Goal: Information Seeking & Learning: Learn about a topic

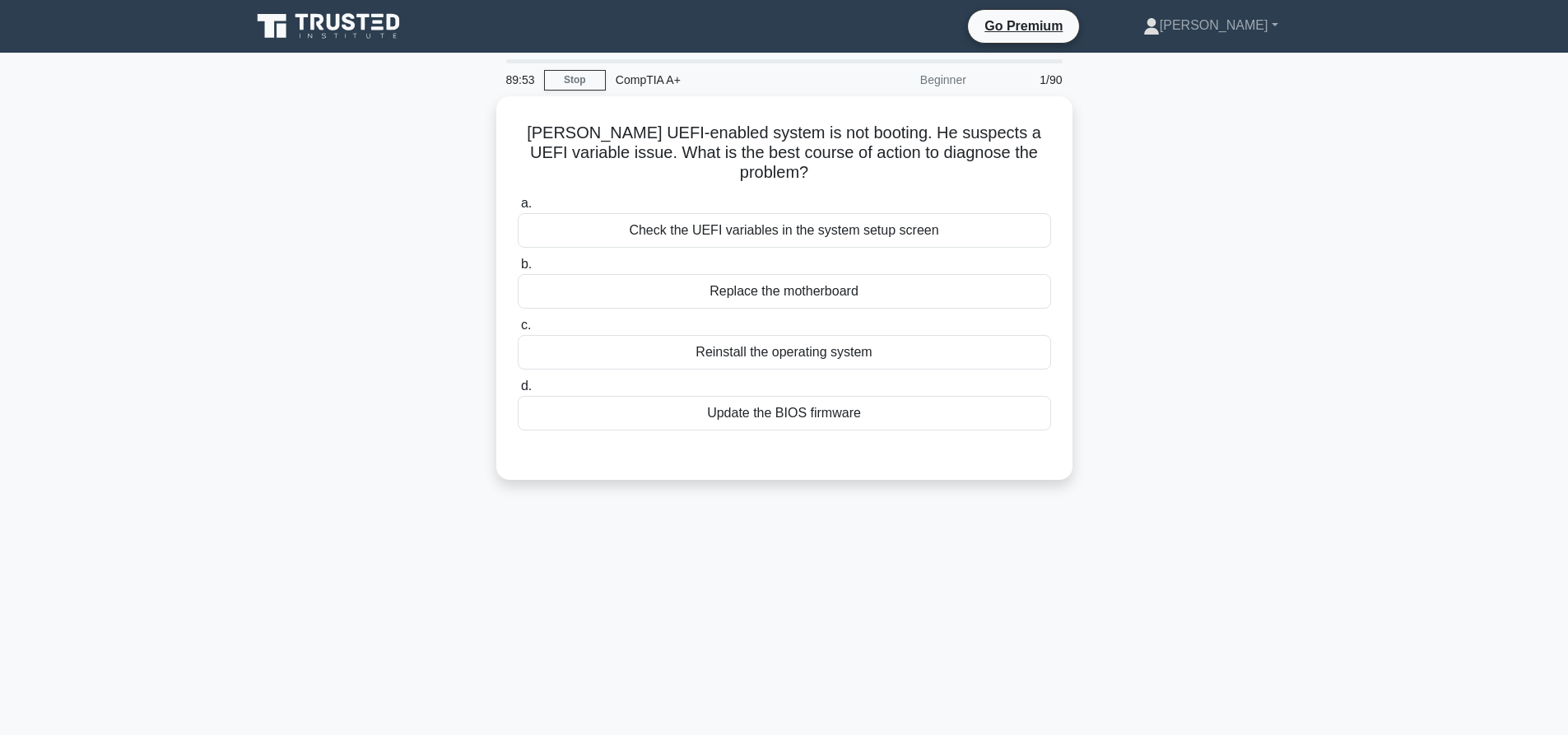
click at [1424, 162] on main "89:53 Stop CompTIA A+ Beginner 1/90 John's UEFI-enabled system is not booting. …" at bounding box center [784, 470] width 1568 height 836
click at [811, 213] on div "Check the UEFI variables in the system setup screen" at bounding box center [784, 227] width 534 height 35
click at [518, 205] on input "a. Check the UEFI variables in the system setup screen" at bounding box center [518, 199] width 0 height 11
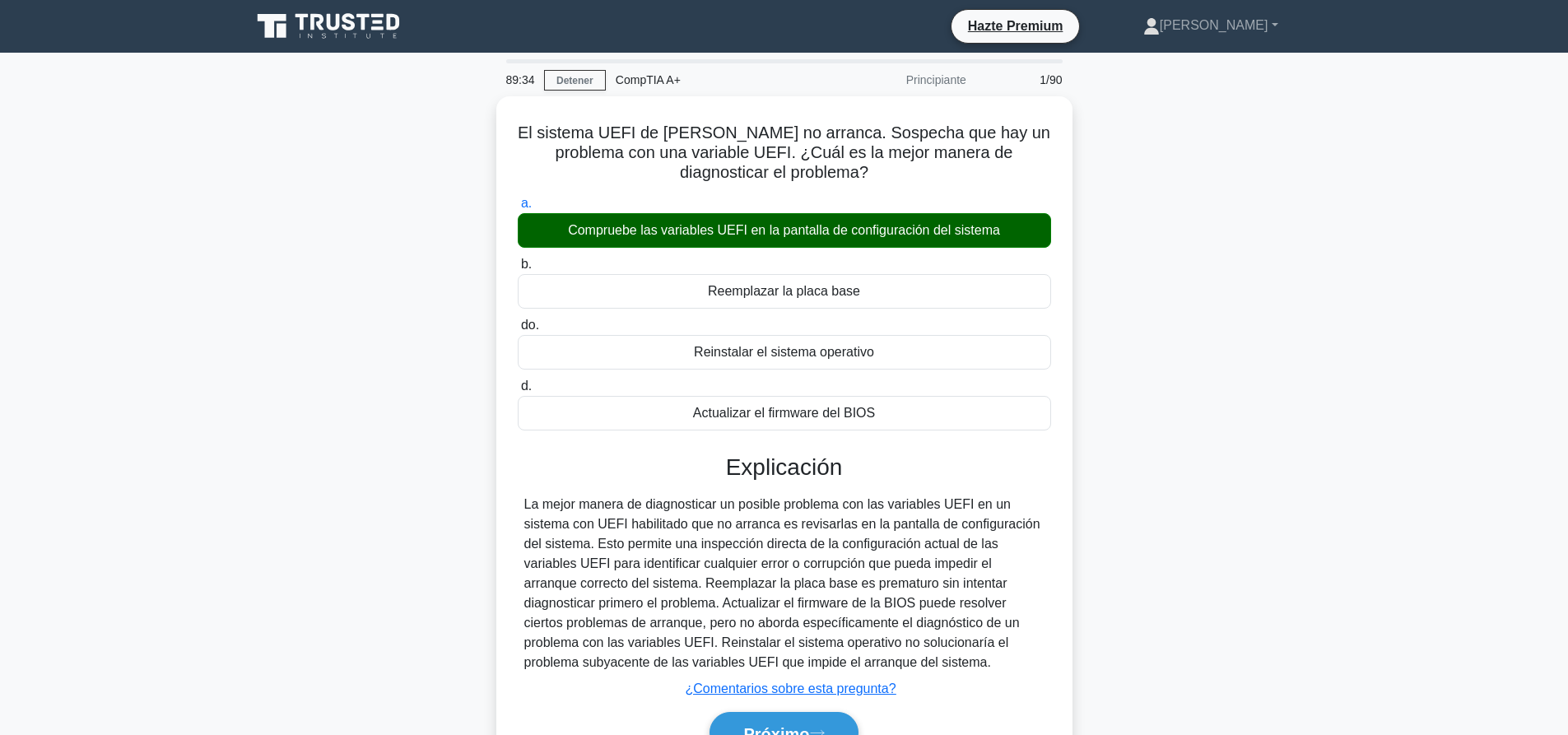
drag, startPoint x: 1226, startPoint y: 315, endPoint x: 1141, endPoint y: 378, distance: 105.8
click at [1221, 317] on div "El sistema UEFI de John no arranca. Sospecha que hay un problema con una variab…" at bounding box center [784, 453] width 1087 height 716
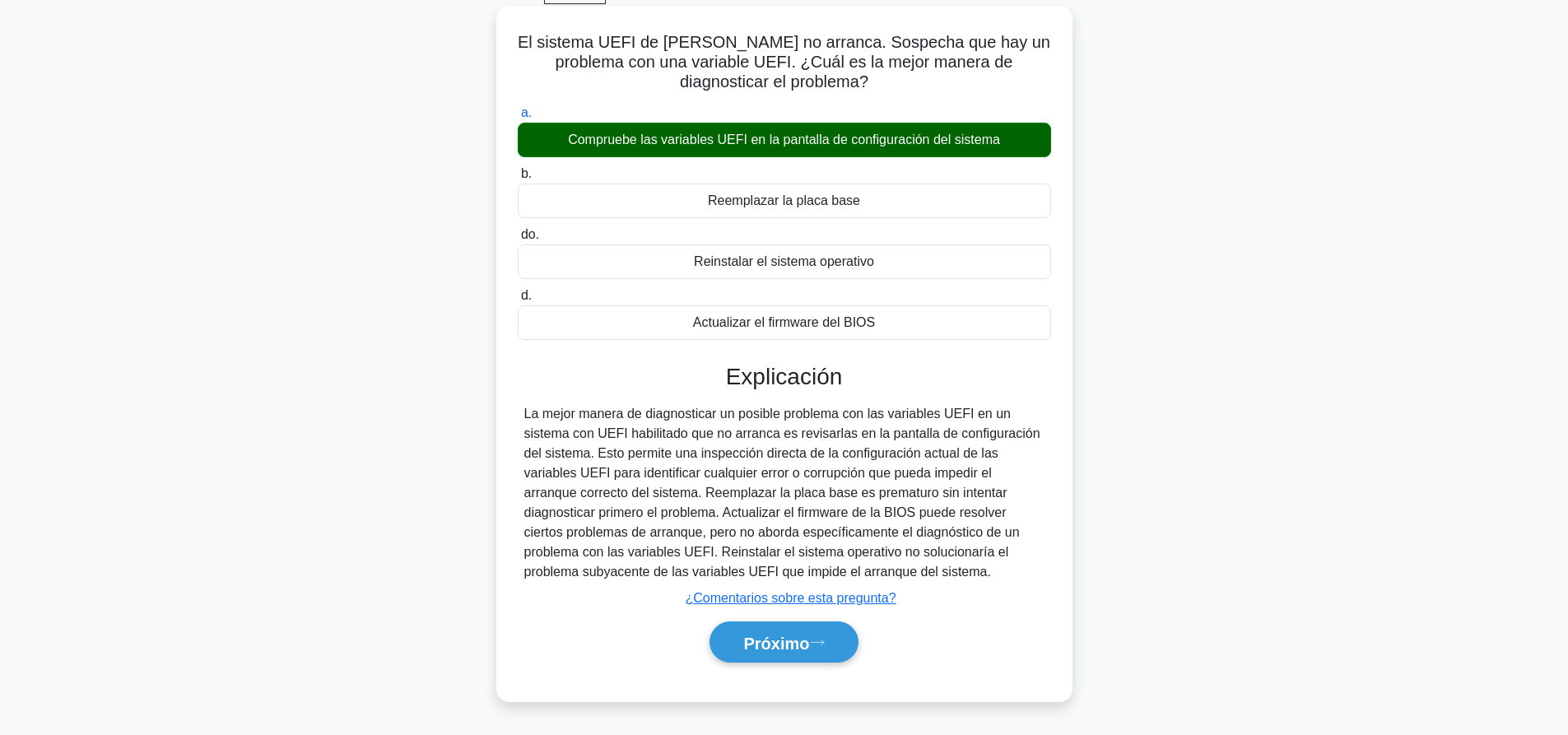
scroll to position [154, 0]
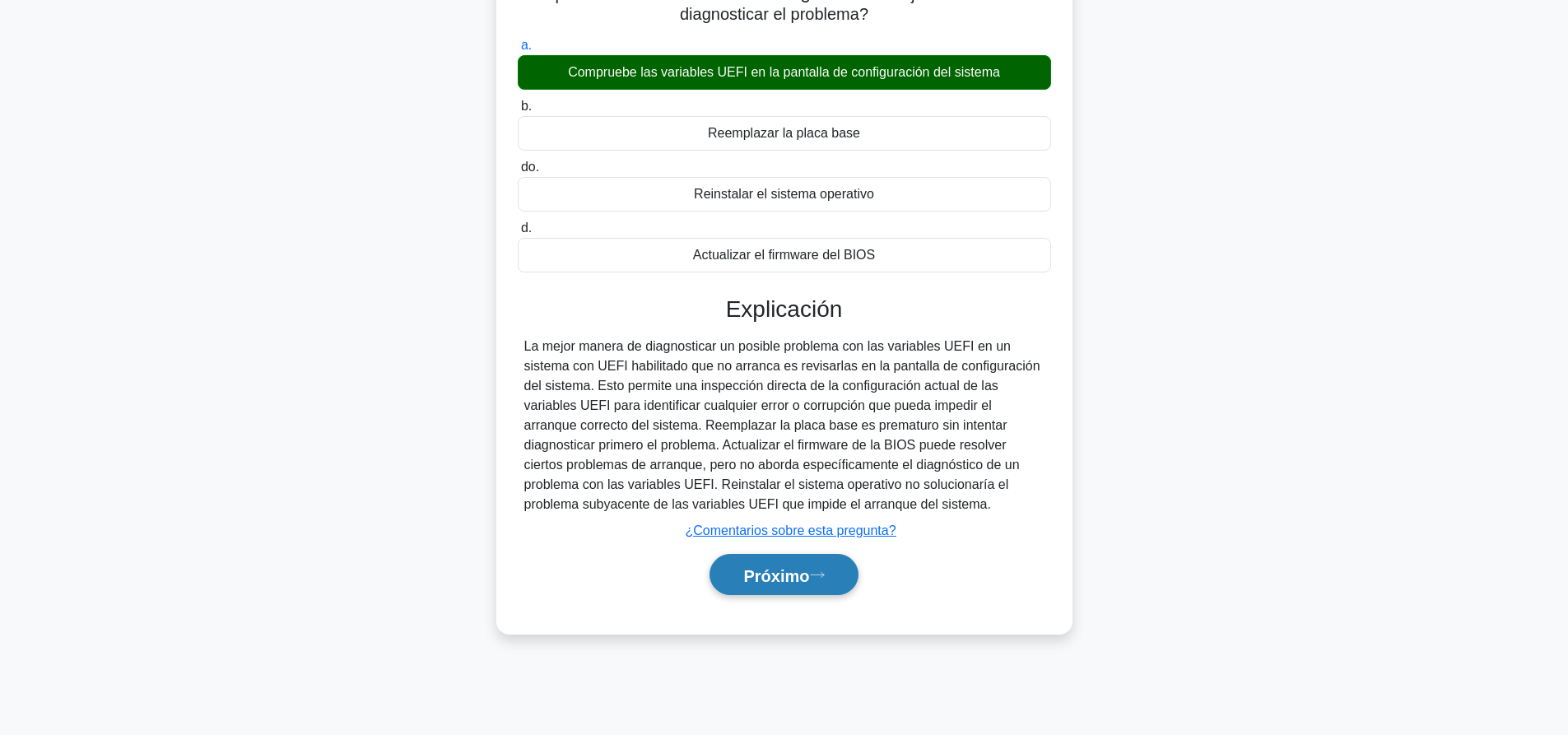
click at [775, 572] on font "Próximo" at bounding box center [776, 575] width 66 height 18
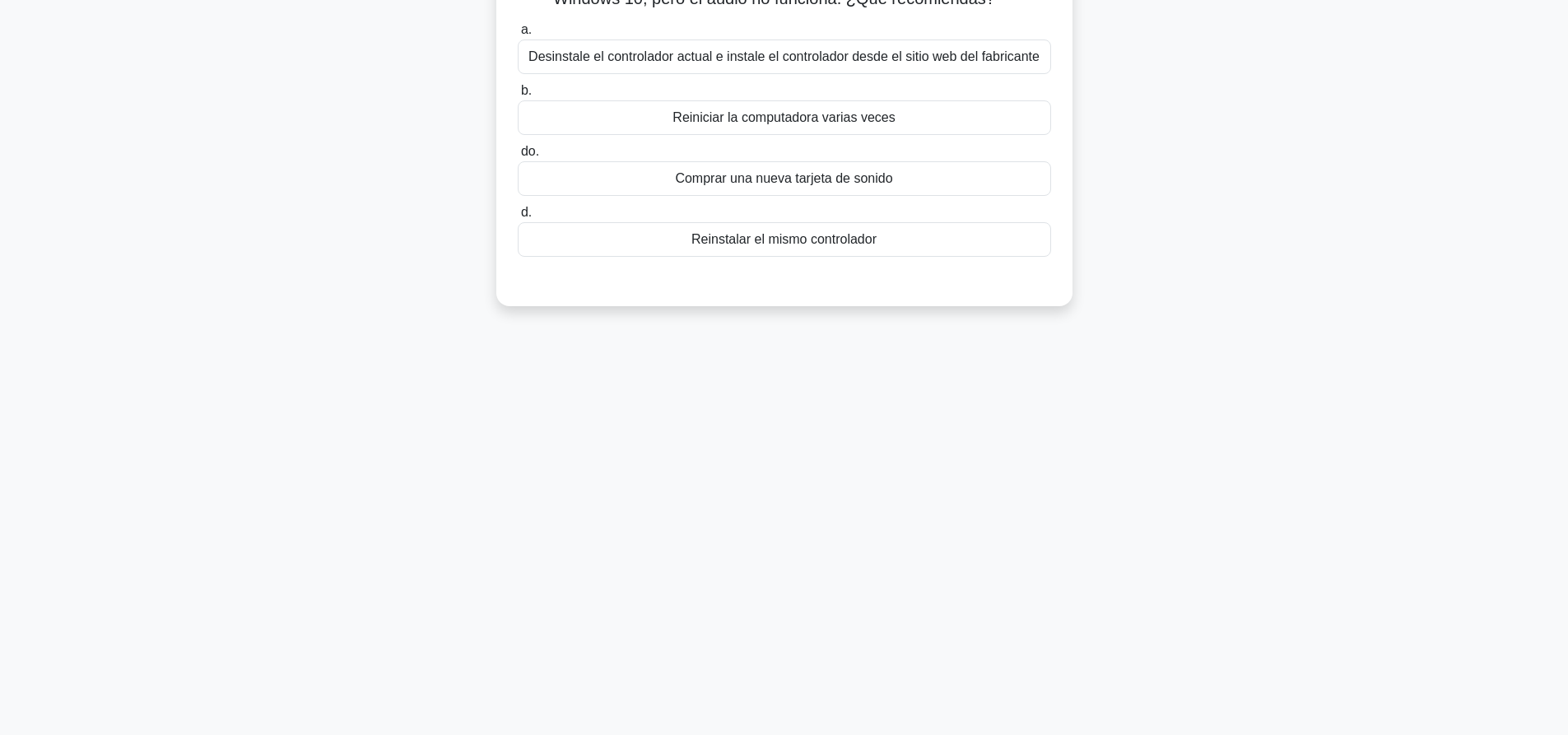
scroll to position [0, 0]
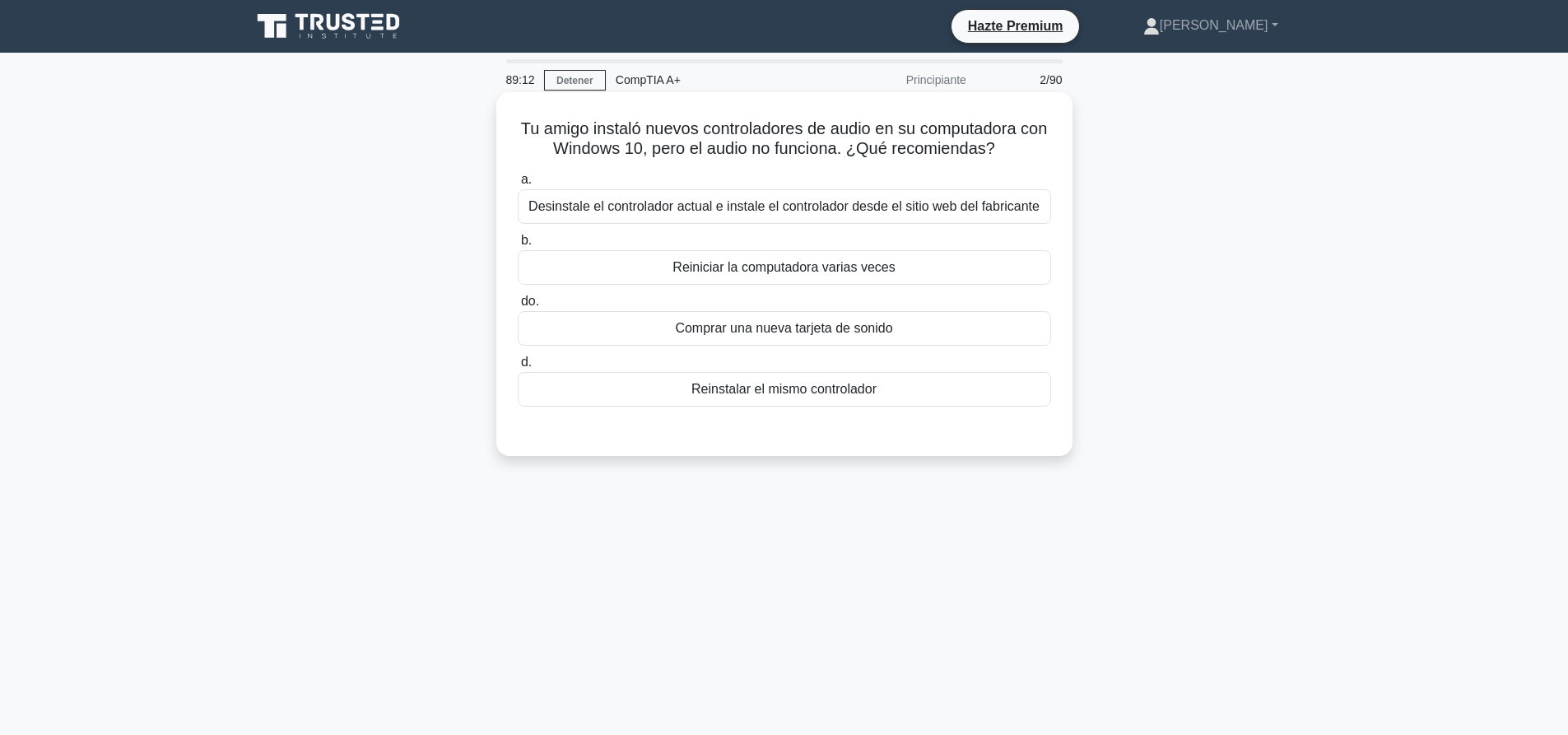
click at [927, 216] on font "Desinstale el controlador actual e instale el controlador desde el sitio web de…" at bounding box center [784, 206] width 511 height 19
click at [518, 185] on input "a. Desinstale el controlador actual e instale el controlador desde el sitio web…" at bounding box center [518, 179] width 0 height 11
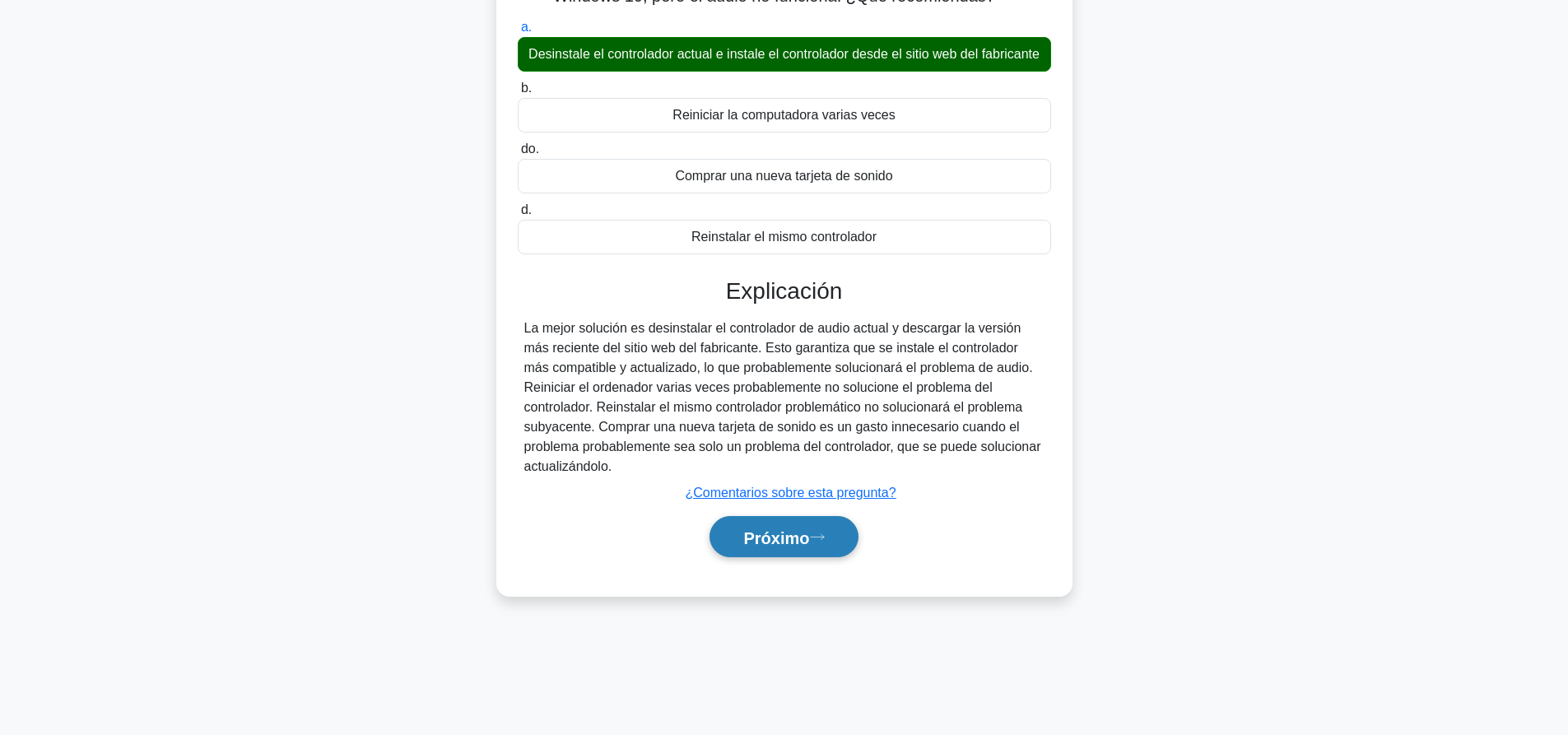
scroll to position [154, 0]
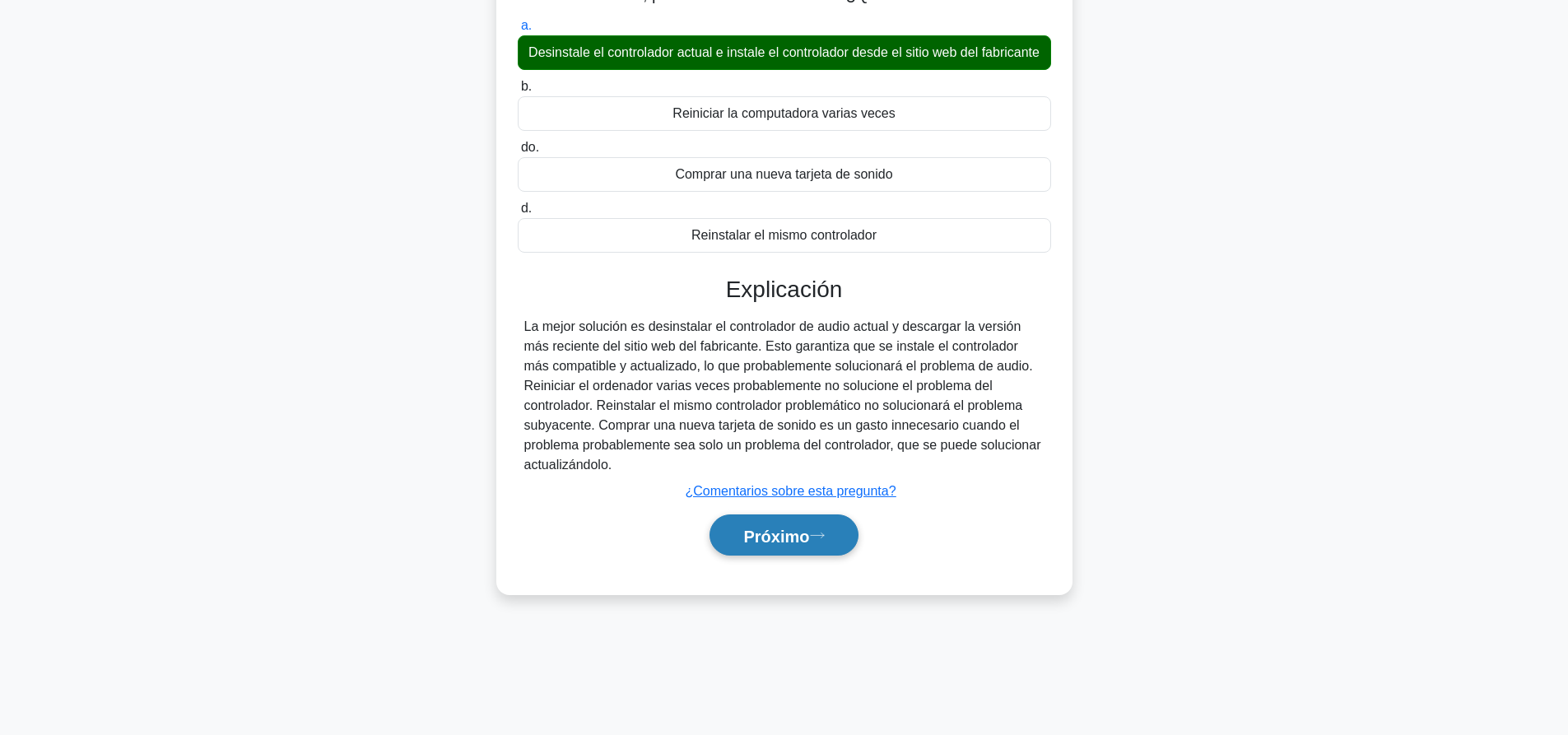
click at [809, 545] on font "Próximo" at bounding box center [776, 536] width 66 height 18
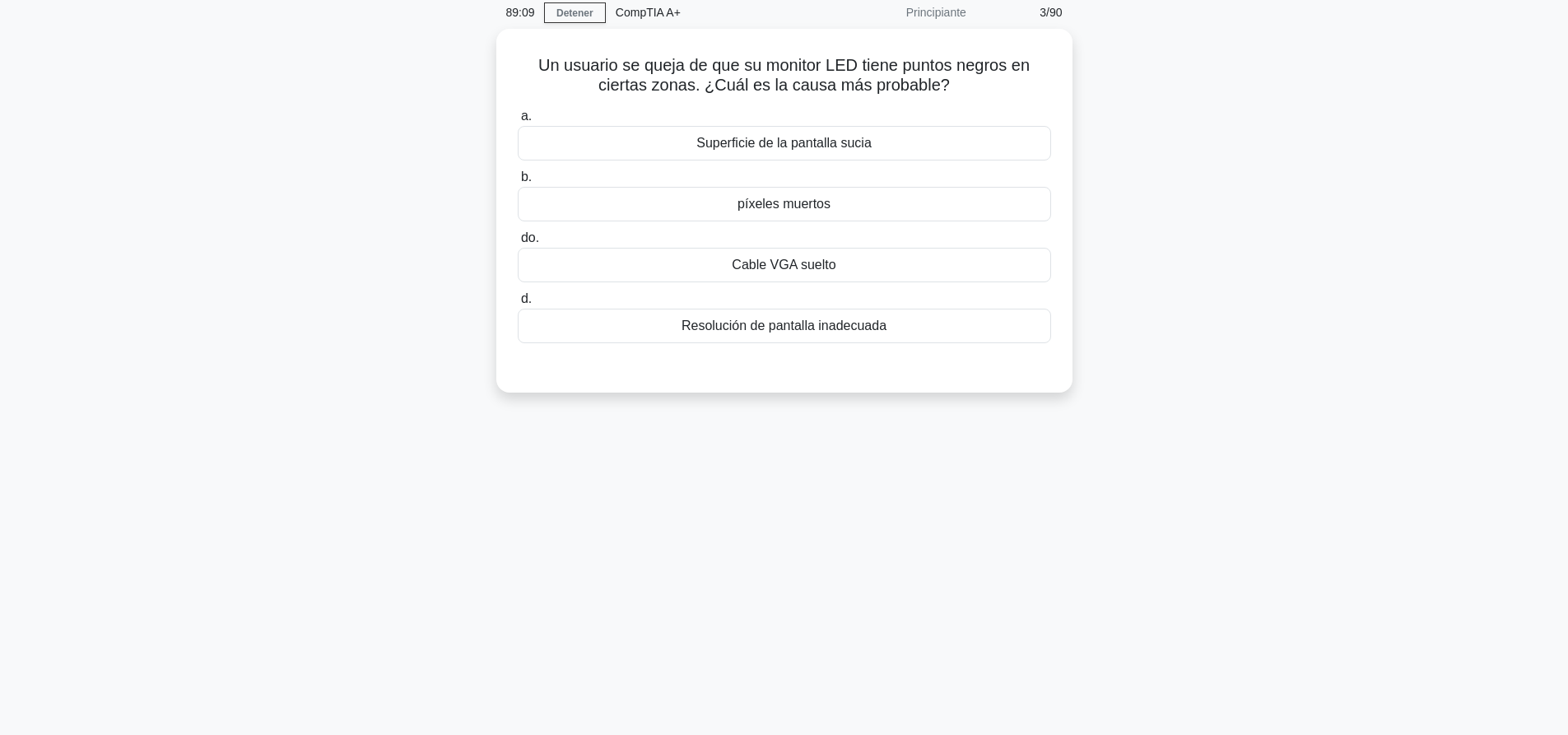
scroll to position [0, 0]
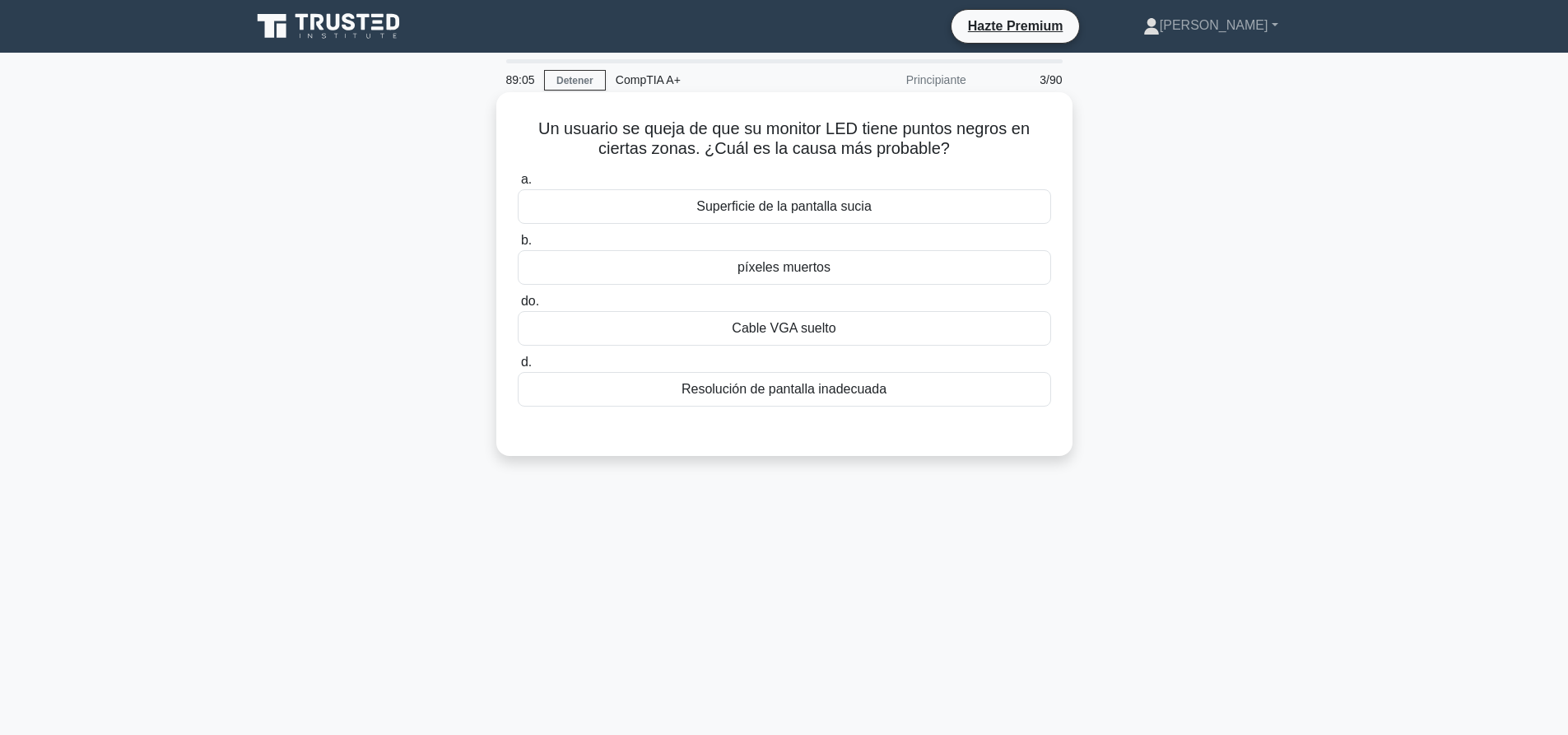
click at [923, 266] on div "píxeles muertos" at bounding box center [784, 267] width 534 height 35
click at [518, 246] on input "b. píxeles muertos" at bounding box center [518, 240] width 0 height 11
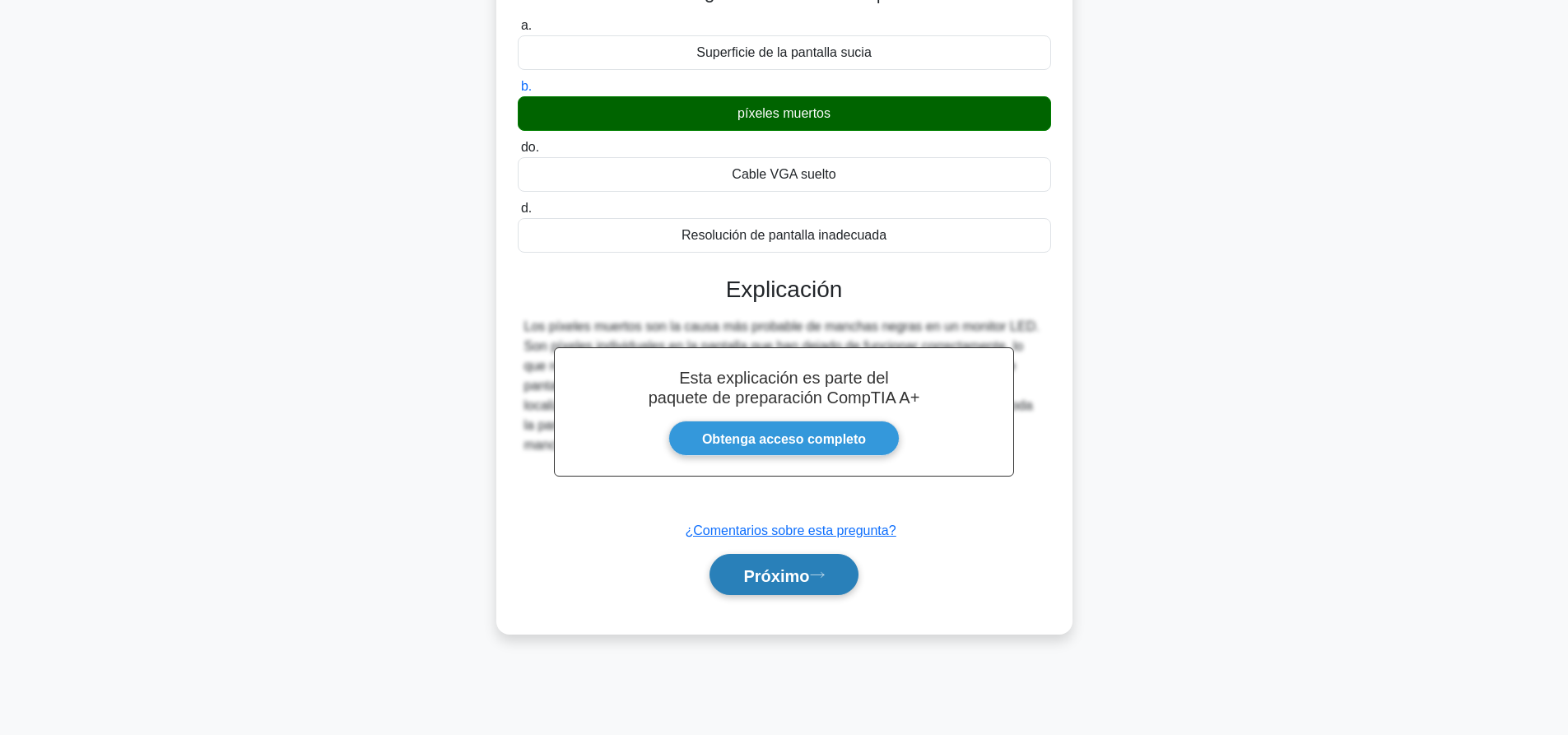
click at [836, 583] on button "Próximo" at bounding box center [784, 574] width 148 height 42
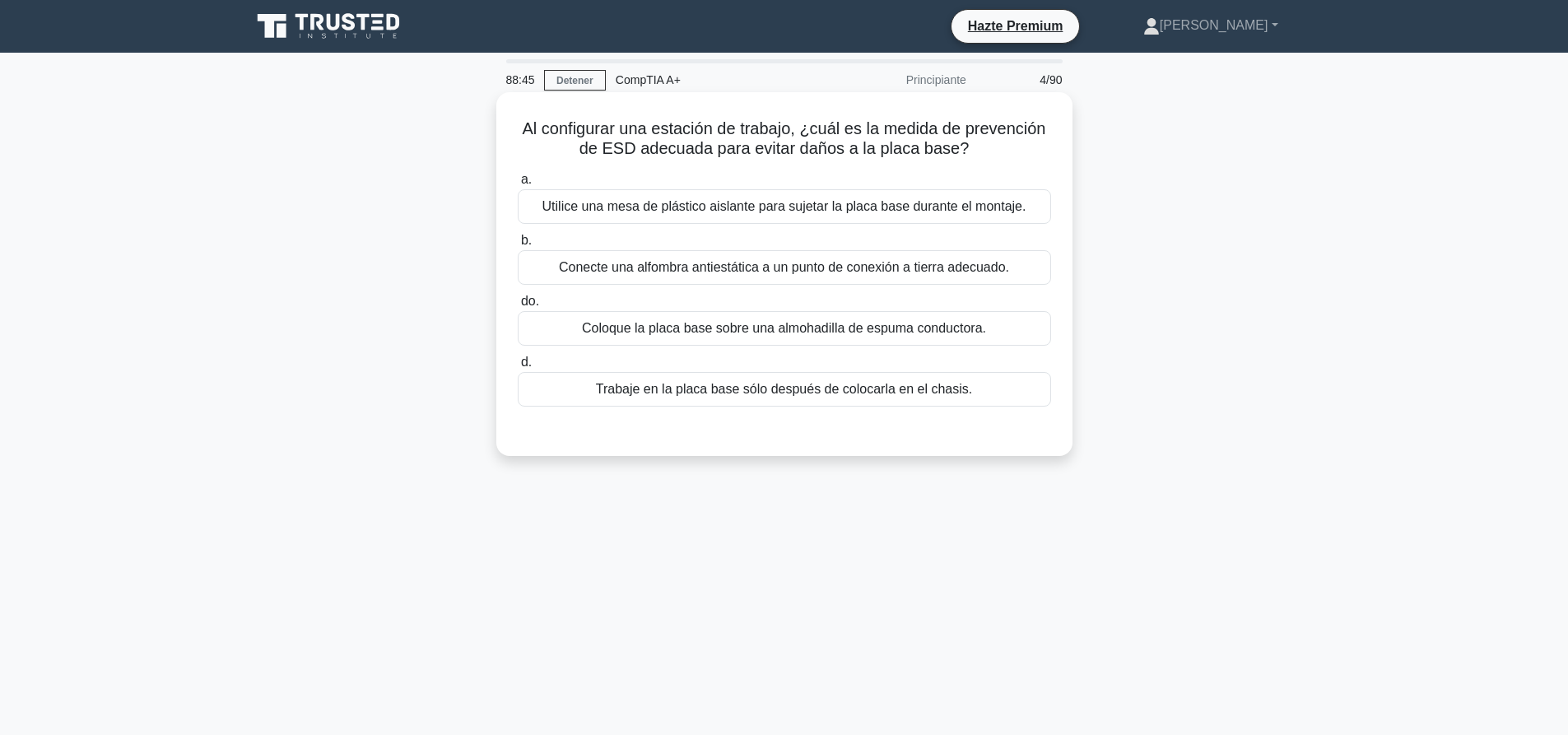
click at [993, 205] on font "Utilice una mesa de plástico aislante para sujetar la placa base durante el mon…" at bounding box center [784, 206] width 484 height 14
click at [518, 185] on input "a. Utilice una mesa de plástico aislante para sujetar la placa base durante el …" at bounding box center [518, 179] width 0 height 11
click at [845, 261] on div "Connect an antistatic mat to a proper grounding point." at bounding box center [784, 267] width 534 height 35
click at [518, 246] on input "b. Connect an antistatic mat to a proper grounding point." at bounding box center [518, 240] width 0 height 11
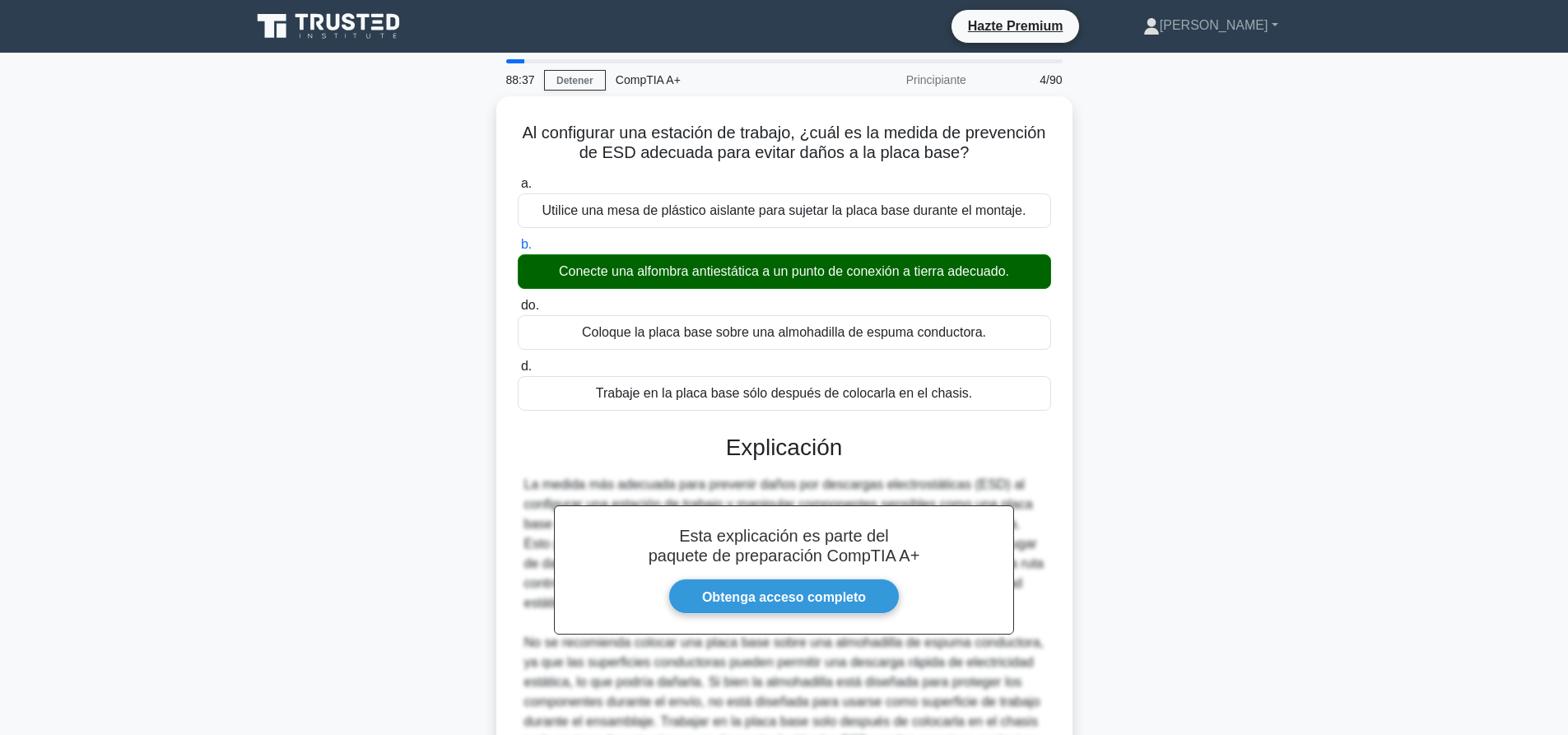
drag, startPoint x: 1409, startPoint y: 256, endPoint x: 1206, endPoint y: 352, distance: 224.6
click at [1409, 256] on main "88:37 Detener CompTIA A+ Principiante 4/90 Al configurar una estación de trabaj…" at bounding box center [784, 505] width 1568 height 904
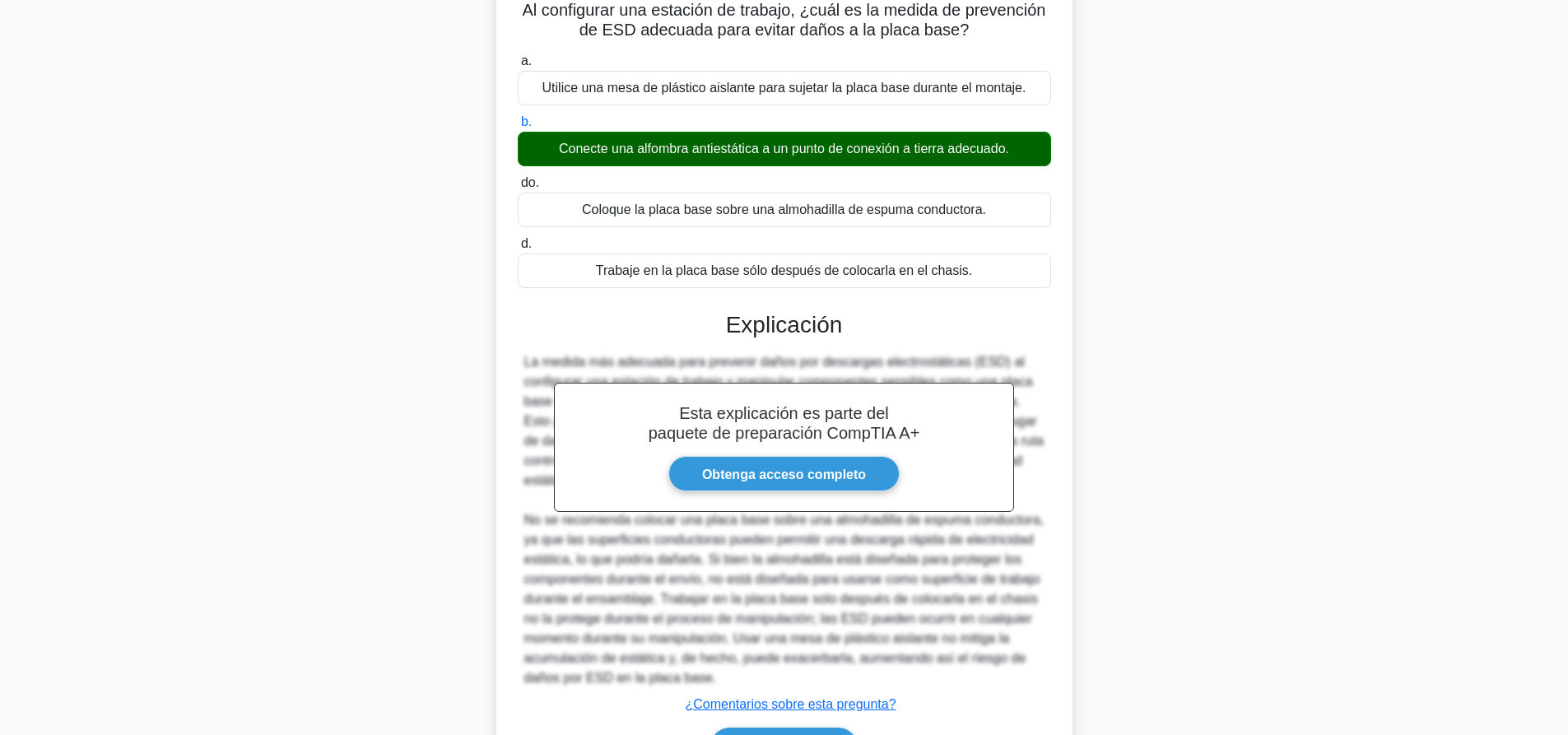
scroll to position [224, 0]
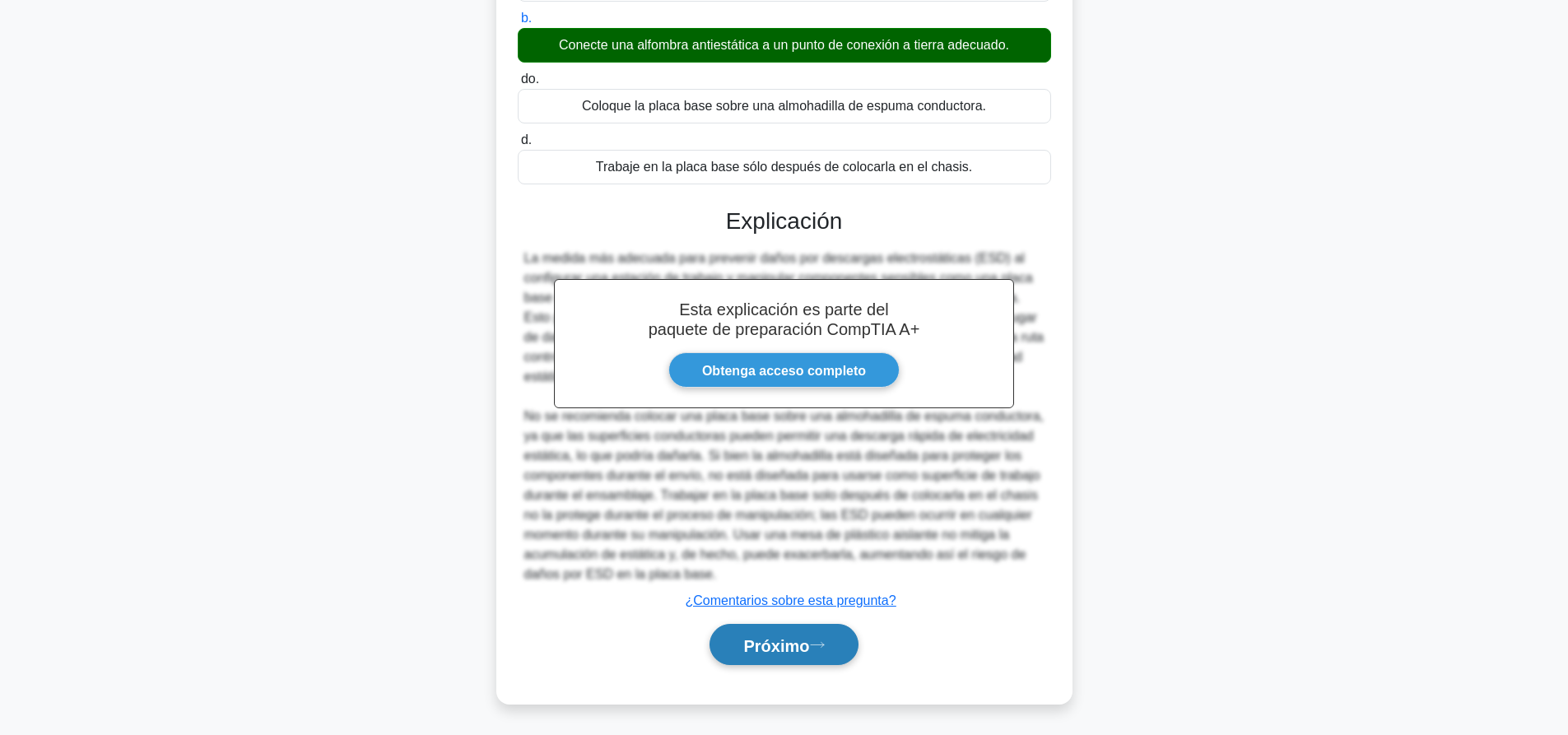
click at [790, 644] on font "Próximo" at bounding box center [776, 645] width 66 height 18
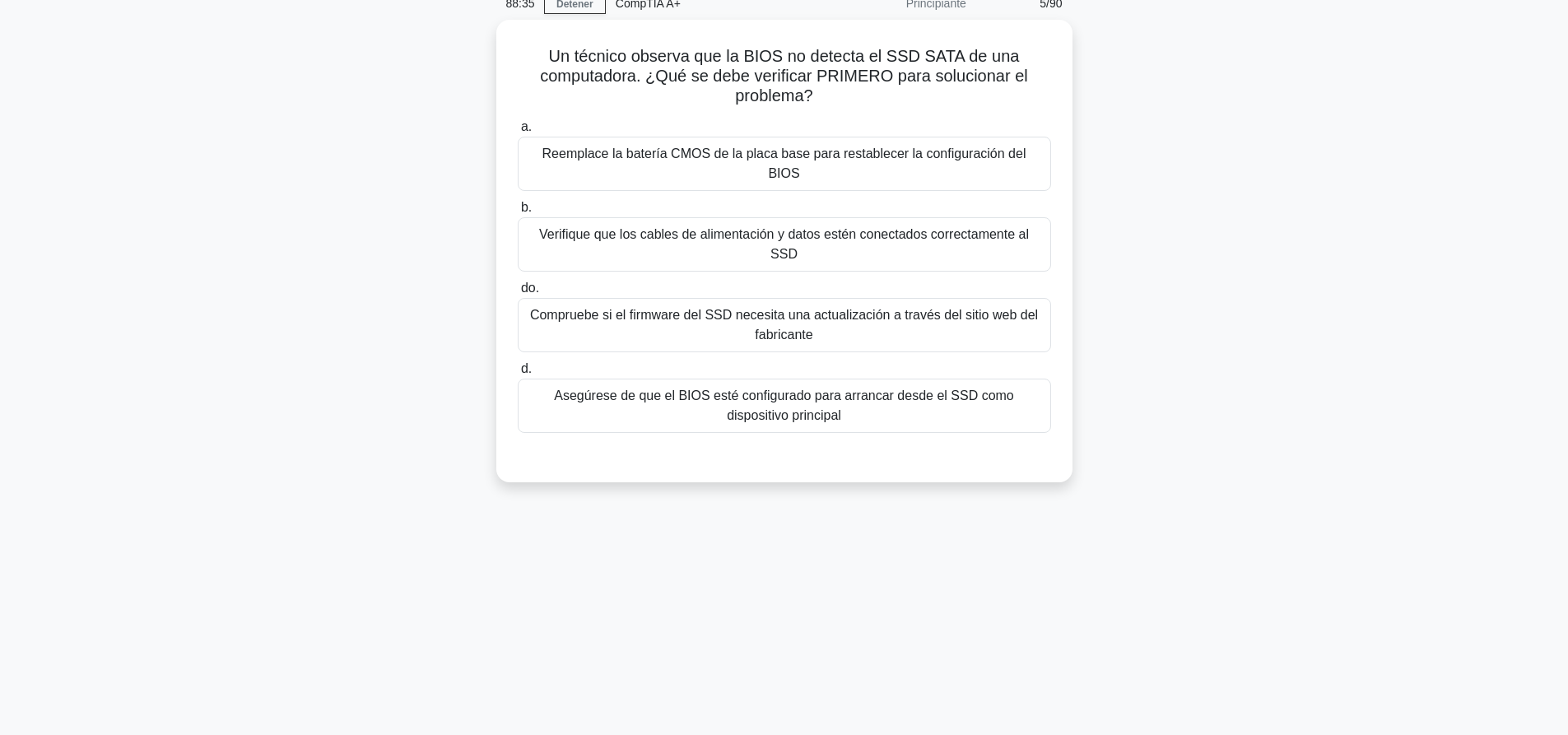
scroll to position [0, 0]
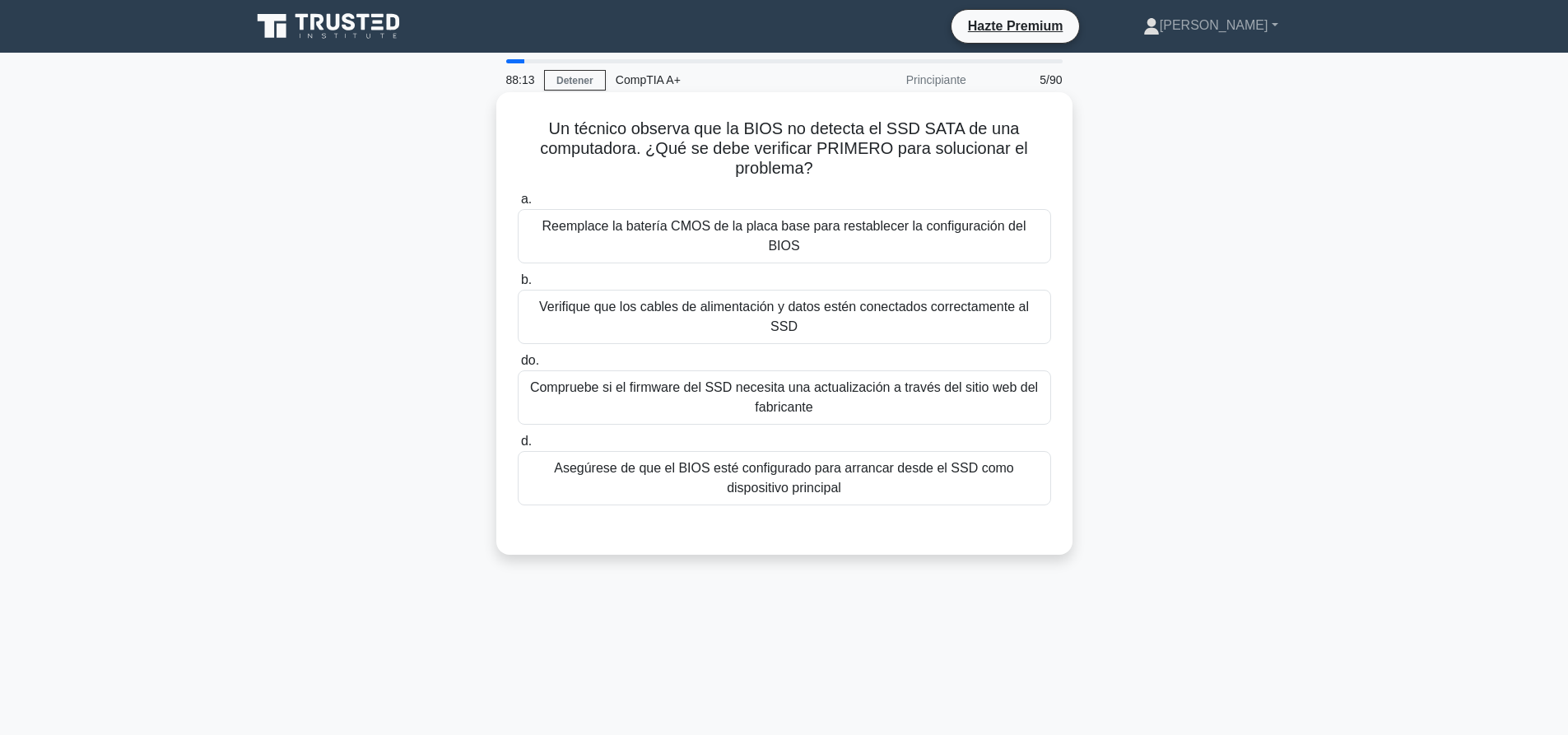
click at [836, 299] on font "Verifique que los cables de alimentación y datos estén conectados correctamente…" at bounding box center [784, 316] width 490 height 34
click at [518, 286] on input "b. Verifique que los cables de alimentación y datos estén conectados correctame…" at bounding box center [518, 280] width 0 height 11
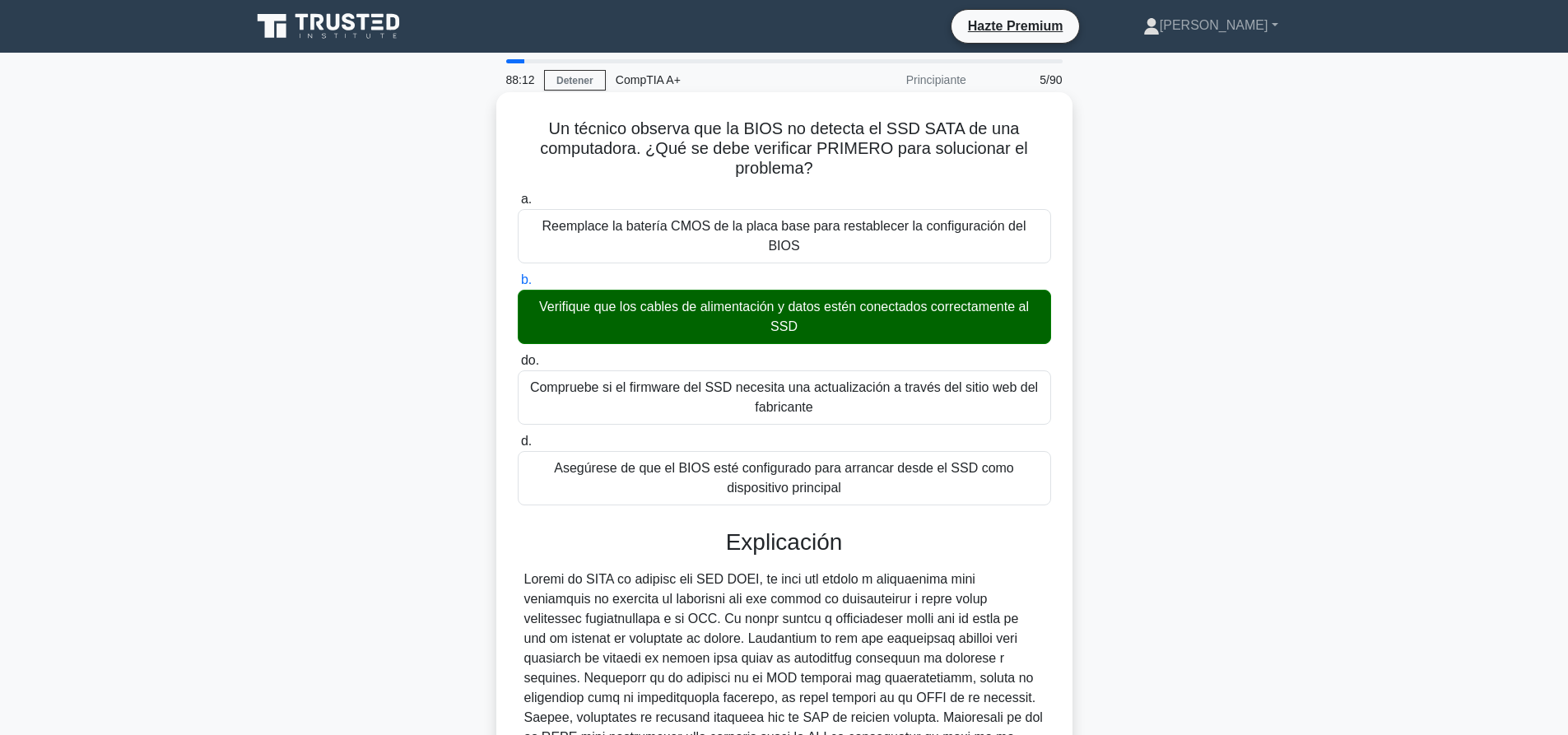
scroll to position [224, 0]
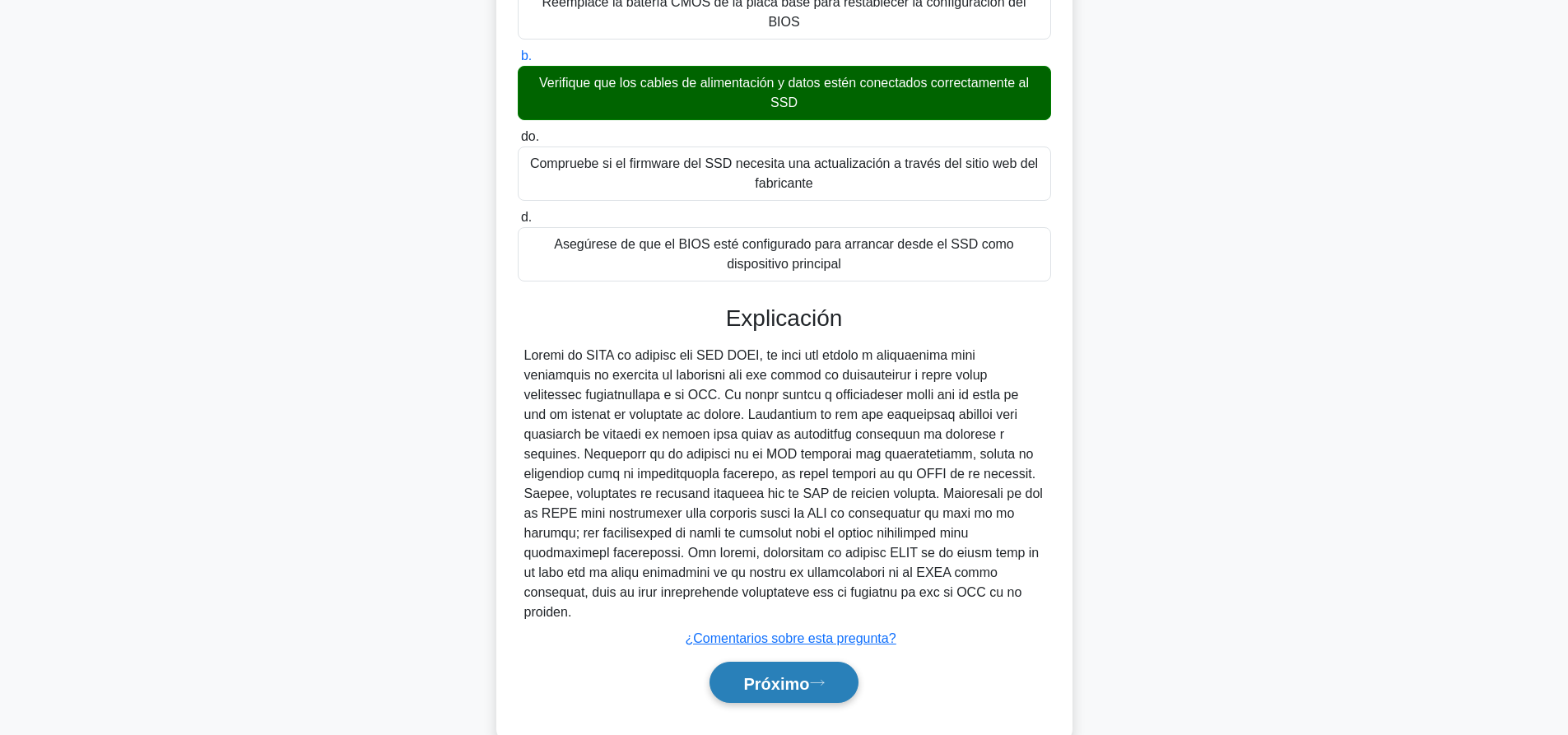
click at [824, 678] on icon at bounding box center [816, 682] width 15 height 9
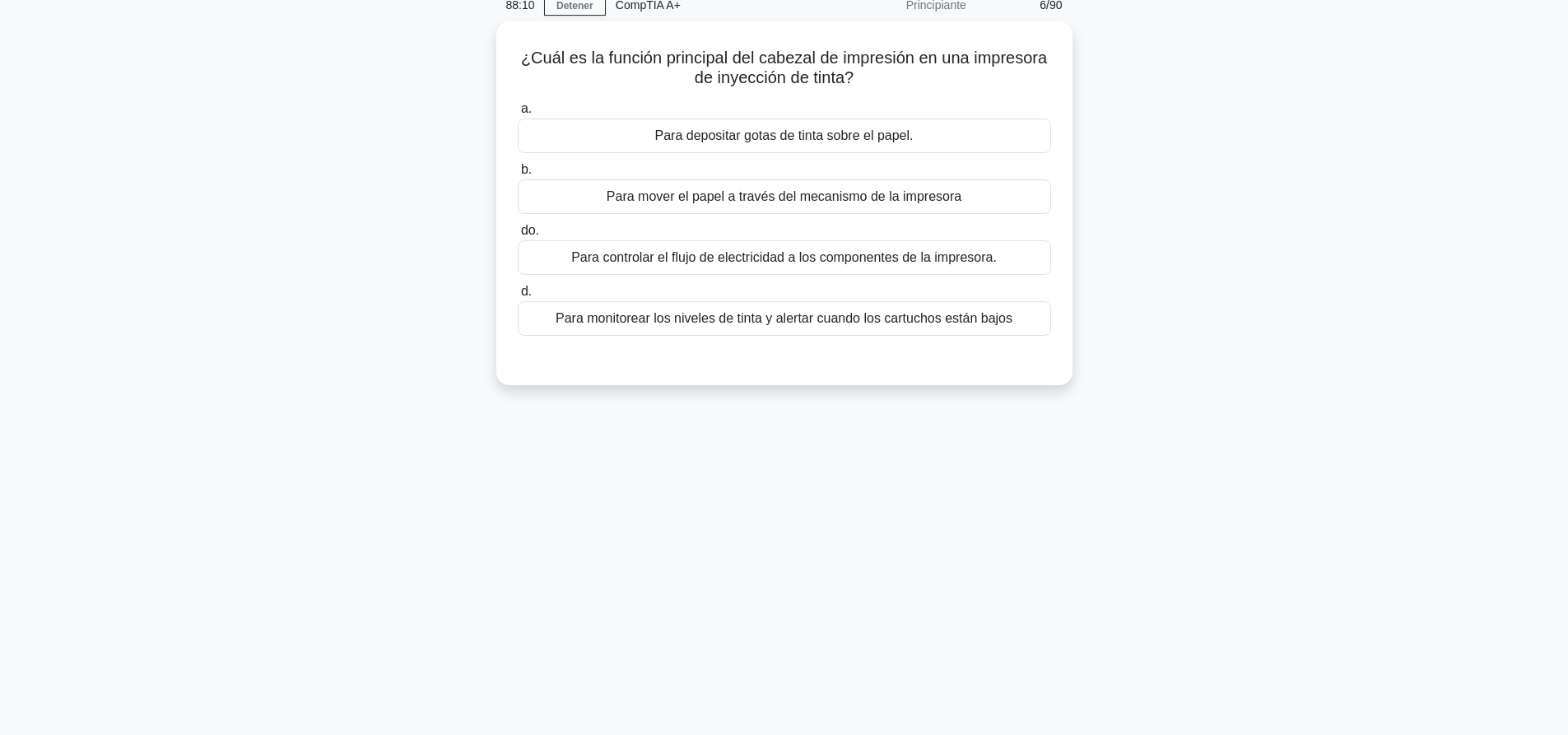
scroll to position [0, 0]
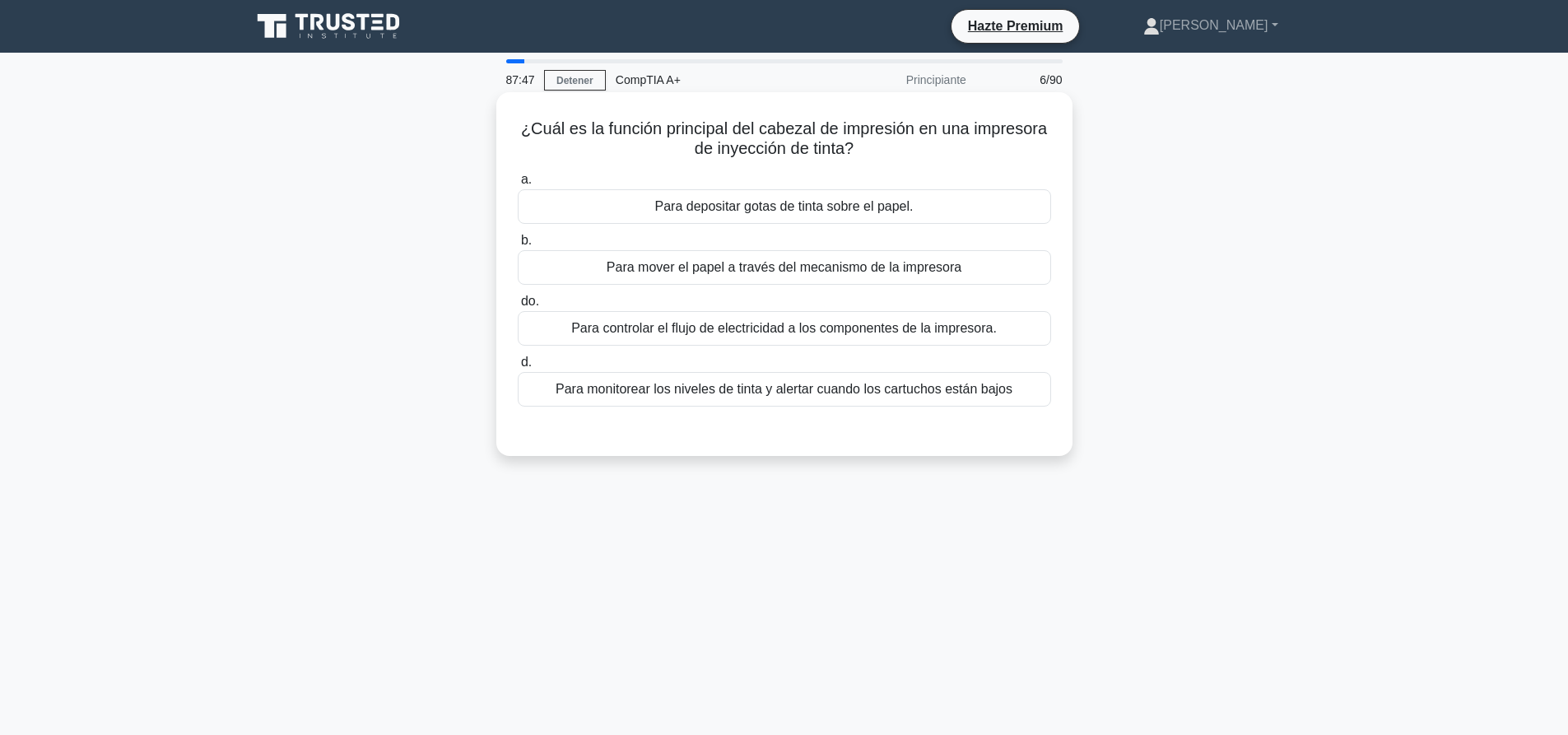
click at [831, 274] on font "Para mover el papel a través del mecanismo de la impresora" at bounding box center [784, 267] width 354 height 14
click at [518, 246] on input "b. Para mover el papel a través del mecanismo de la impresora" at bounding box center [518, 240] width 0 height 11
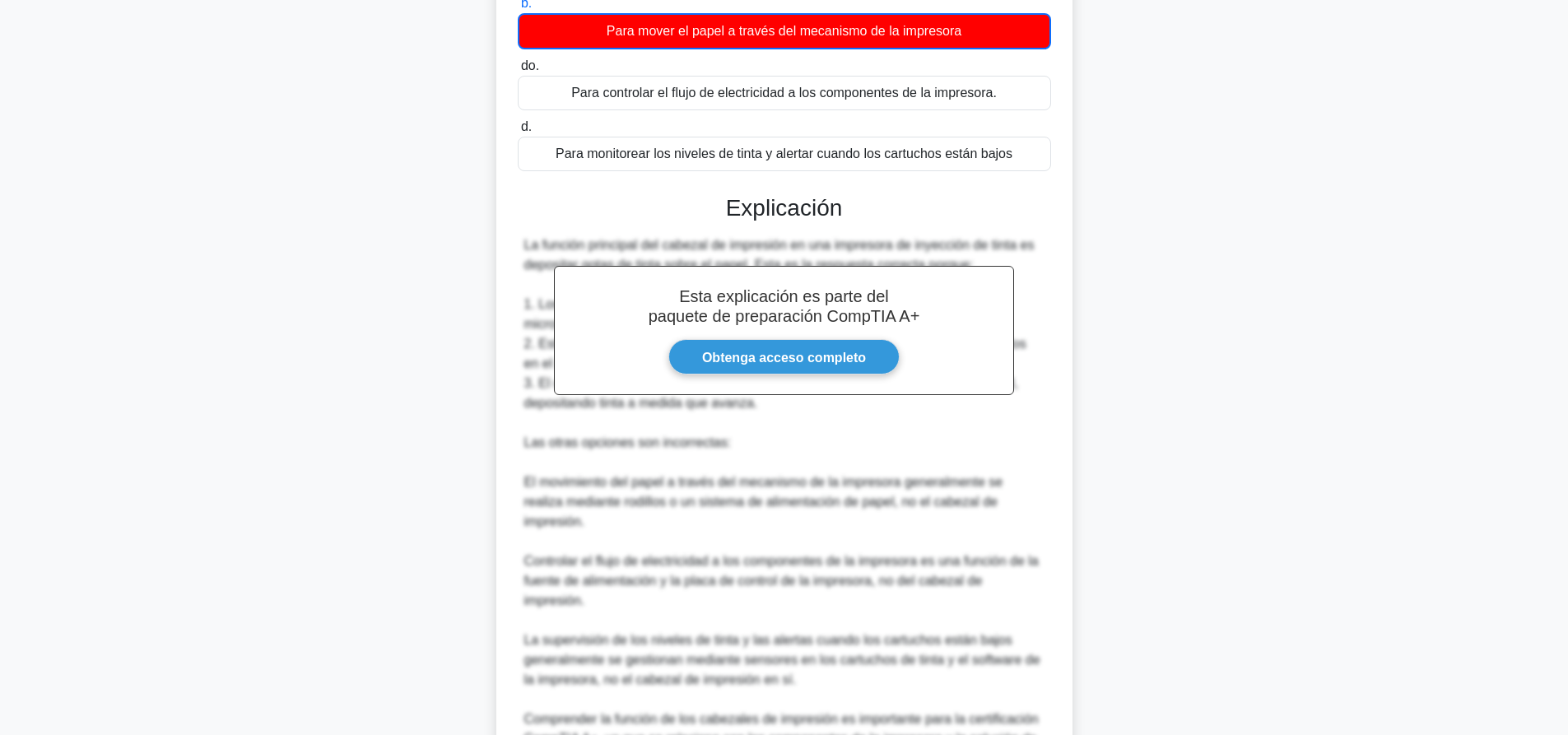
scroll to position [383, 0]
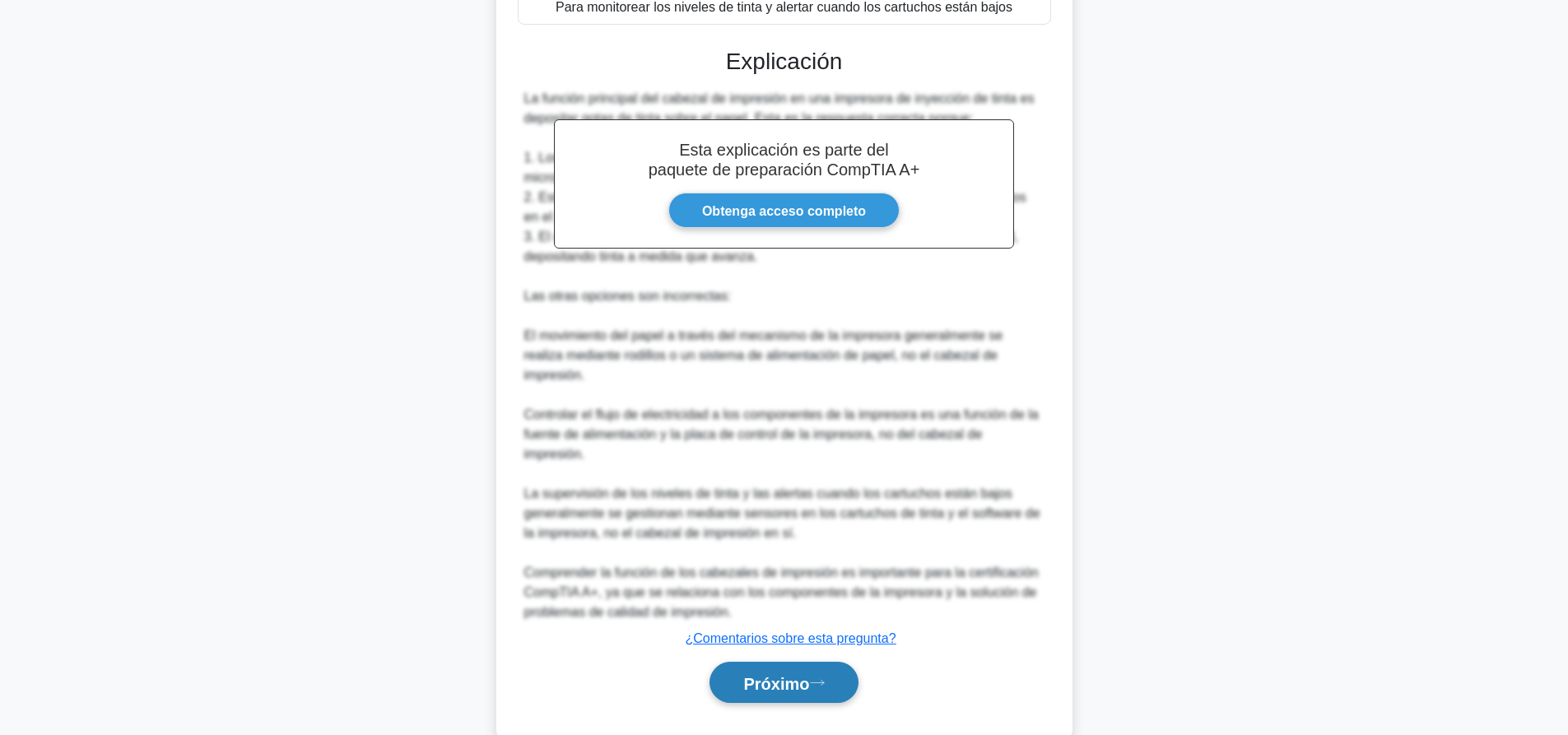
click at [775, 674] on font "Próximo" at bounding box center [776, 683] width 66 height 18
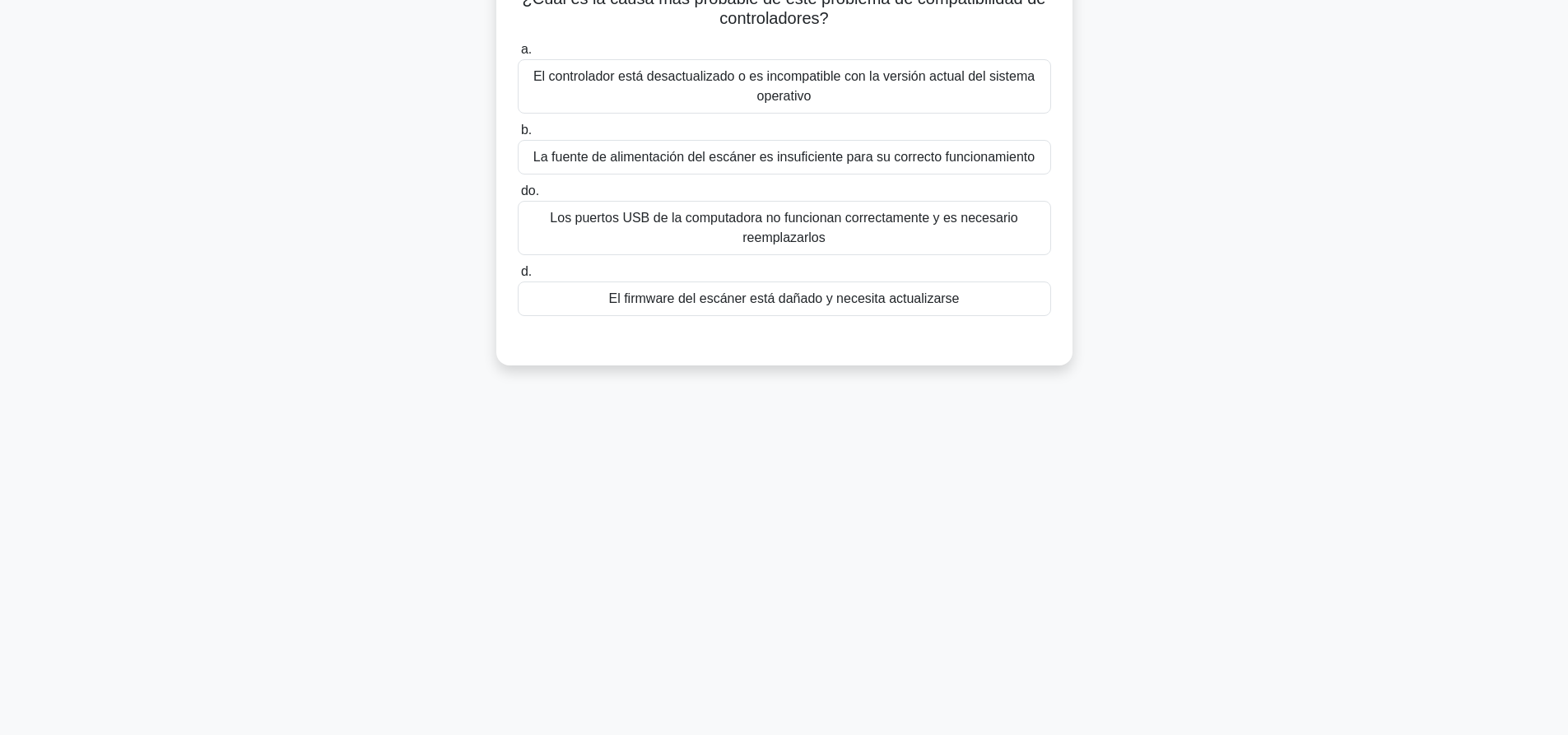
scroll to position [0, 0]
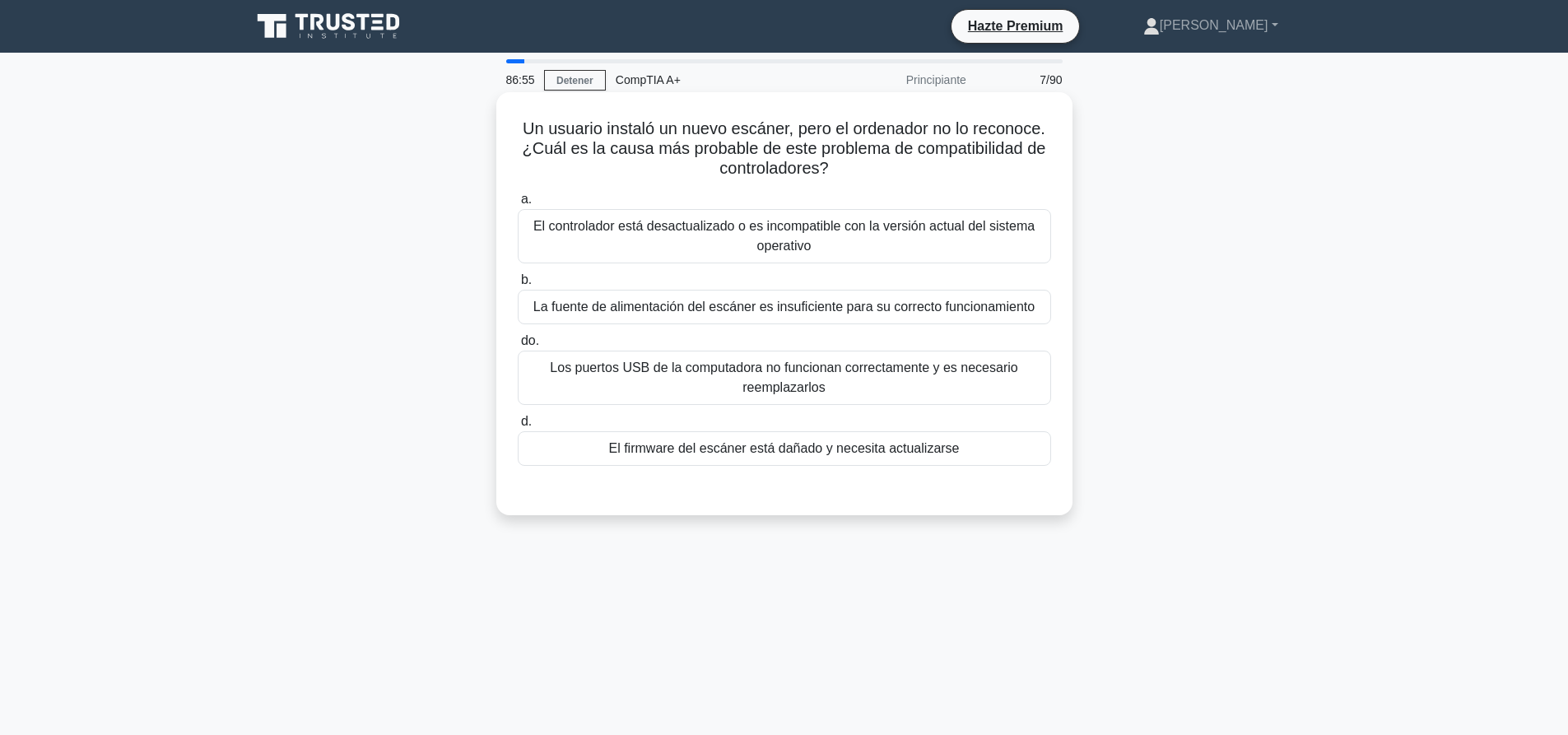
click at [722, 228] on font "El controlador está desactualizado o es incompatible con la versión actual del …" at bounding box center [784, 235] width 502 height 34
click at [518, 205] on input "a. El controlador está desactualizado o es incompatible con la versión actual d…" at bounding box center [518, 199] width 0 height 11
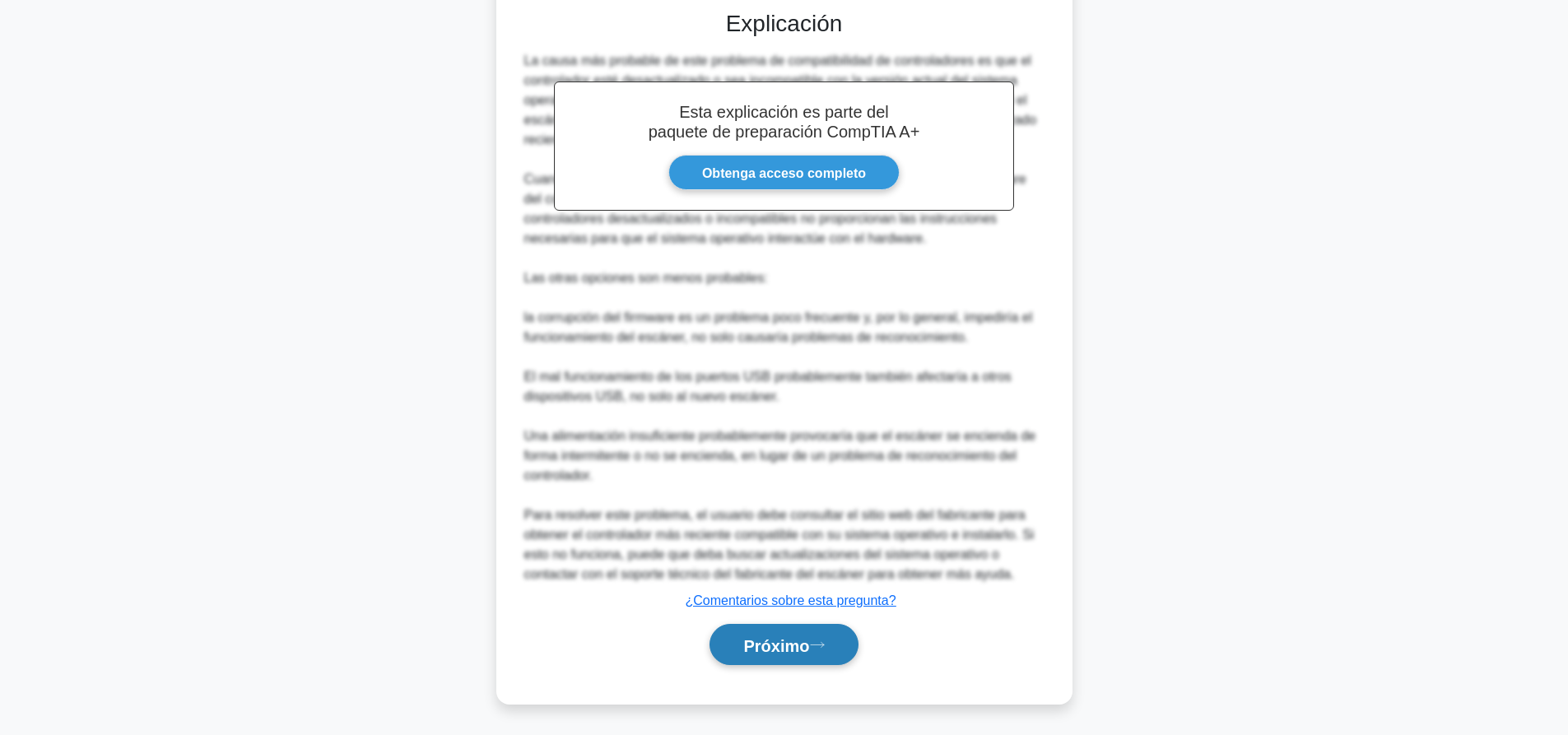
click at [801, 646] on font "Próximo" at bounding box center [776, 645] width 66 height 18
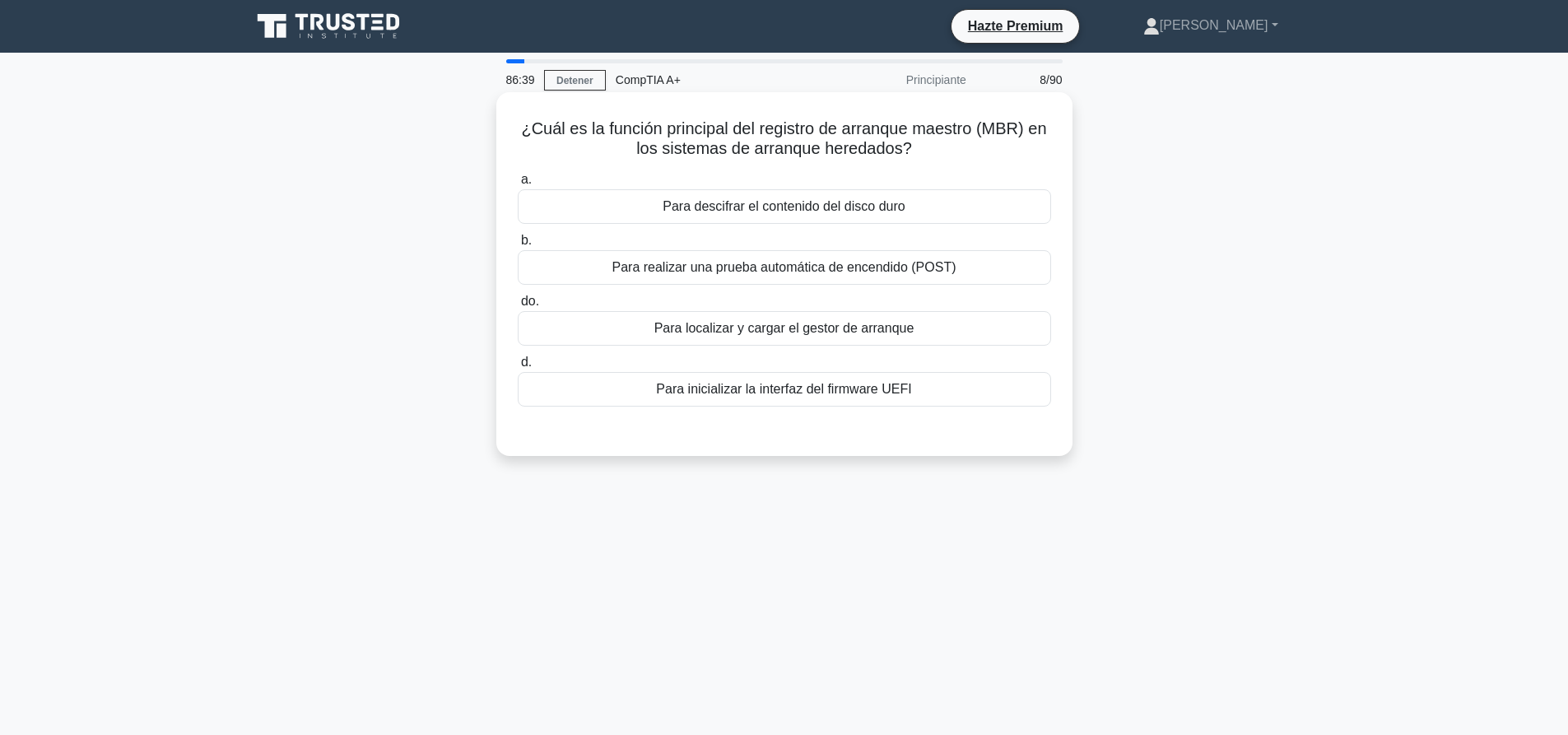
click at [885, 333] on font "Para localizar y cargar el gestor de arranque" at bounding box center [784, 327] width 261 height 14
click at [518, 307] on input "do. Para localizar y cargar el gestor de arranque" at bounding box center [518, 301] width 0 height 11
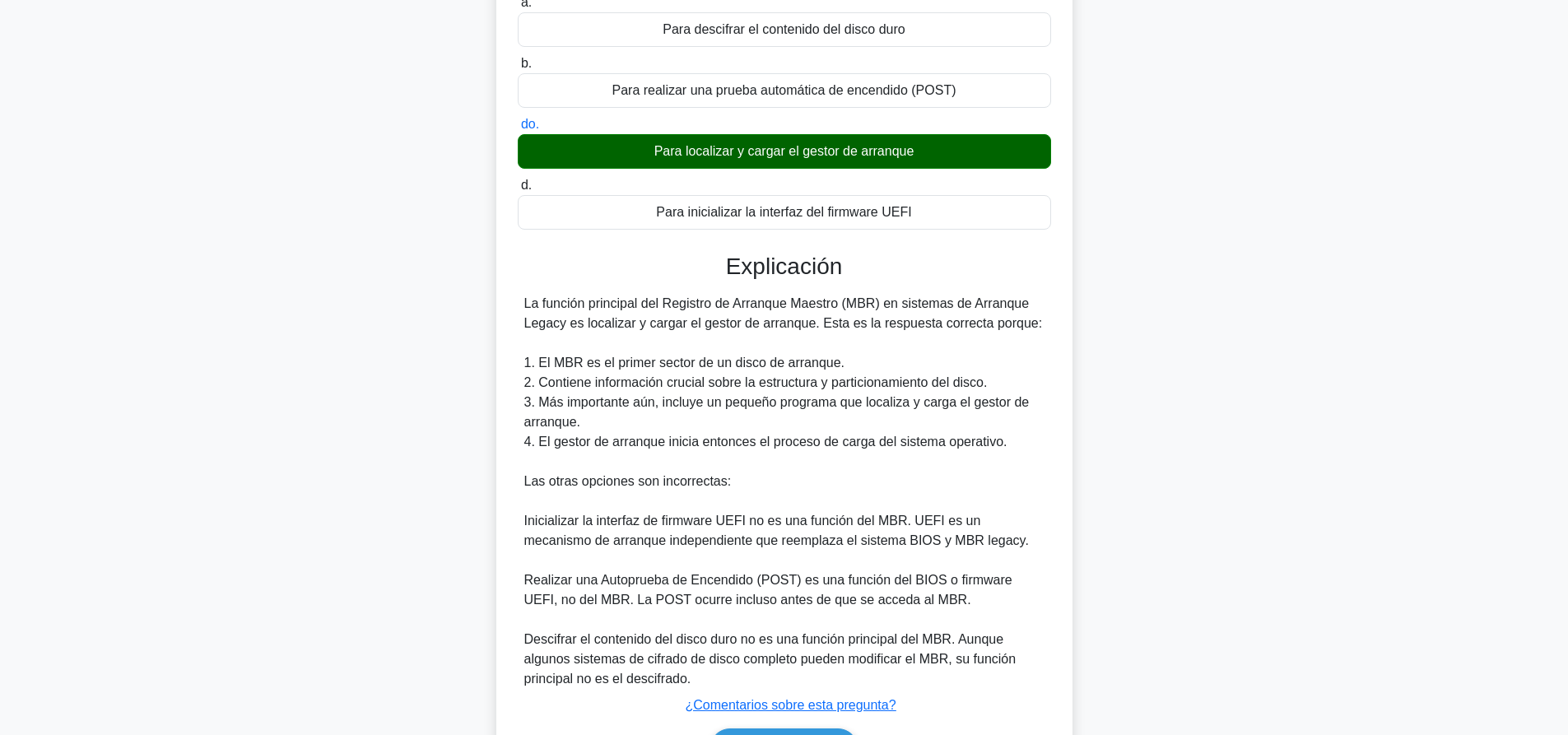
scroll to position [283, 0]
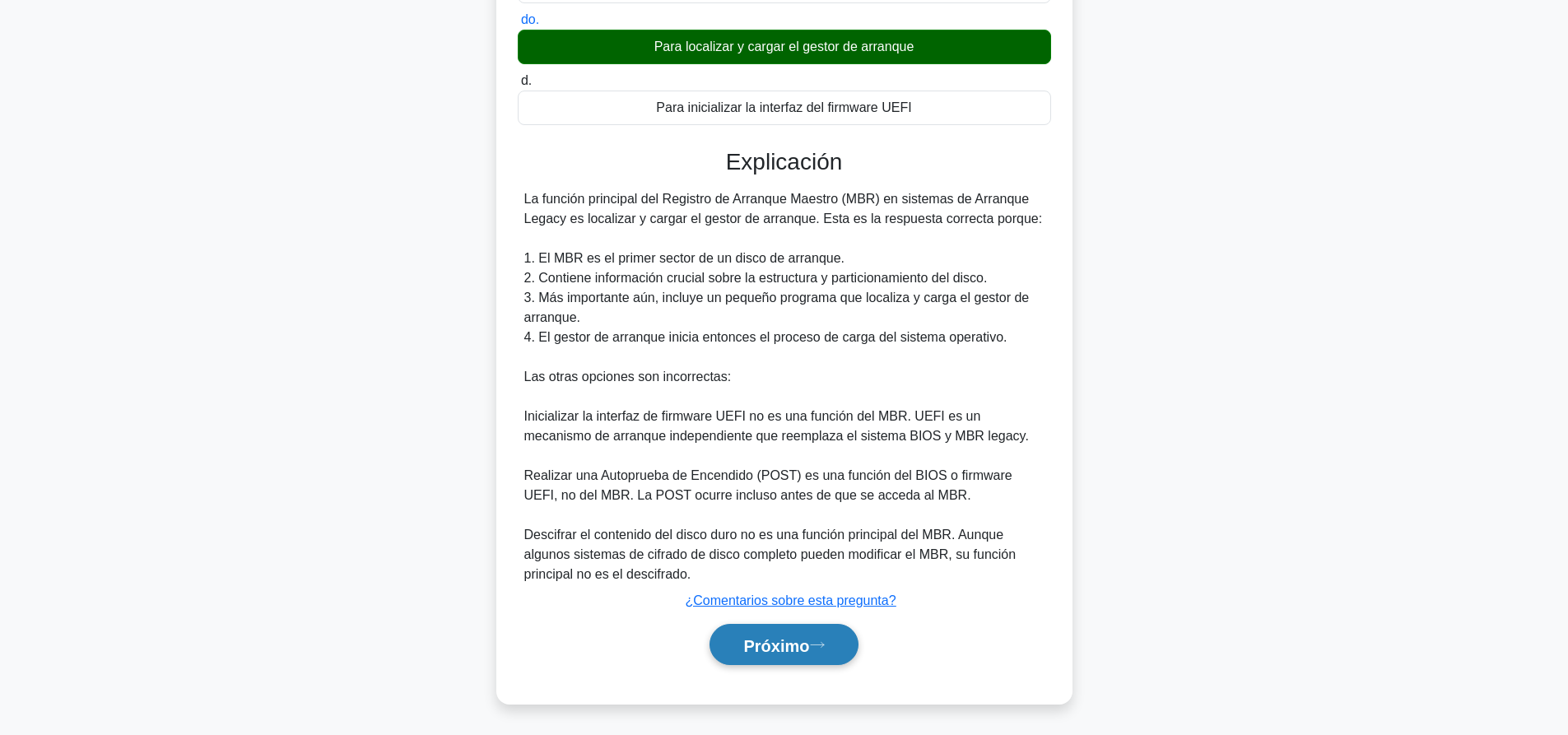
click at [839, 658] on button "Próximo" at bounding box center [784, 644] width 148 height 42
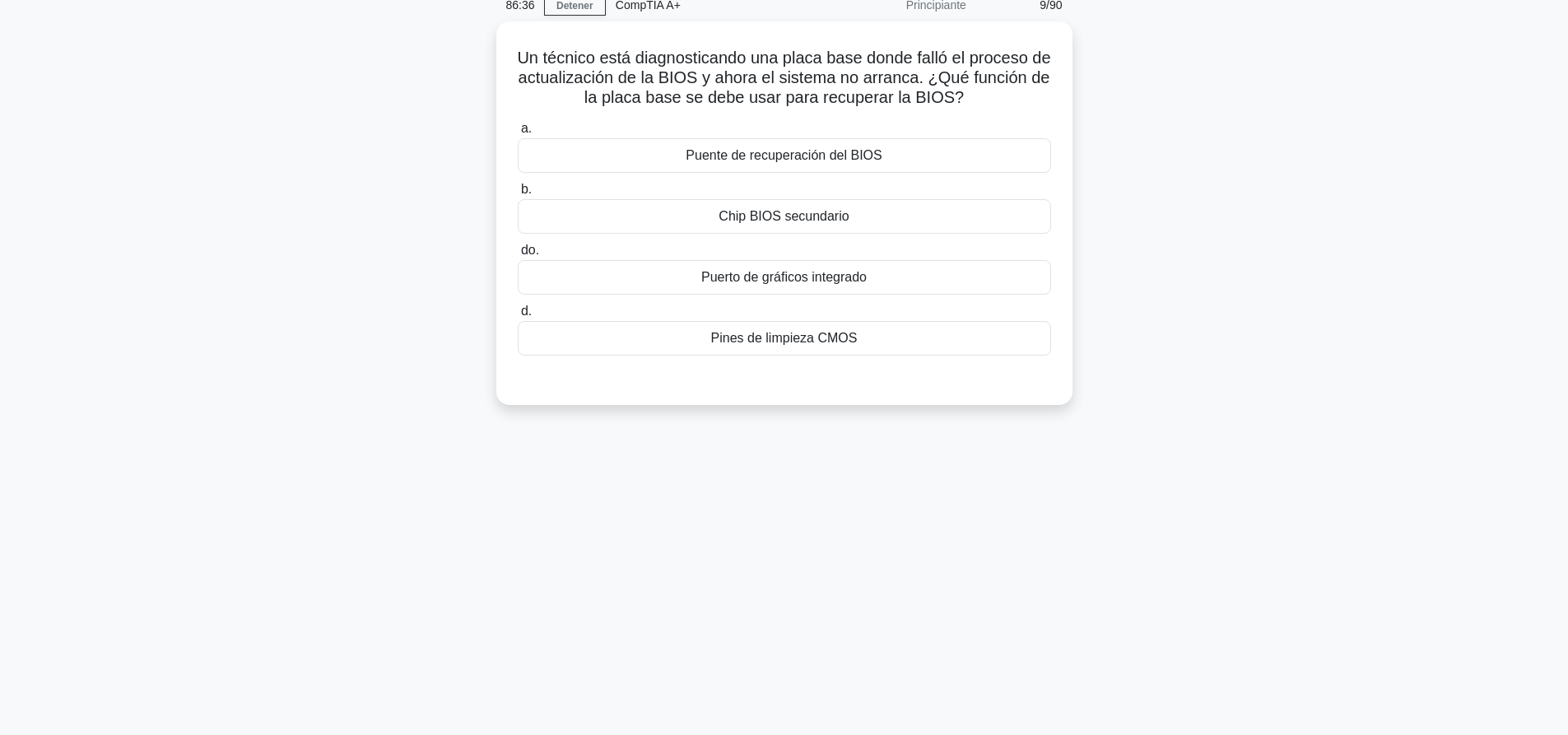
scroll to position [0, 0]
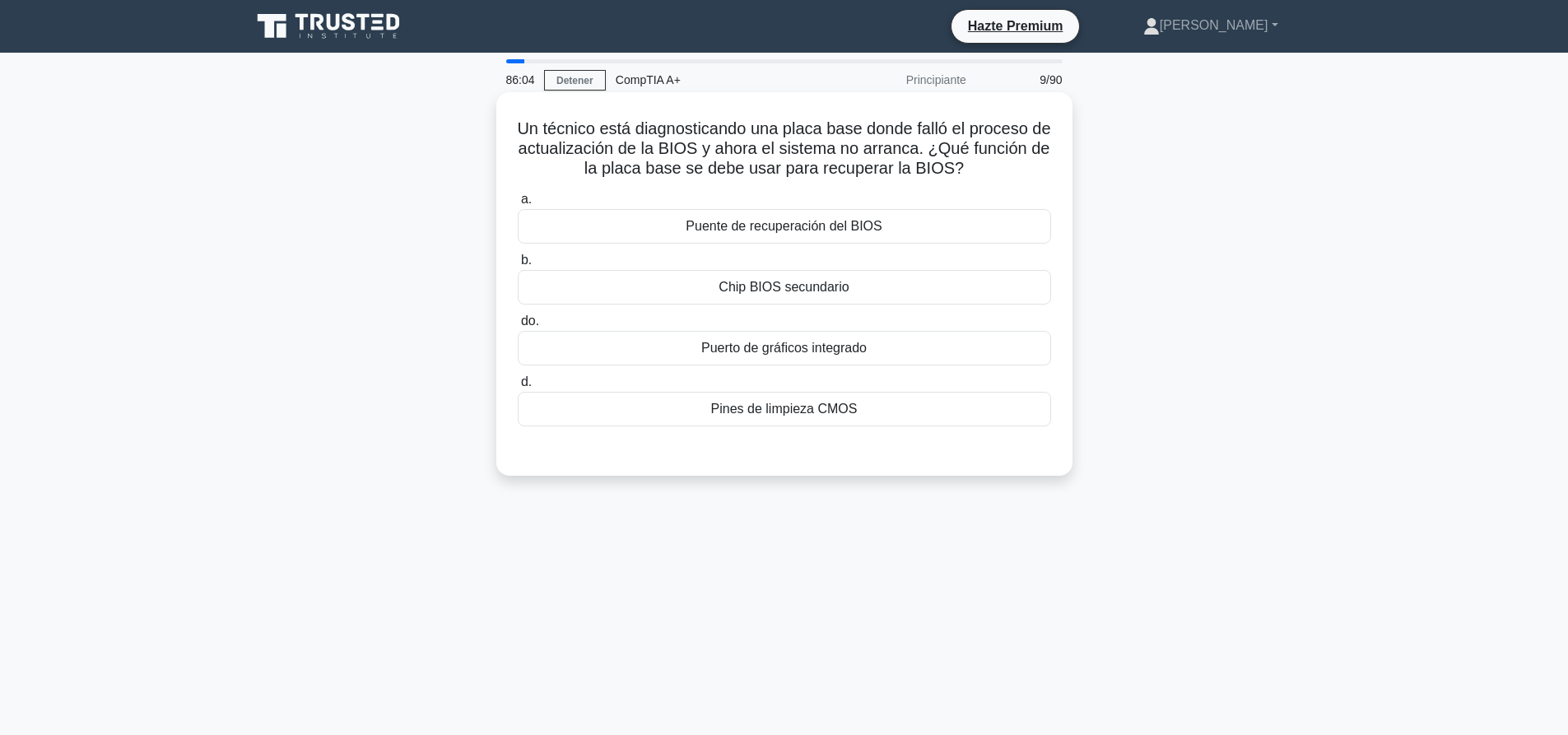
drag, startPoint x: 852, startPoint y: 216, endPoint x: 1133, endPoint y: 216, distance: 281.0
click at [854, 216] on div "Puente de recuperación del BIOS" at bounding box center [784, 230] width 534 height 35
click at [518, 209] on input "a. Puente de recuperación del BIOS" at bounding box center [518, 203] width 0 height 11
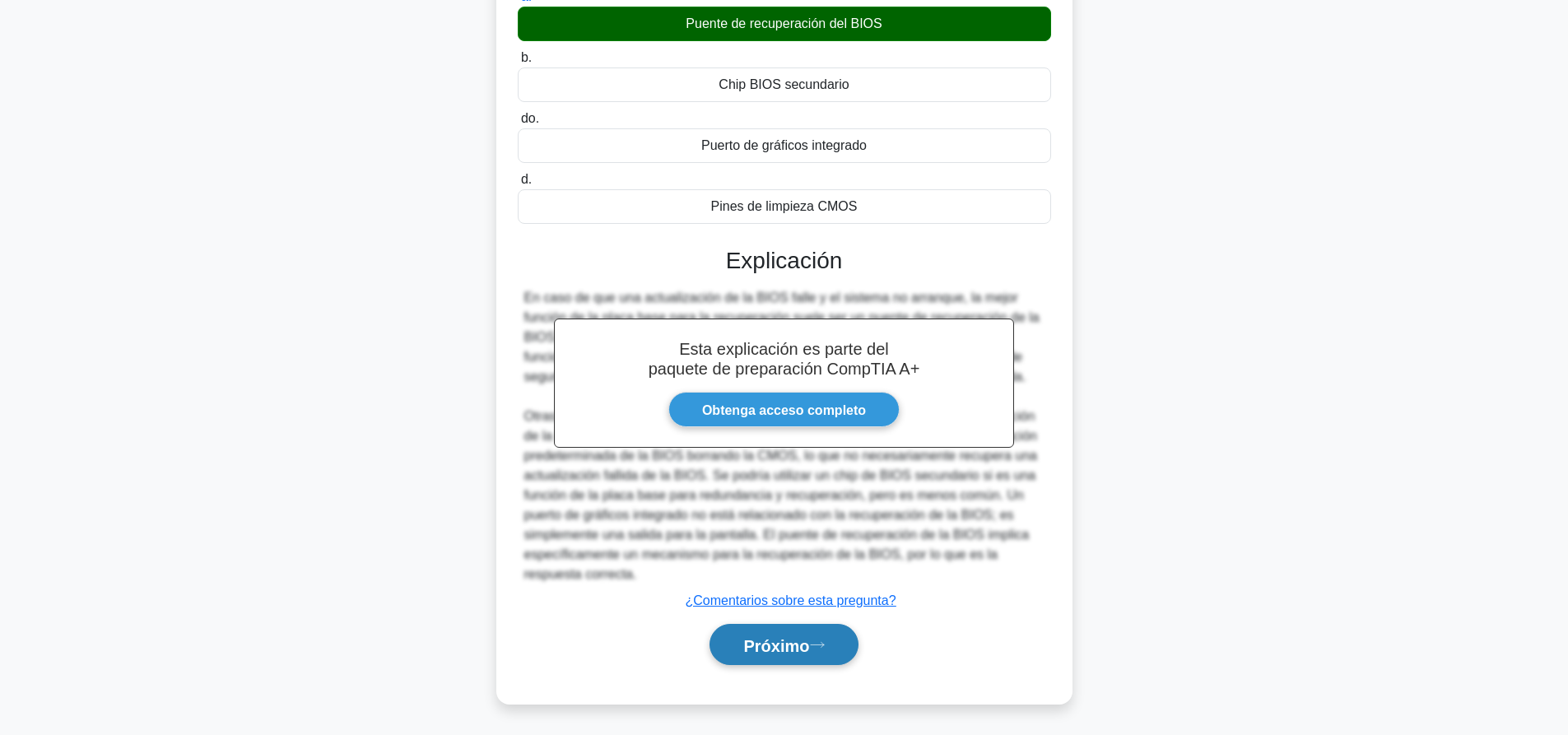
click at [836, 638] on button "Próximo" at bounding box center [784, 644] width 148 height 42
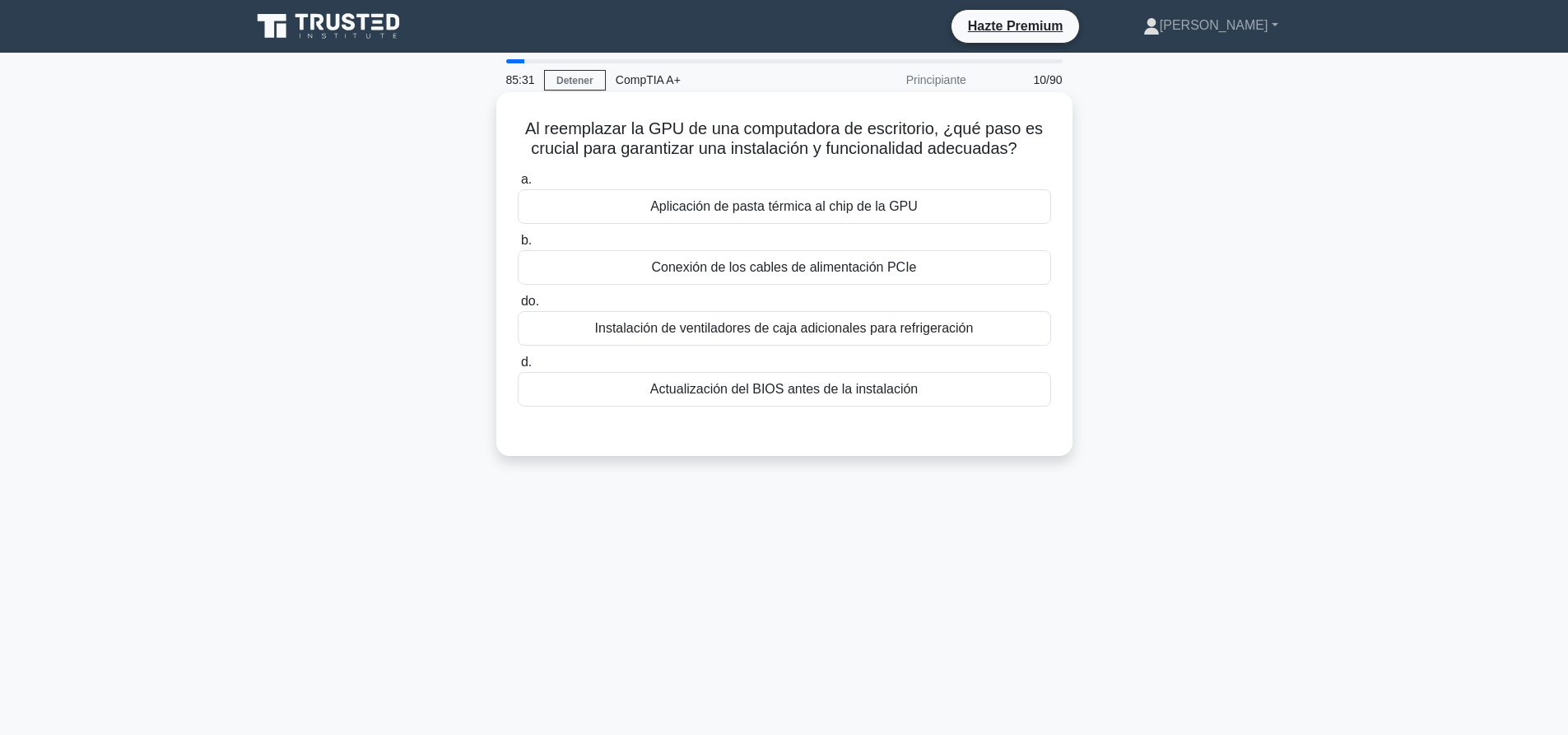
click at [797, 375] on div "Actualización del BIOS antes de la instalación" at bounding box center [784, 389] width 534 height 35
click at [518, 368] on input "d. Actualización del BIOS antes de la instalación" at bounding box center [518, 362] width 0 height 11
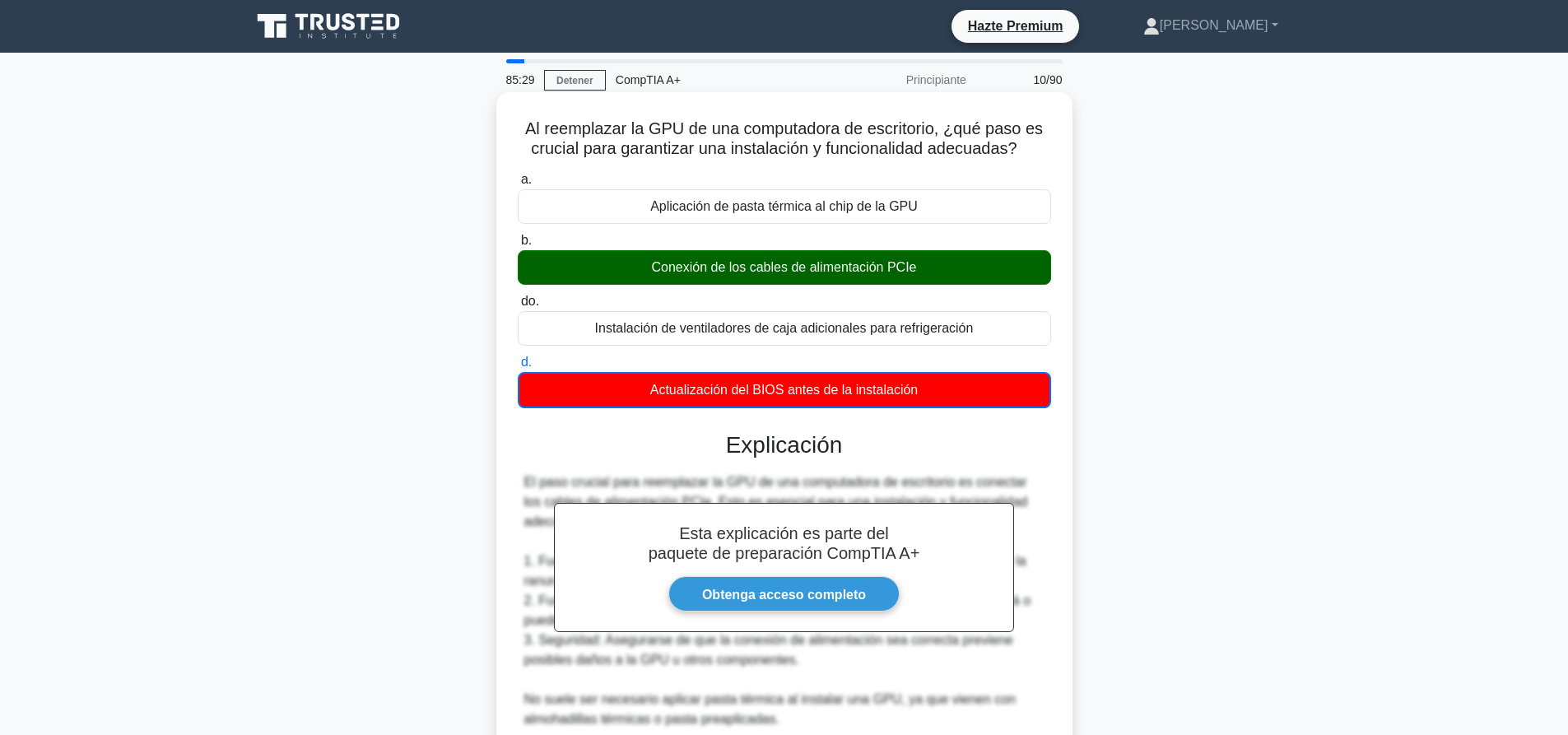
scroll to position [324, 0]
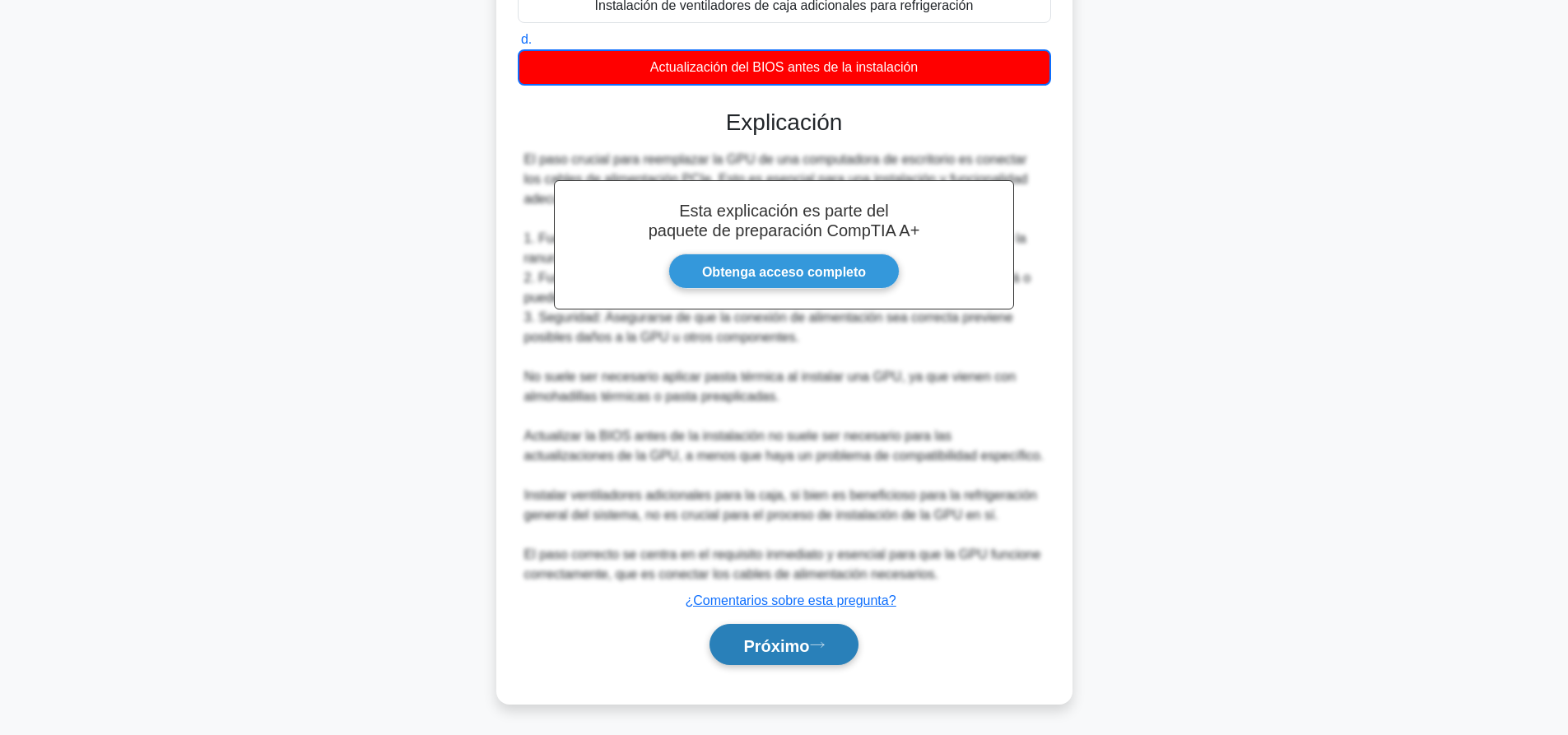
click at [778, 654] on font "Próximo" at bounding box center [776, 645] width 66 height 18
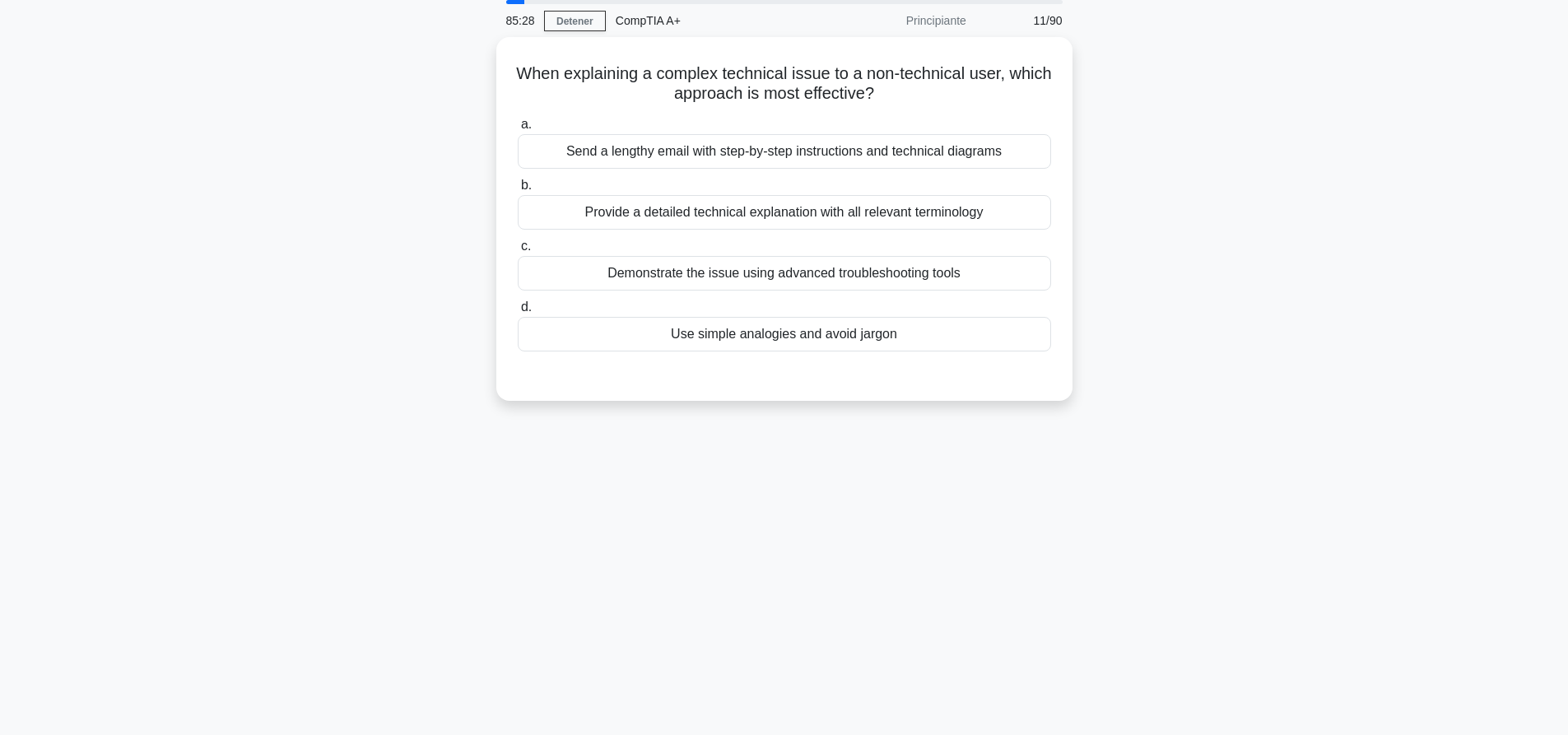
scroll to position [0, 0]
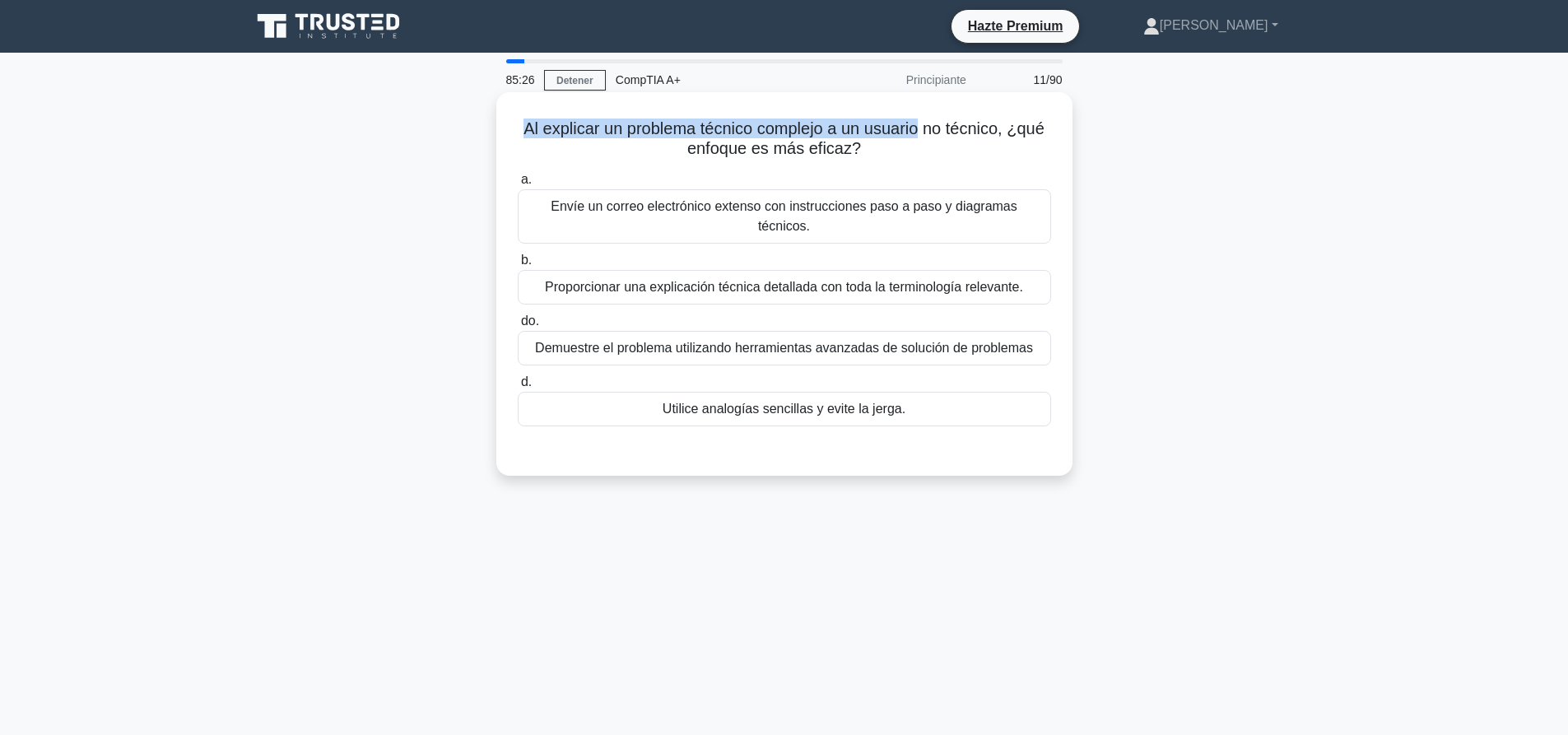
drag, startPoint x: 522, startPoint y: 123, endPoint x: 948, endPoint y: 129, distance: 426.0
click at [937, 128] on font "Al explicar un problema técnico complejo a un usuario no técnico, ¿qué enfoque …" at bounding box center [784, 138] width 521 height 38
click at [949, 129] on font "Al explicar un problema técnico complejo a un usuario no técnico, ¿qué enfoque …" at bounding box center [784, 138] width 521 height 38
click at [707, 402] on font "Utilice analogías sencillas y evite la jerga." at bounding box center [784, 409] width 243 height 14
click at [518, 387] on input "d. Utilice analogías sencillas y evite la jerga." at bounding box center [518, 382] width 0 height 11
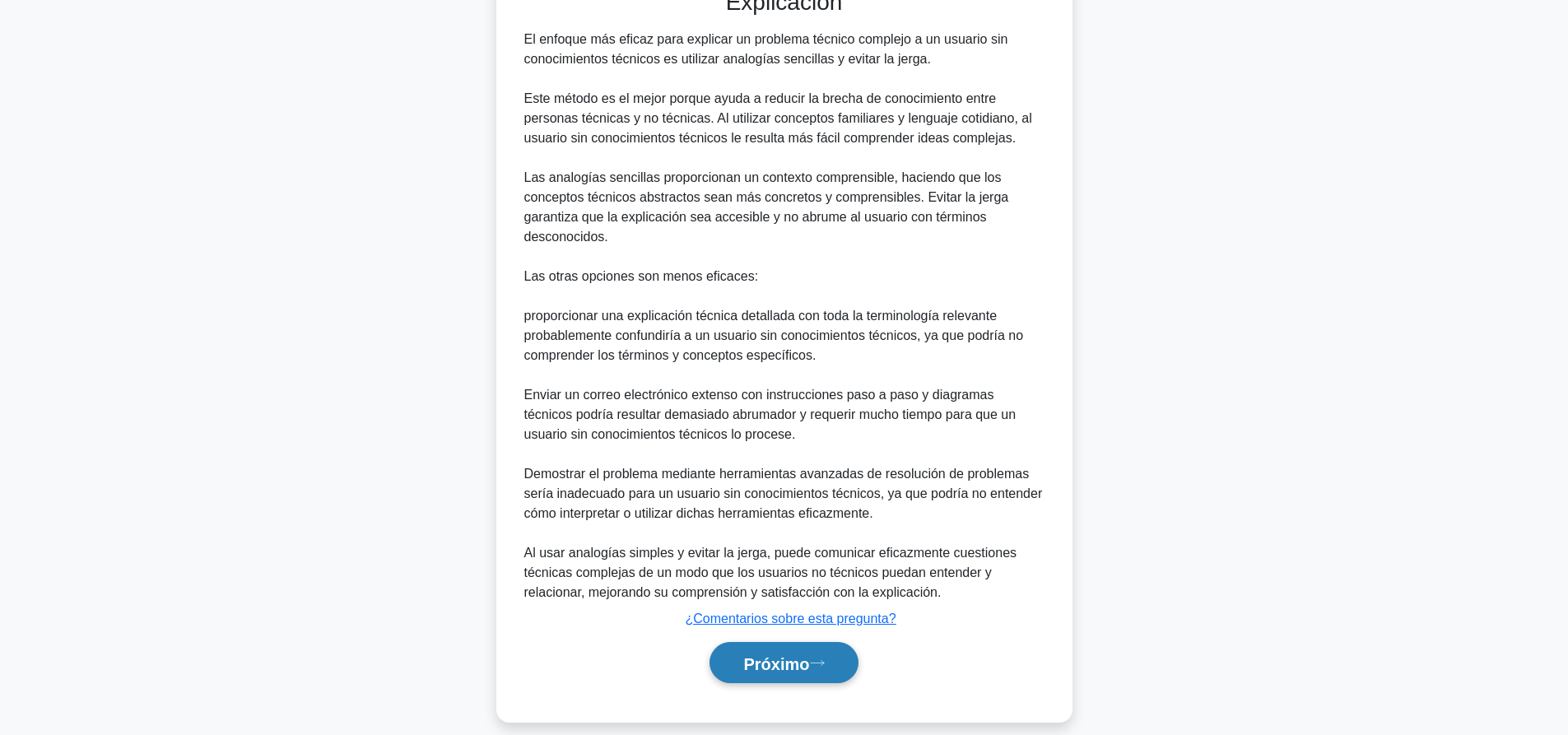
click at [791, 655] on font "Próximo" at bounding box center [776, 663] width 66 height 18
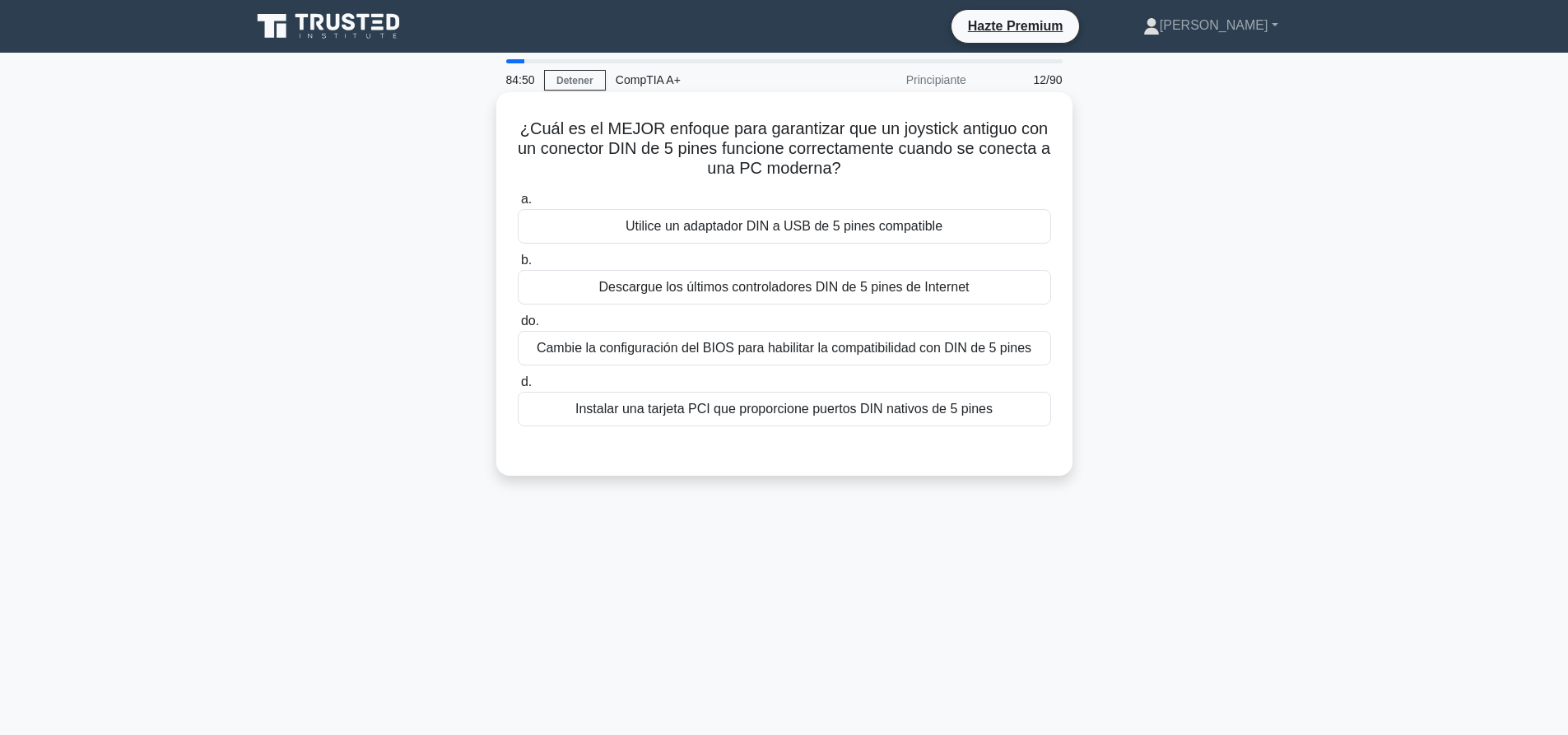
click at [841, 238] on div "Utilice un adaptador DIN a USB de 5 pines compatible" at bounding box center [784, 227] width 534 height 35
click at [518, 205] on input "a. Utilice un adaptador DIN a USB de 5 pines compatible" at bounding box center [518, 199] width 0 height 11
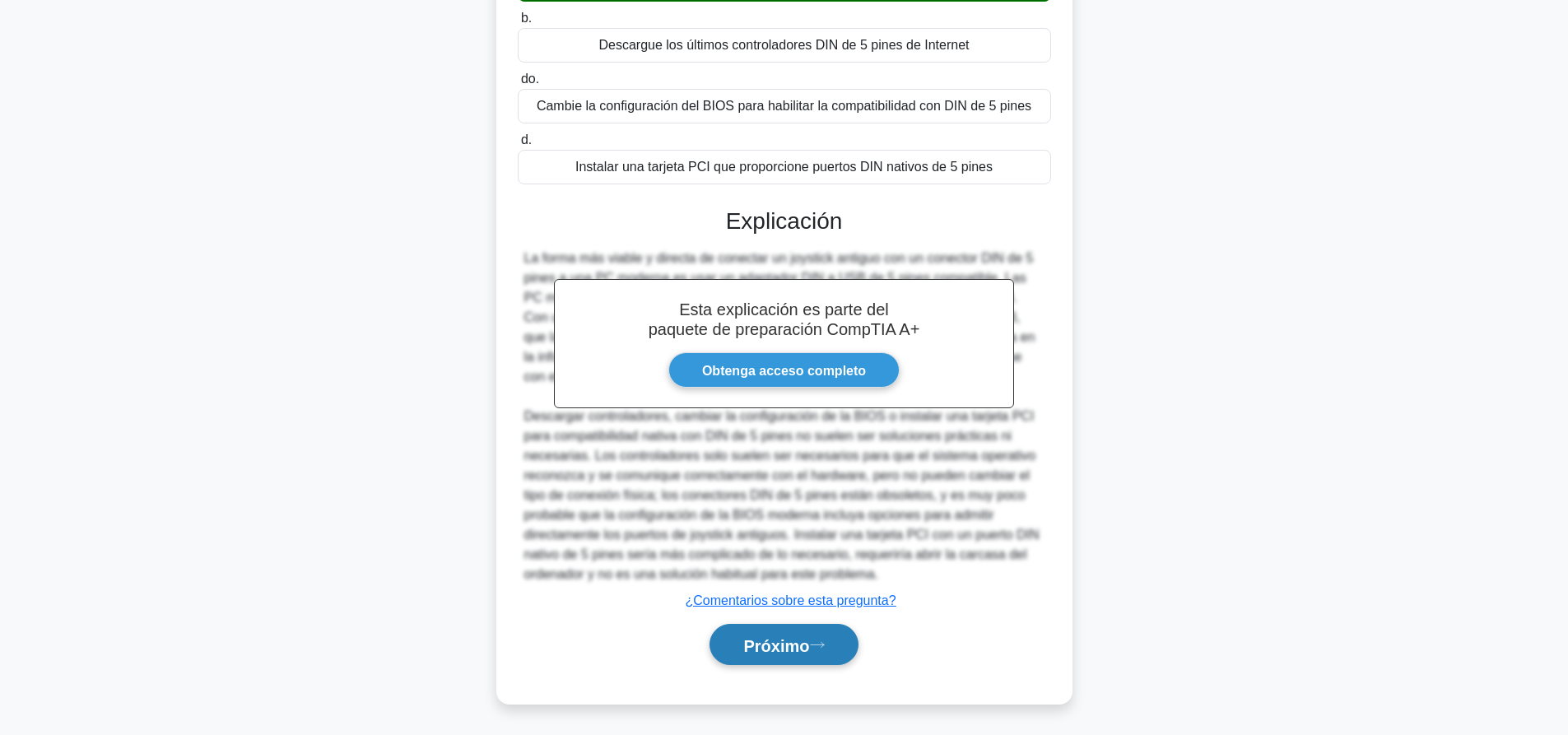
click at [809, 636] on font "Próximo" at bounding box center [776, 645] width 66 height 18
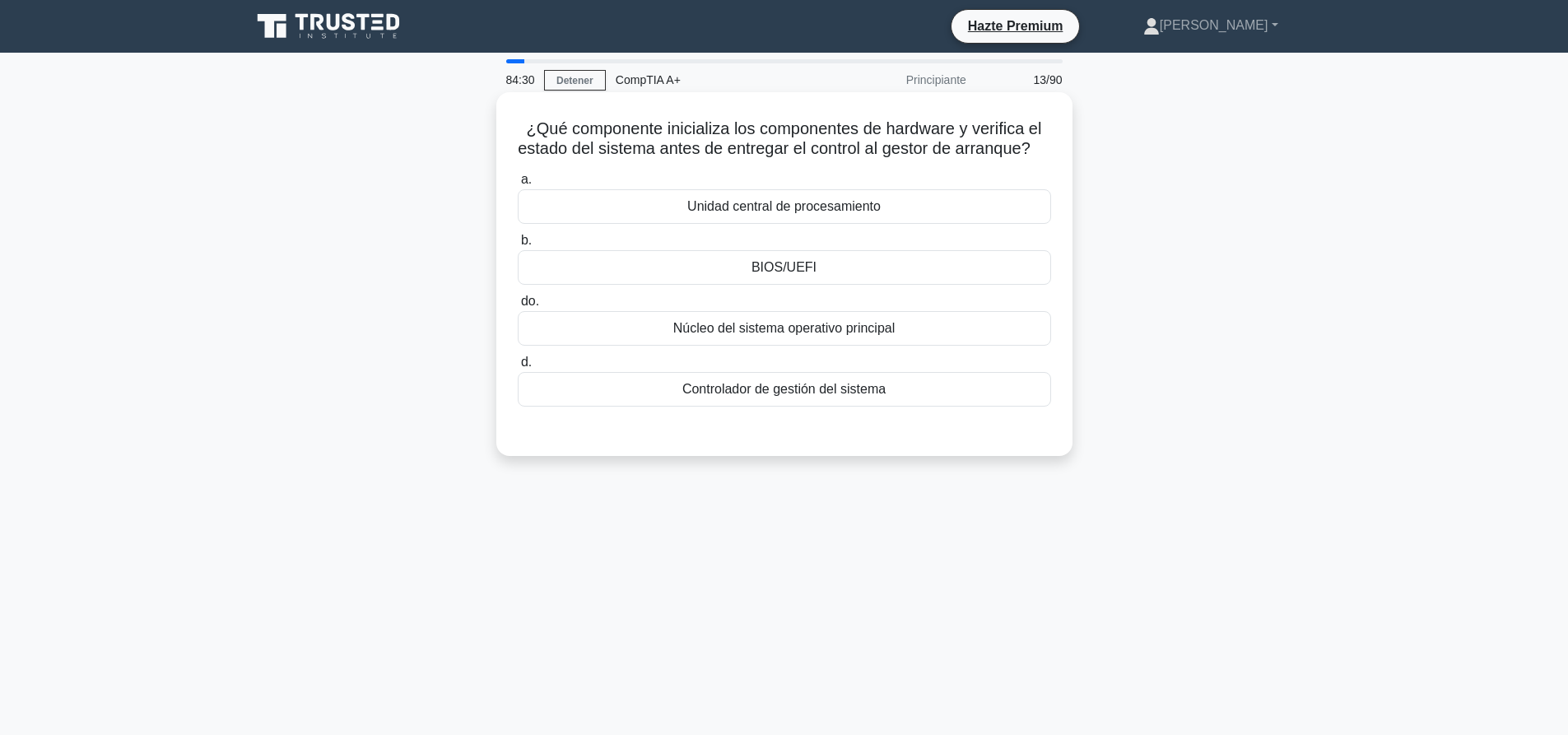
click at [759, 274] on font "BIOS/UEFI" at bounding box center [784, 267] width 65 height 14
click at [518, 246] on input "b. BIOS/UEFI" at bounding box center [518, 240] width 0 height 11
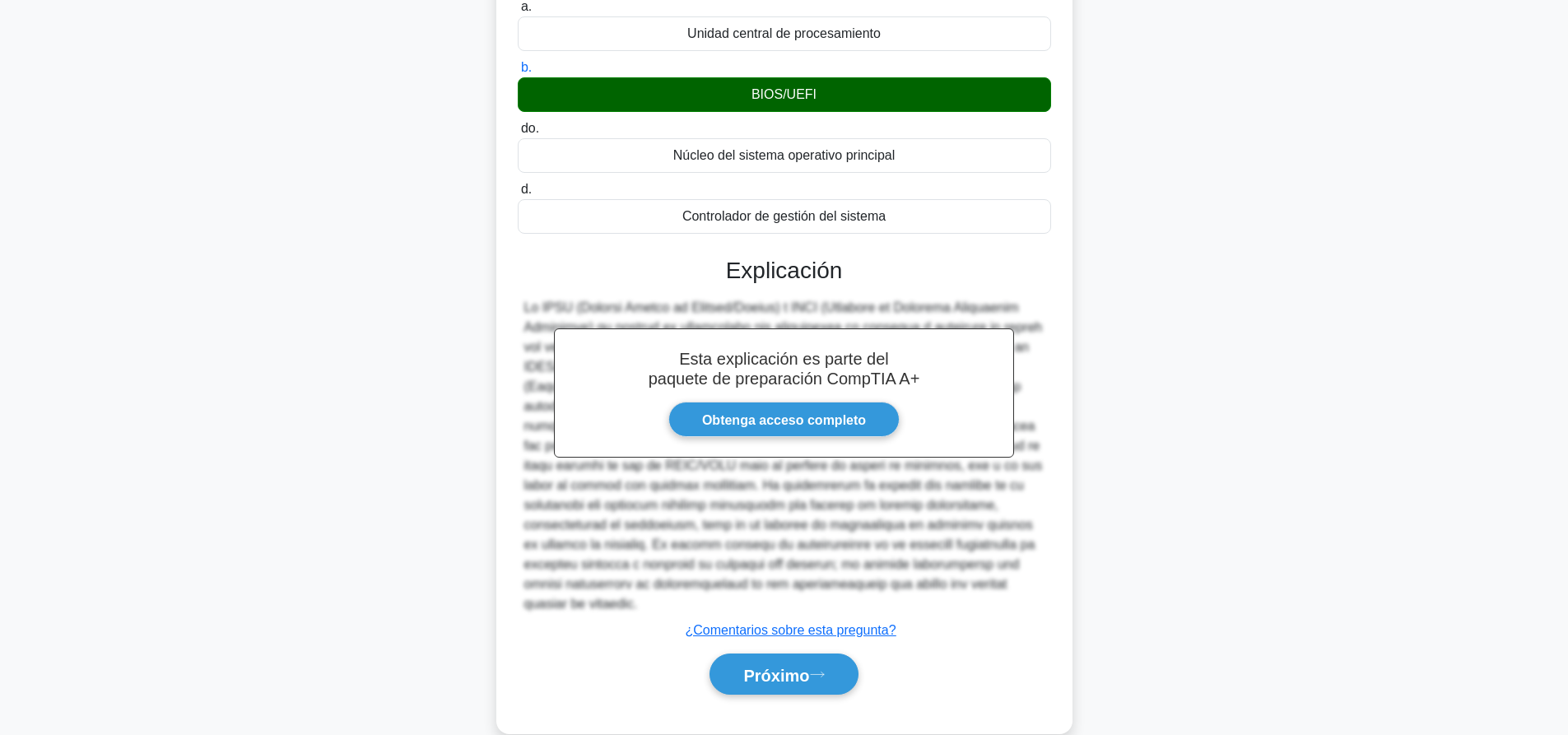
scroll to position [204, 0]
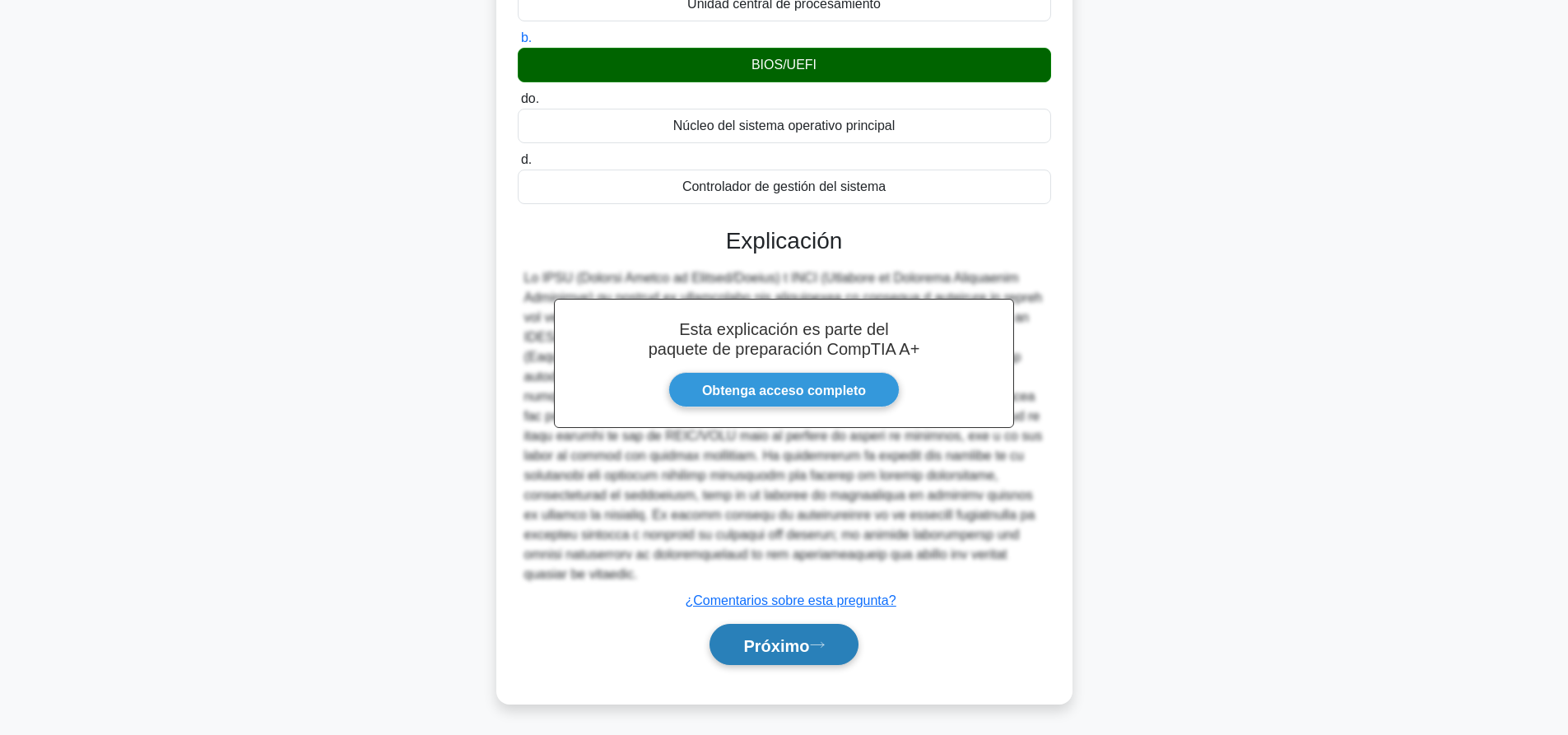
click at [784, 627] on button "Próximo" at bounding box center [784, 644] width 148 height 42
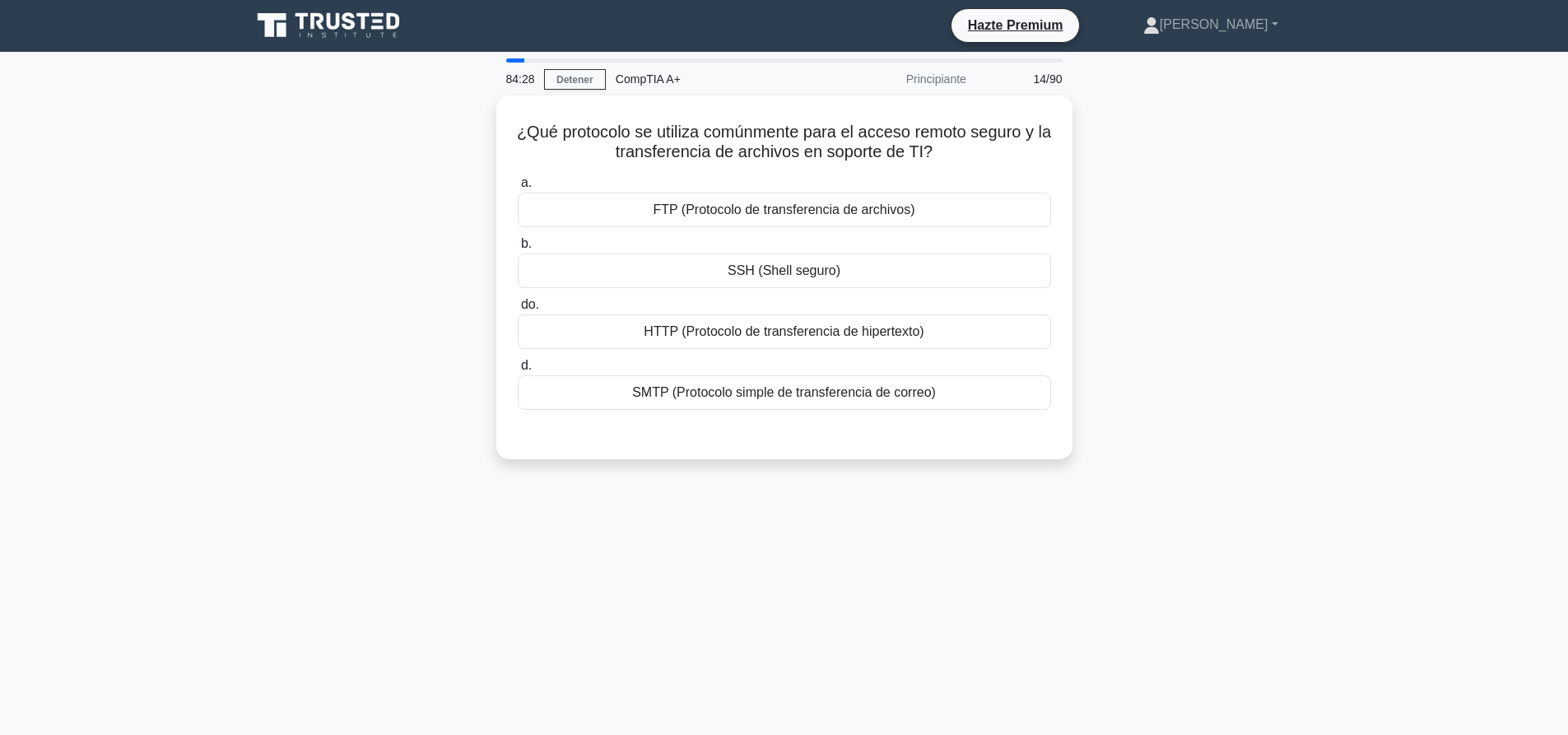
scroll to position [0, 0]
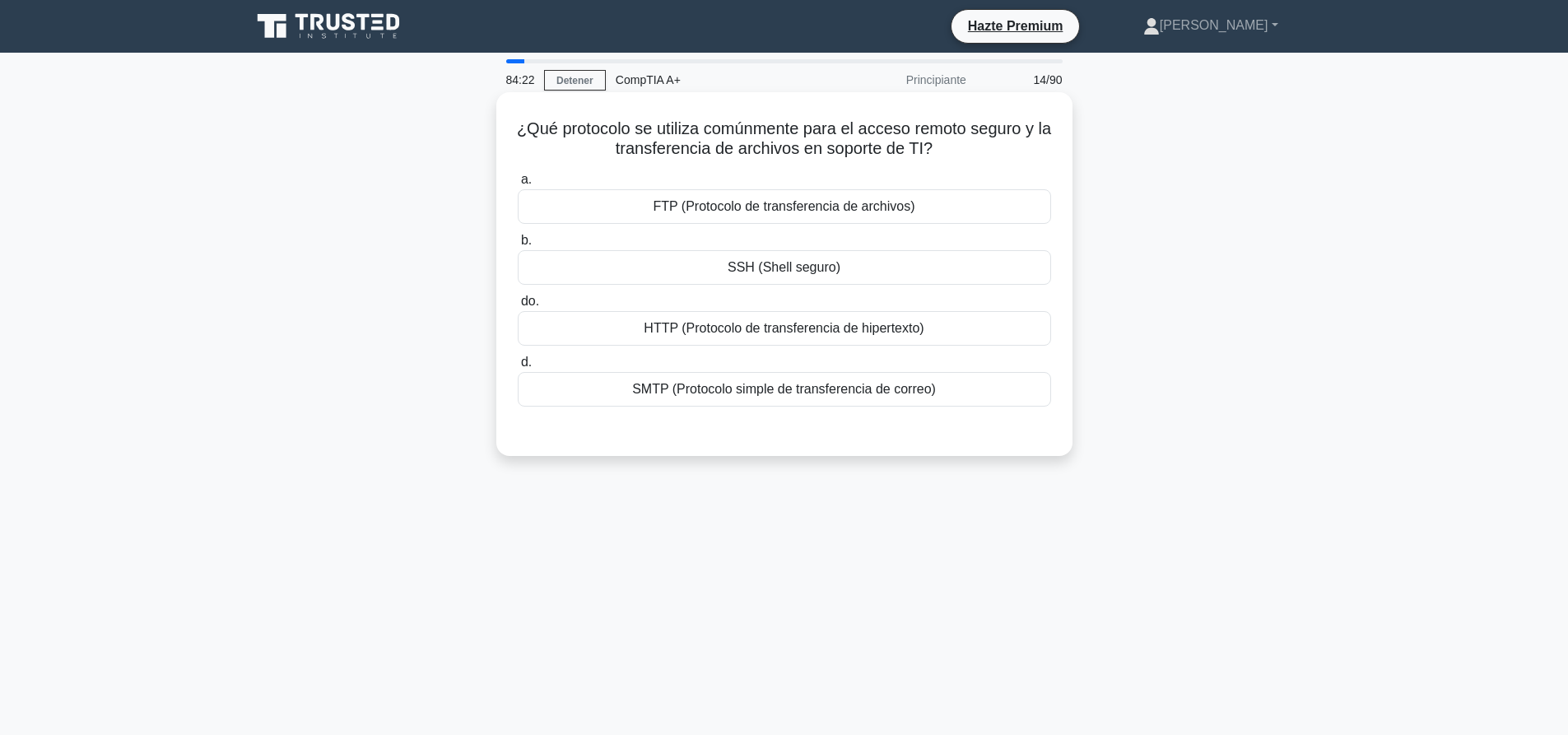
click at [852, 267] on div "SSH (Shell seguro)" at bounding box center [784, 267] width 534 height 35
click at [518, 246] on input "b. SSH (Shell seguro)" at bounding box center [518, 240] width 0 height 11
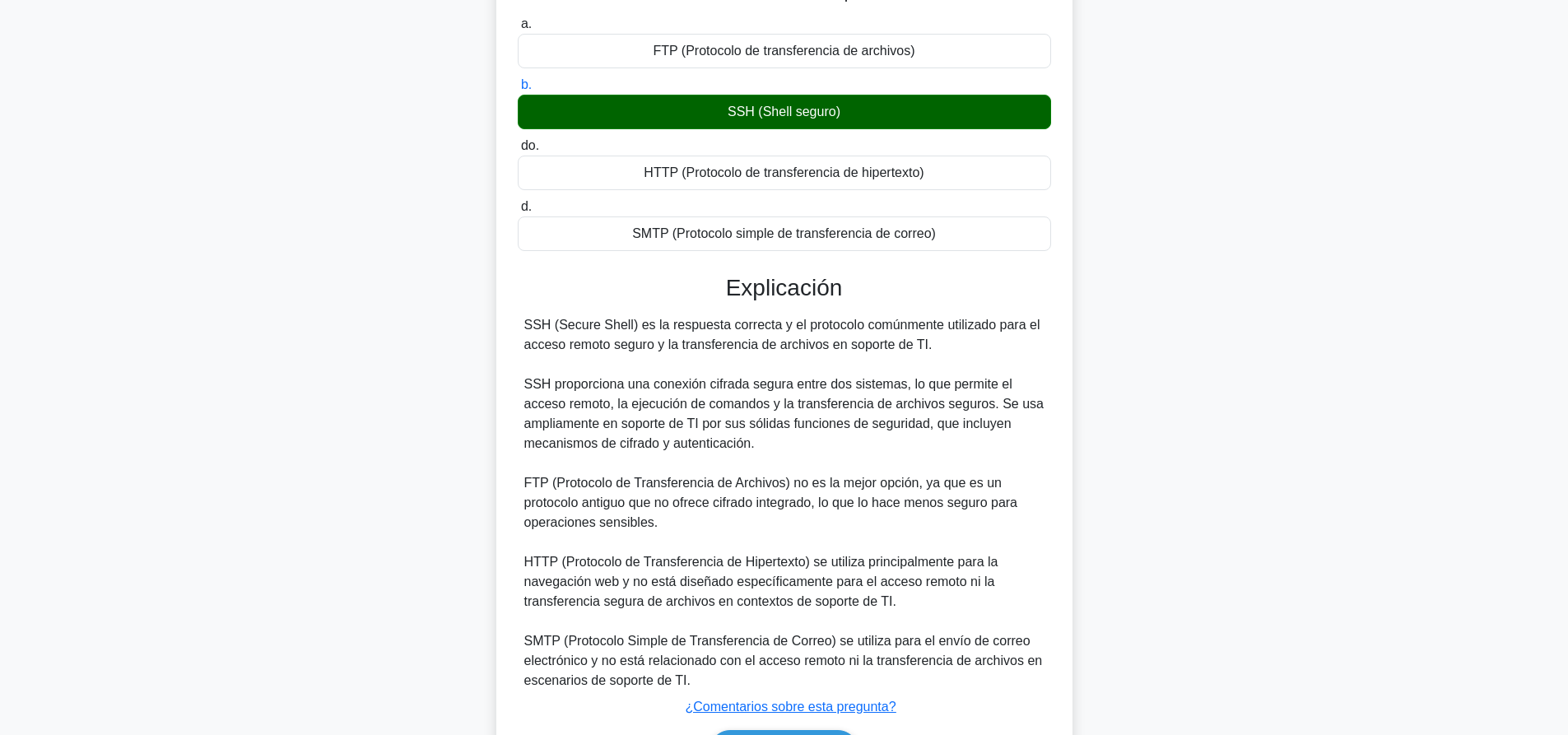
scroll to position [263, 0]
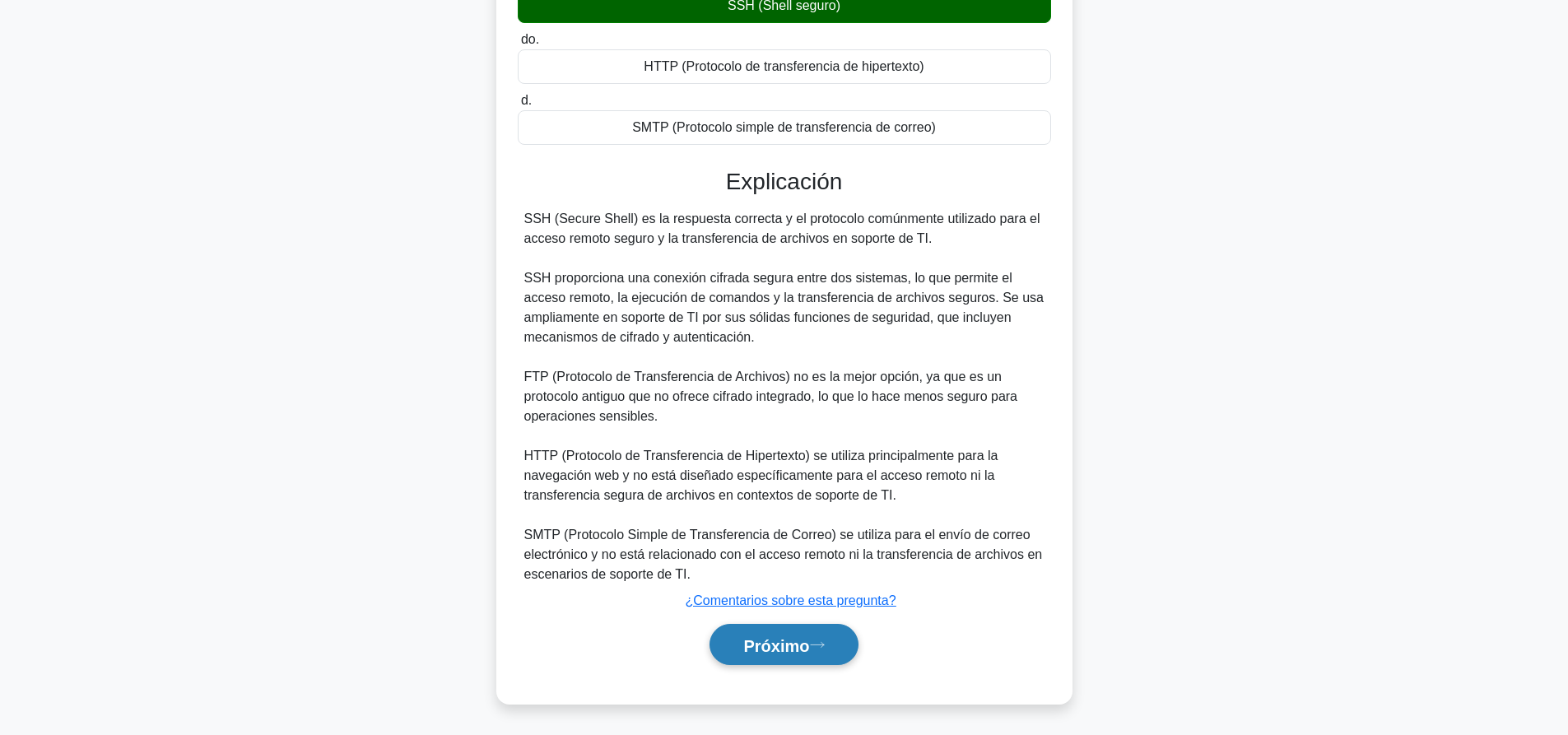
click at [793, 657] on button "Próximo" at bounding box center [784, 644] width 148 height 42
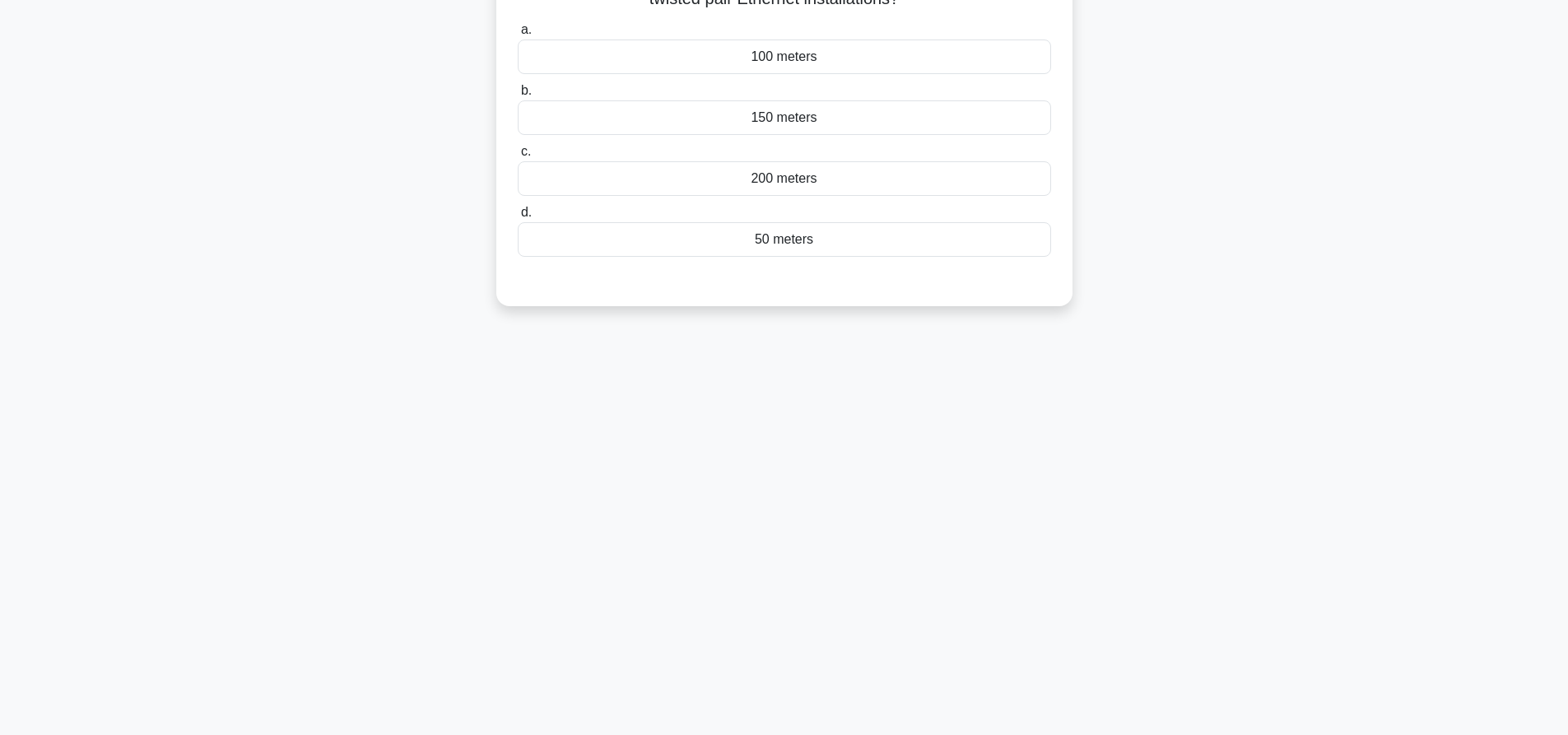
scroll to position [0, 0]
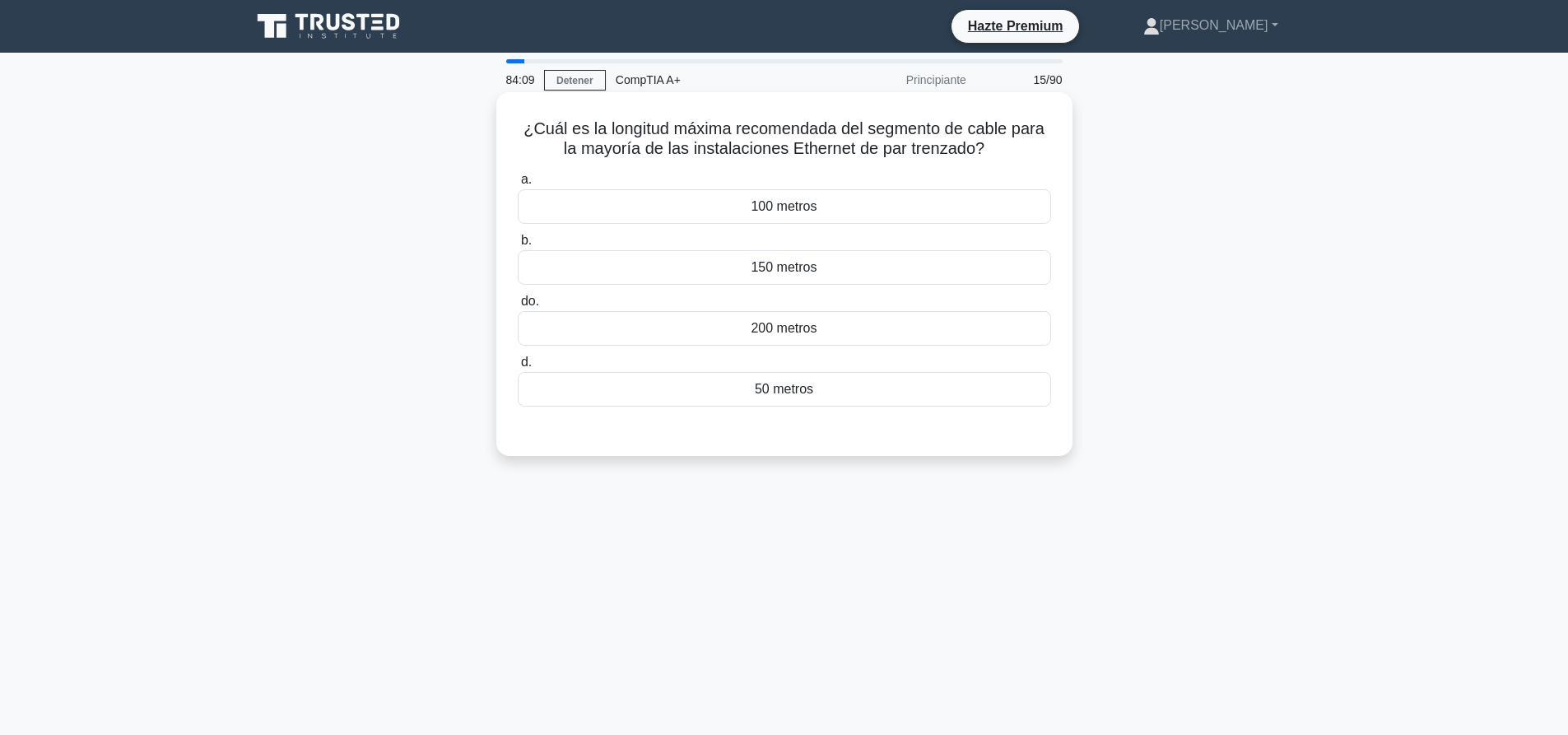
click at [741, 205] on div "100 metros" at bounding box center [784, 206] width 534 height 35
click at [518, 185] on input "a. 100 metros" at bounding box center [518, 179] width 0 height 11
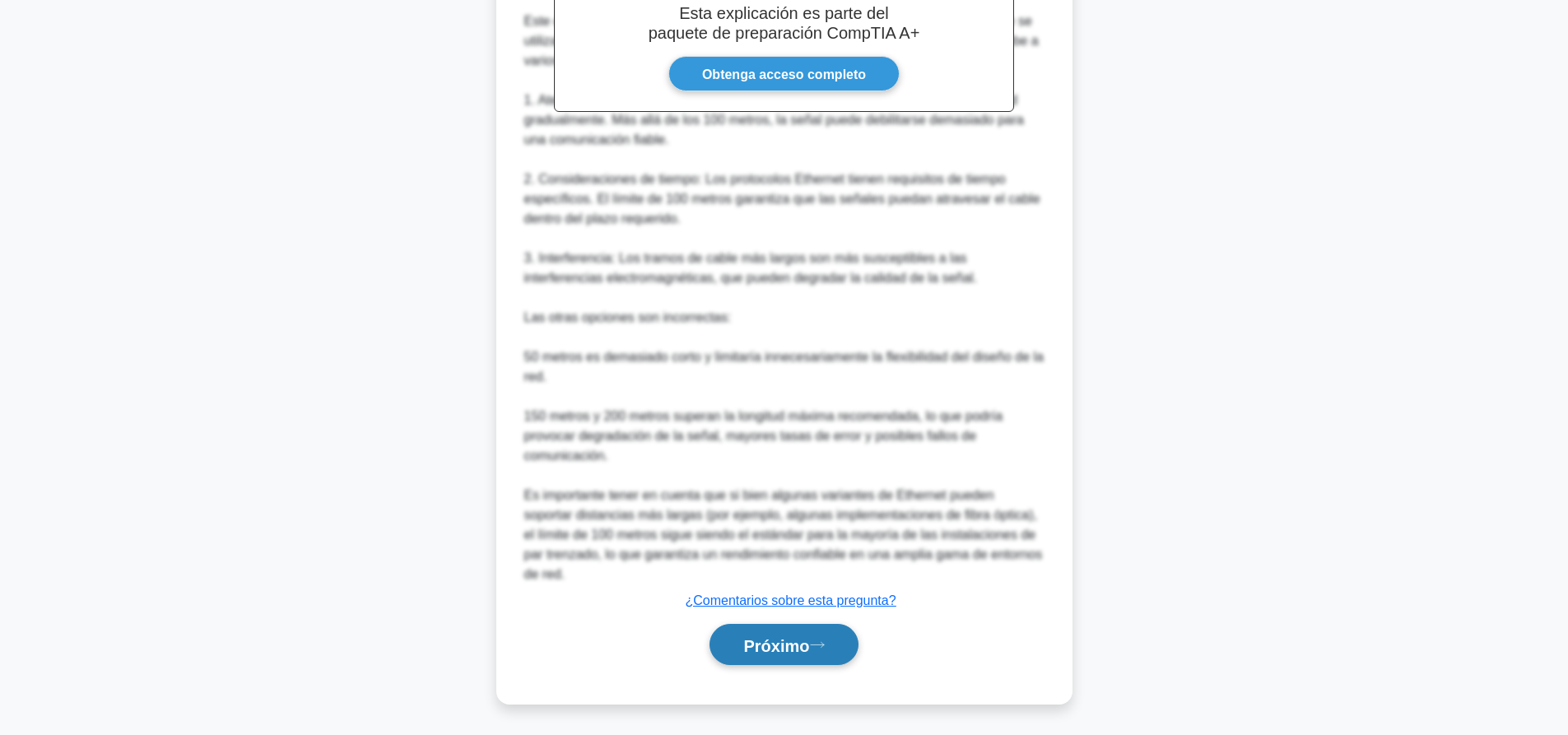
click at [760, 636] on font "Próximo" at bounding box center [776, 645] width 66 height 18
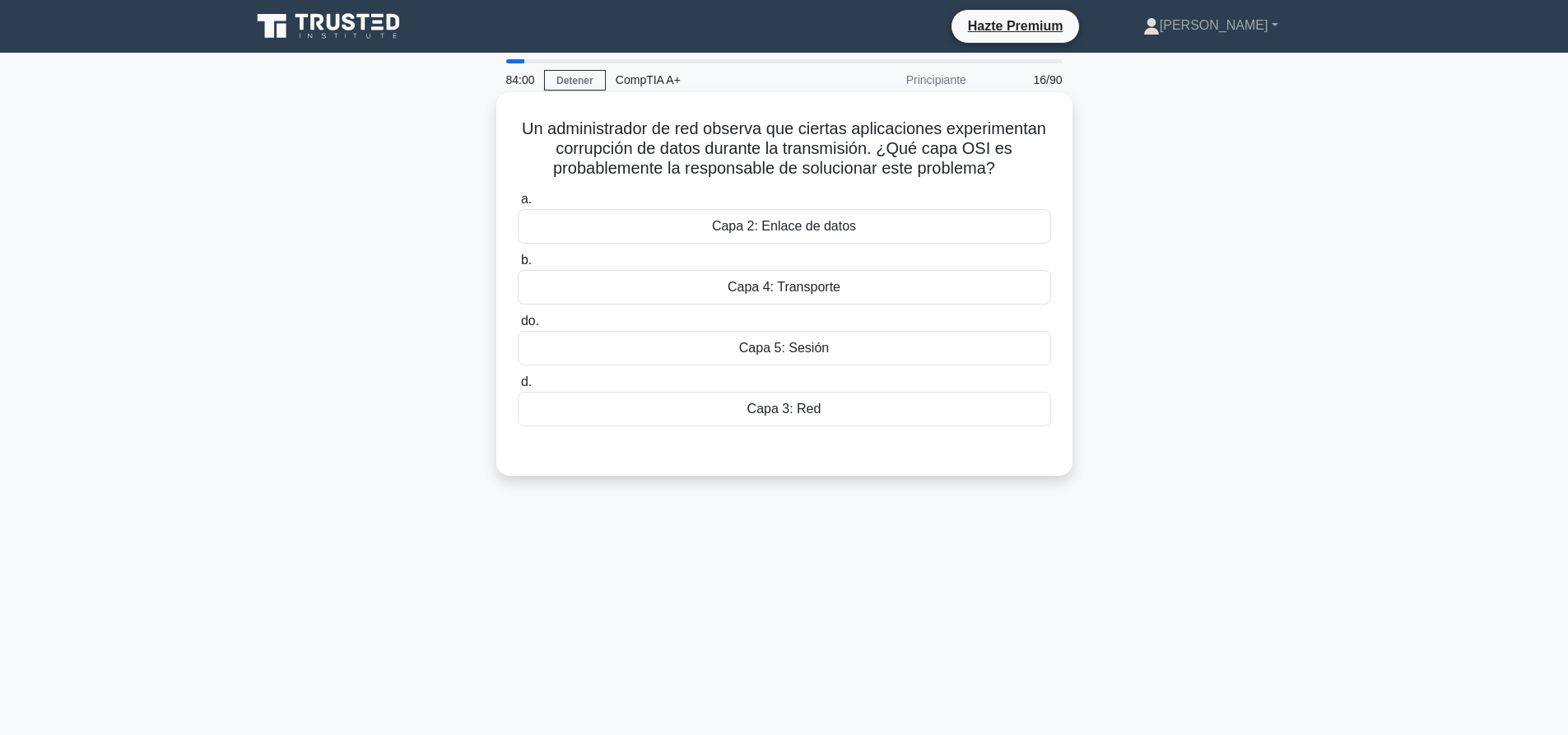
drag, startPoint x: 515, startPoint y: 127, endPoint x: 1005, endPoint y: 165, distance: 491.5
click at [1005, 165] on h5 "Un administrador de red observa que ciertas aplicaciones experimentan corrupció…" at bounding box center [784, 148] width 537 height 61
click at [999, 165] on font "Un administrador de red observa que ciertas aplicaciones experimentan corrupció…" at bounding box center [784, 147] width 524 height 57
click at [791, 288] on font "Capa 4: Transporte" at bounding box center [784, 287] width 112 height 14
click at [518, 265] on input "b. Capa 4: Transporte" at bounding box center [518, 260] width 0 height 11
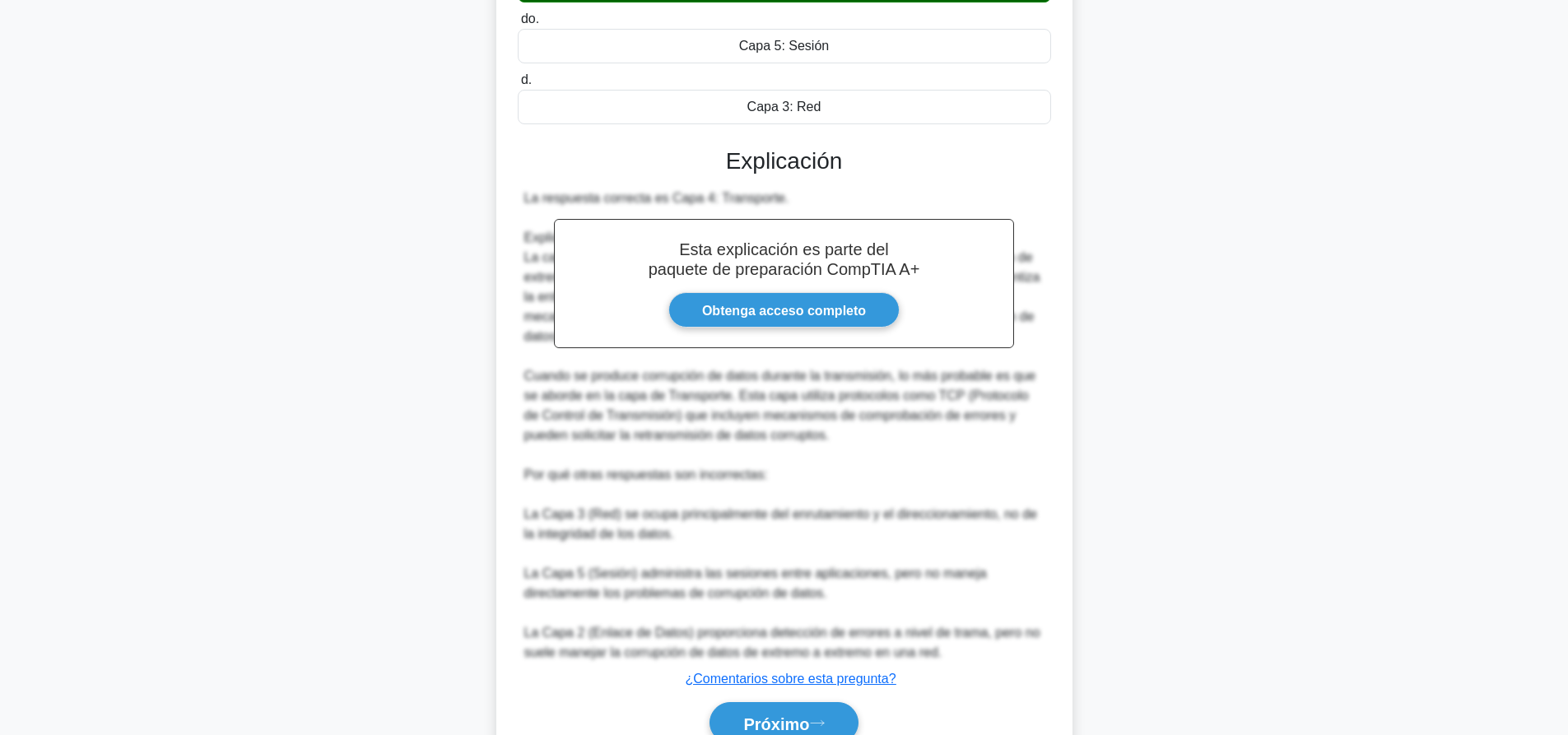
scroll to position [382, 0]
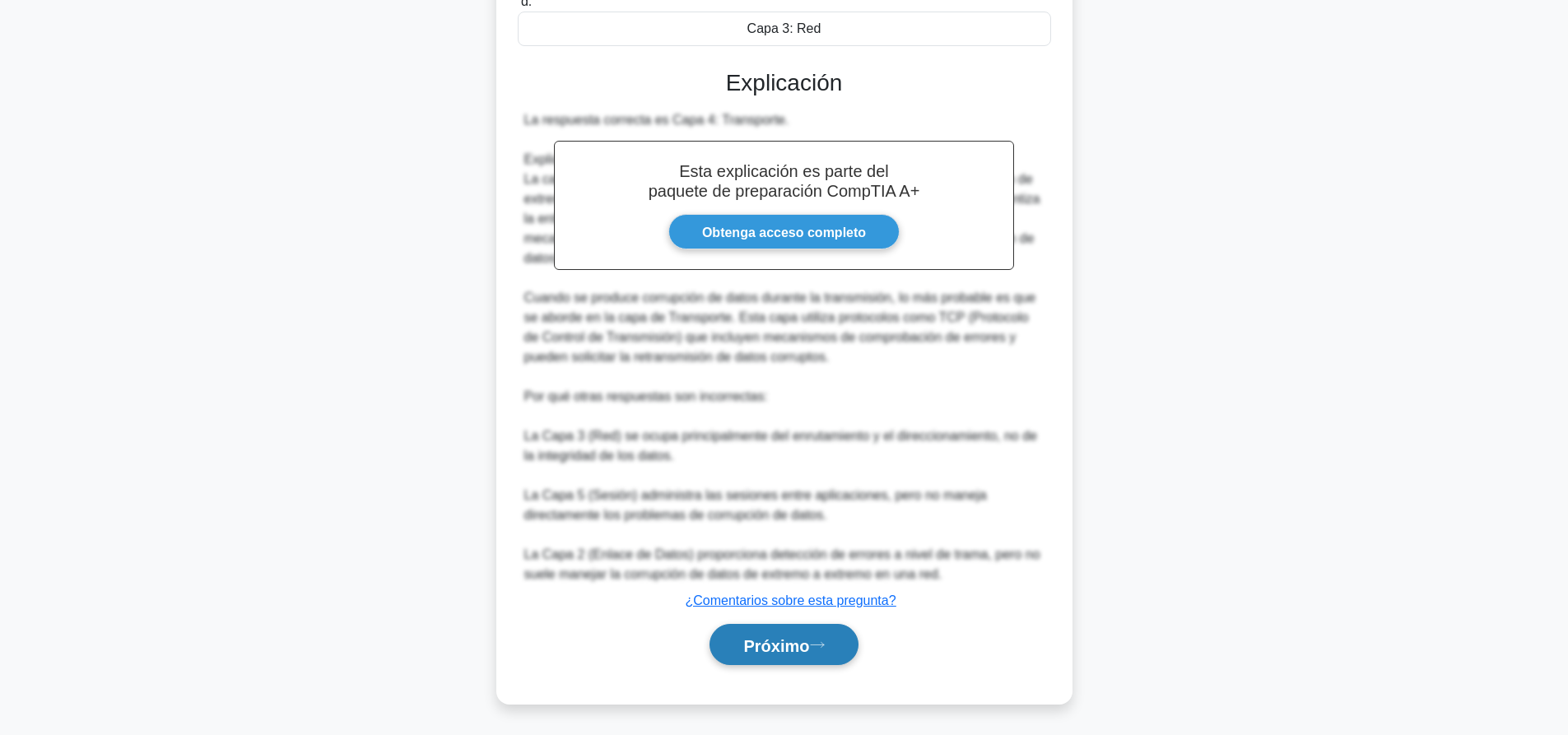
click at [809, 636] on font "Próximo" at bounding box center [776, 645] width 66 height 18
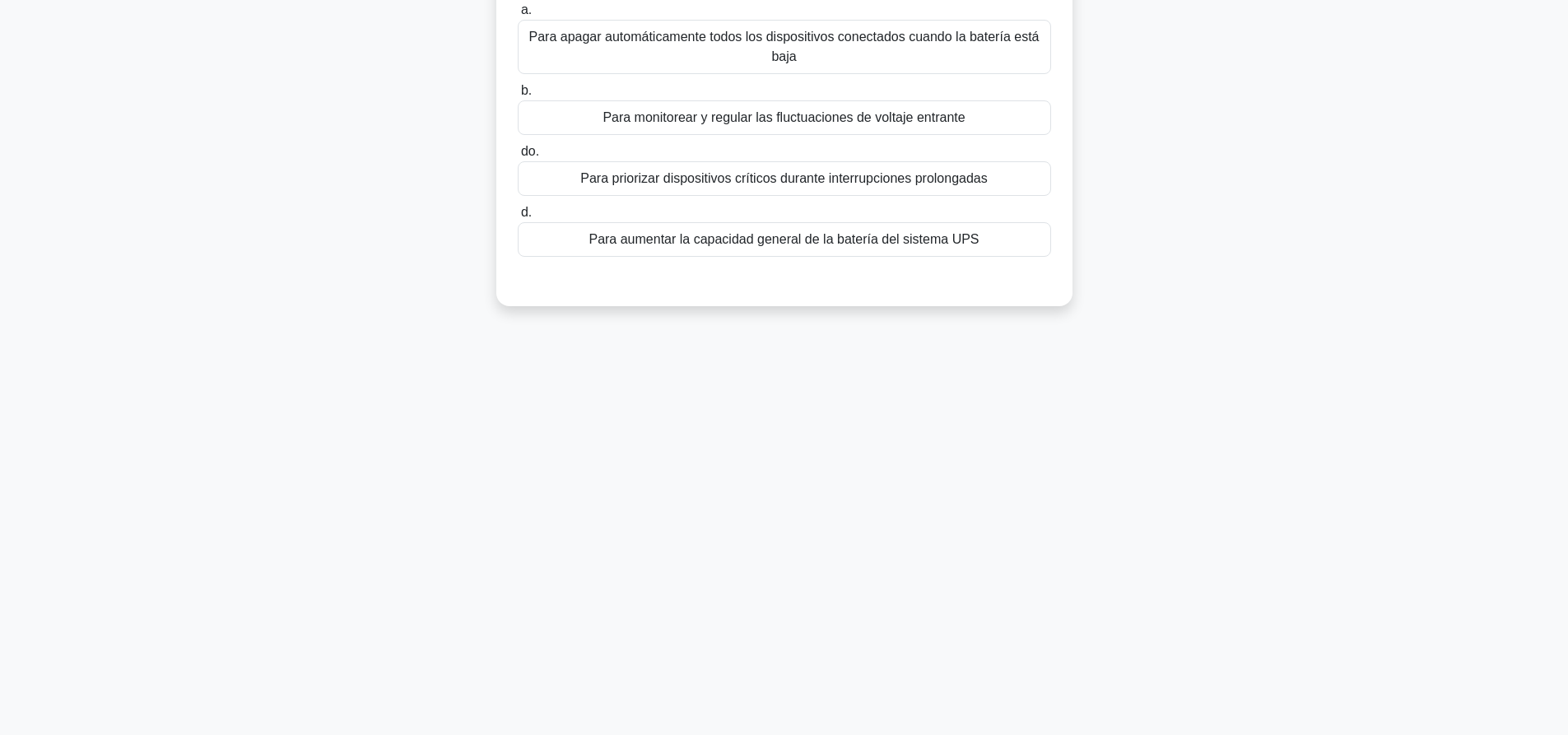
scroll to position [0, 0]
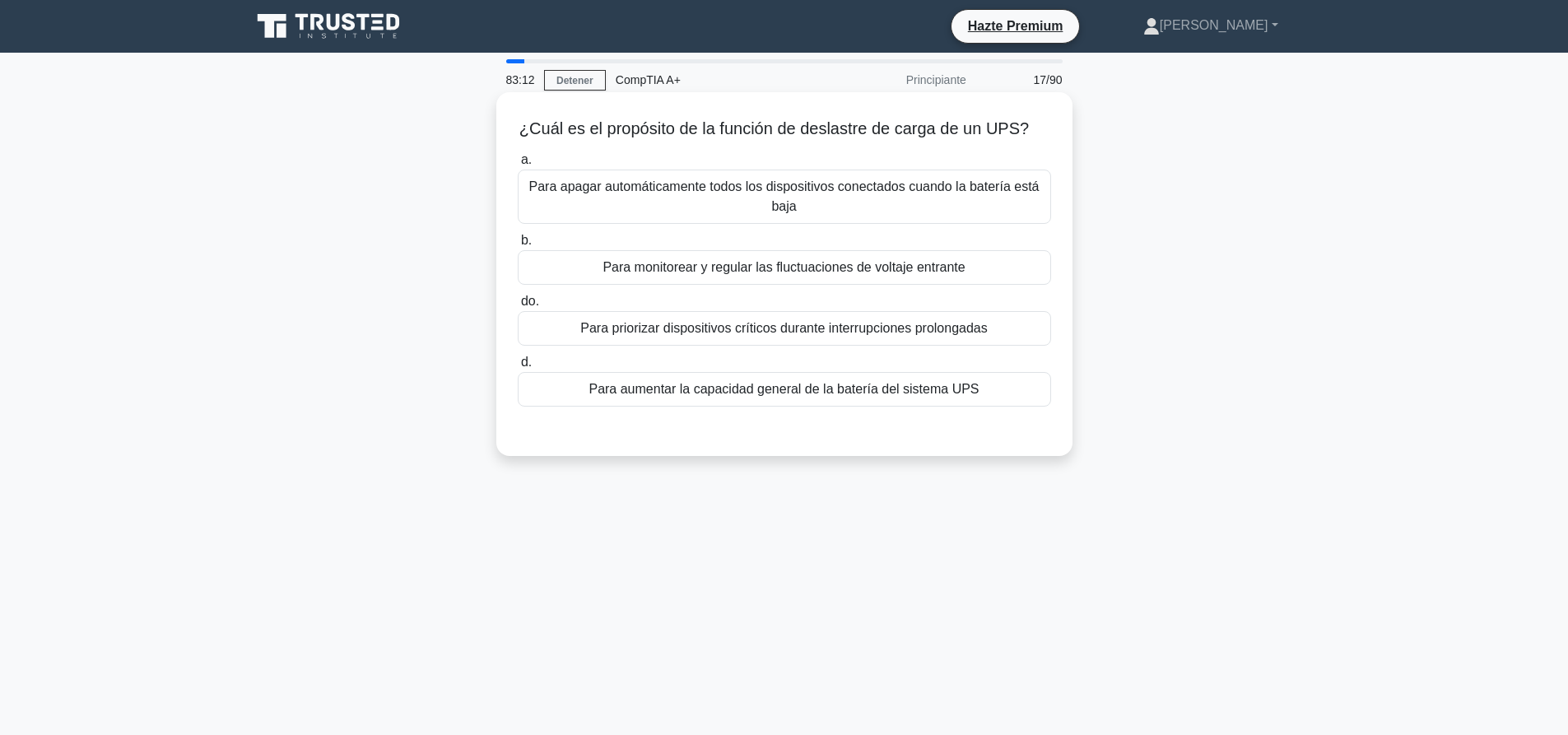
drag, startPoint x: 519, startPoint y: 121, endPoint x: 1049, endPoint y: 140, distance: 530.3
click at [1049, 139] on h5 "¿Cuál es el propósito de la función de deslastre de carga de un UPS? .spinner_0…" at bounding box center [784, 129] width 537 height 21
click at [1037, 135] on icon ".spinner_0XTQ{transform-origin:center;animation:spinner_y6GP .75s linear infini…" at bounding box center [1038, 130] width 19 height 19
click at [742, 274] on font "Para monitorear y regular las fluctuaciones de voltaje entrante" at bounding box center [784, 267] width 362 height 14
click at [518, 246] on input "b. Para monitorear y regular las fluctuaciones de voltaje entrante" at bounding box center [518, 240] width 0 height 11
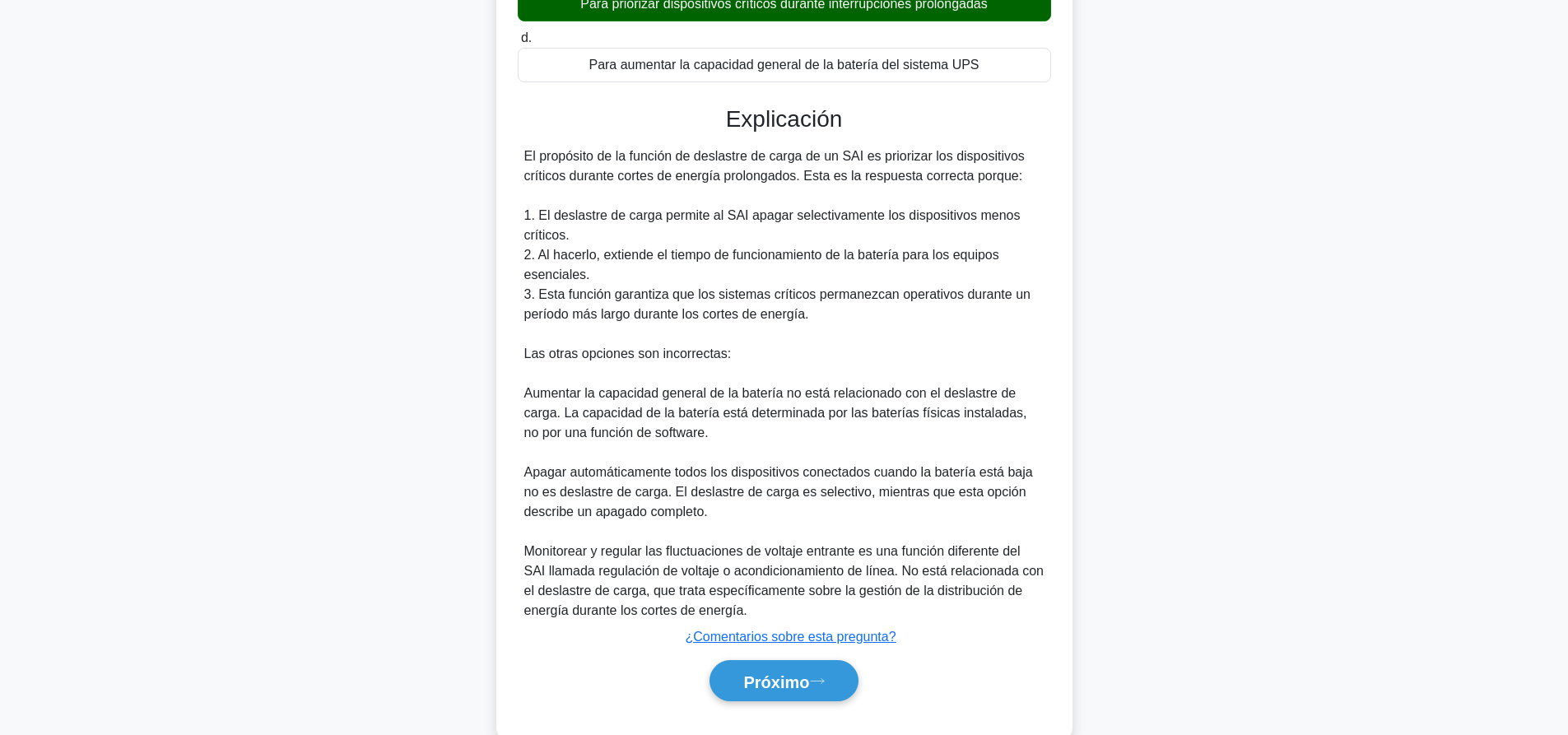
scroll to position [364, 0]
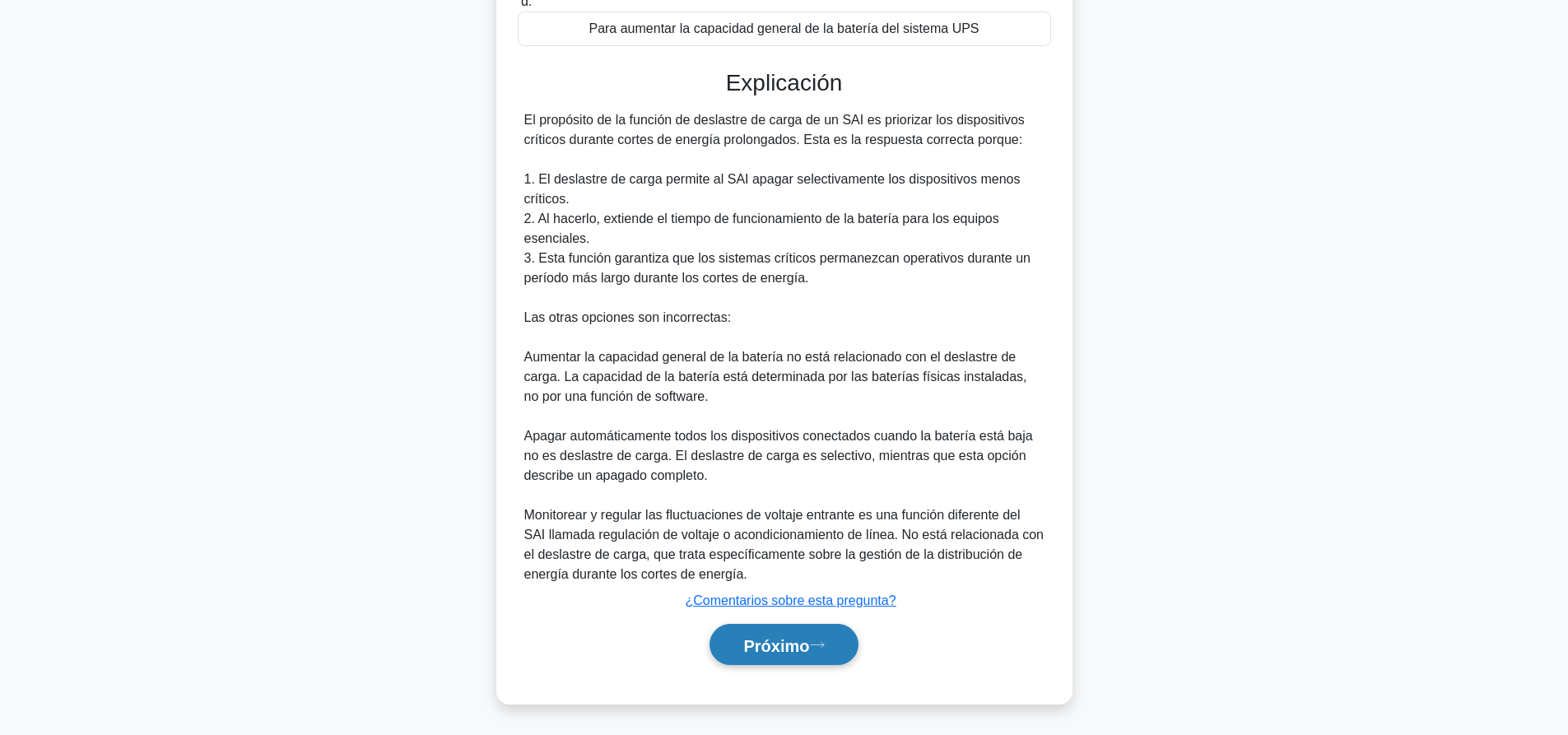
click at [790, 658] on button "Próximo" at bounding box center [784, 644] width 148 height 42
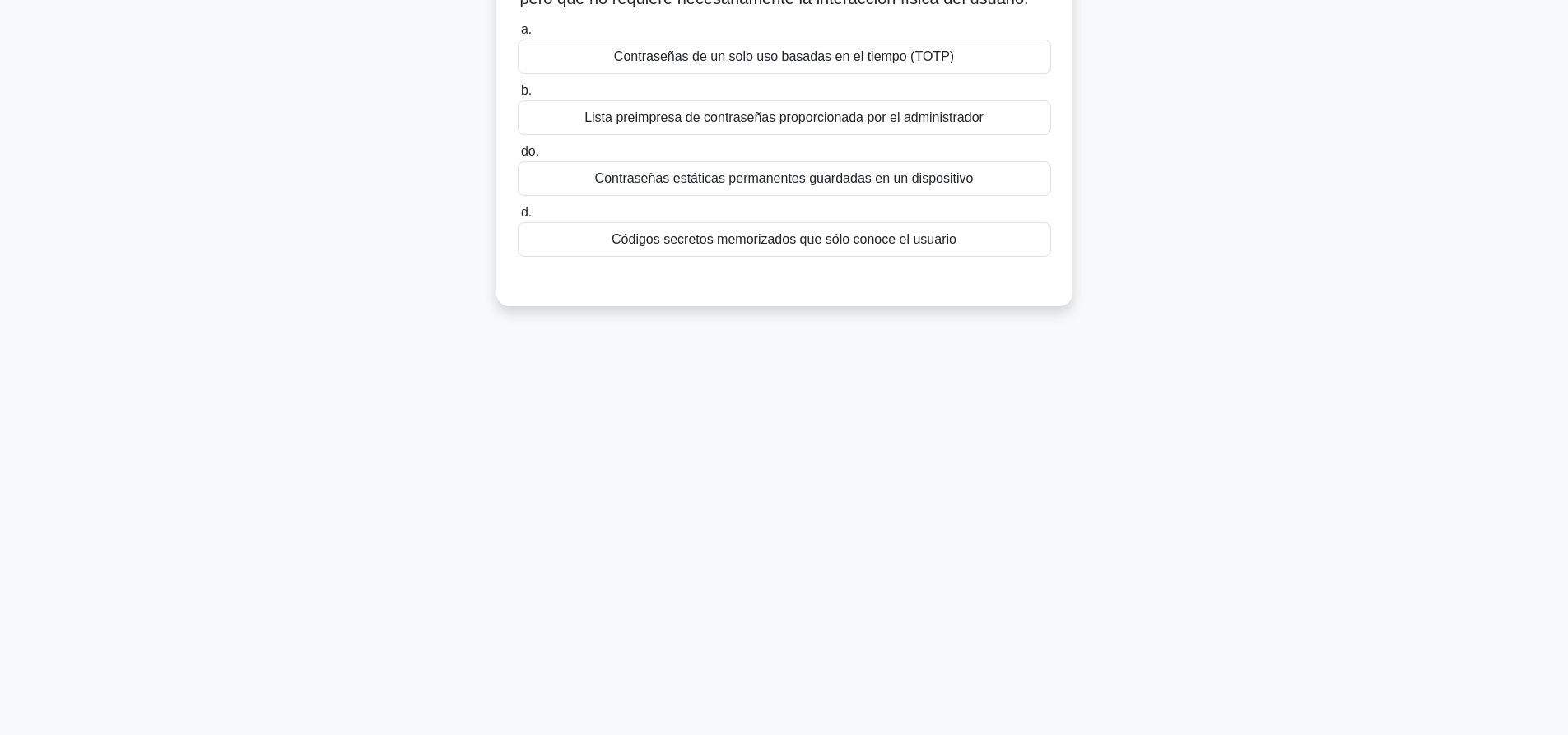
scroll to position [0, 0]
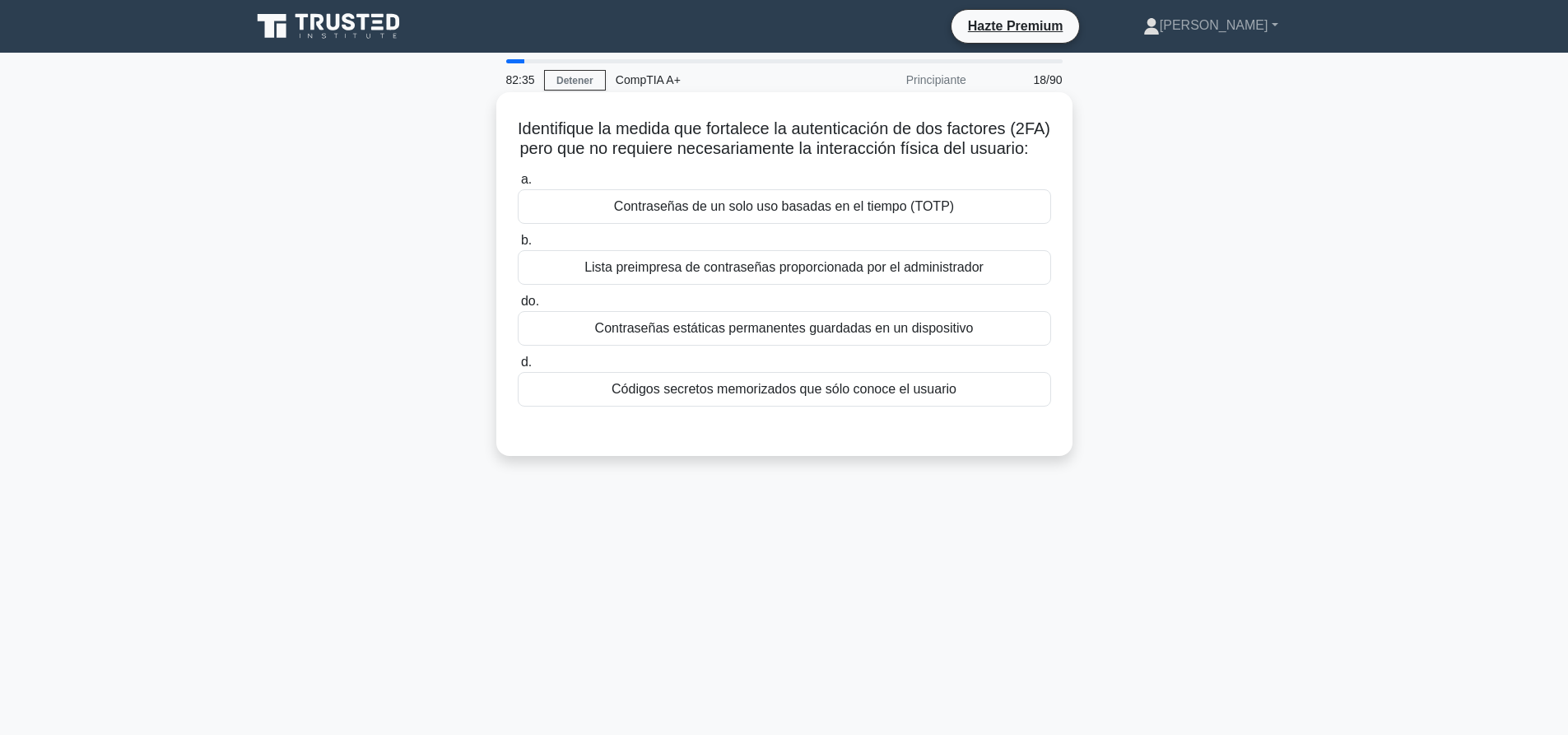
click at [829, 213] on font "Contraseñas de un solo uso basadas en el tiempo (TOTP)" at bounding box center [784, 206] width 340 height 14
click at [518, 185] on input "a. Contraseñas de un solo uso basadas en el tiempo (TOTP)" at bounding box center [518, 179] width 0 height 11
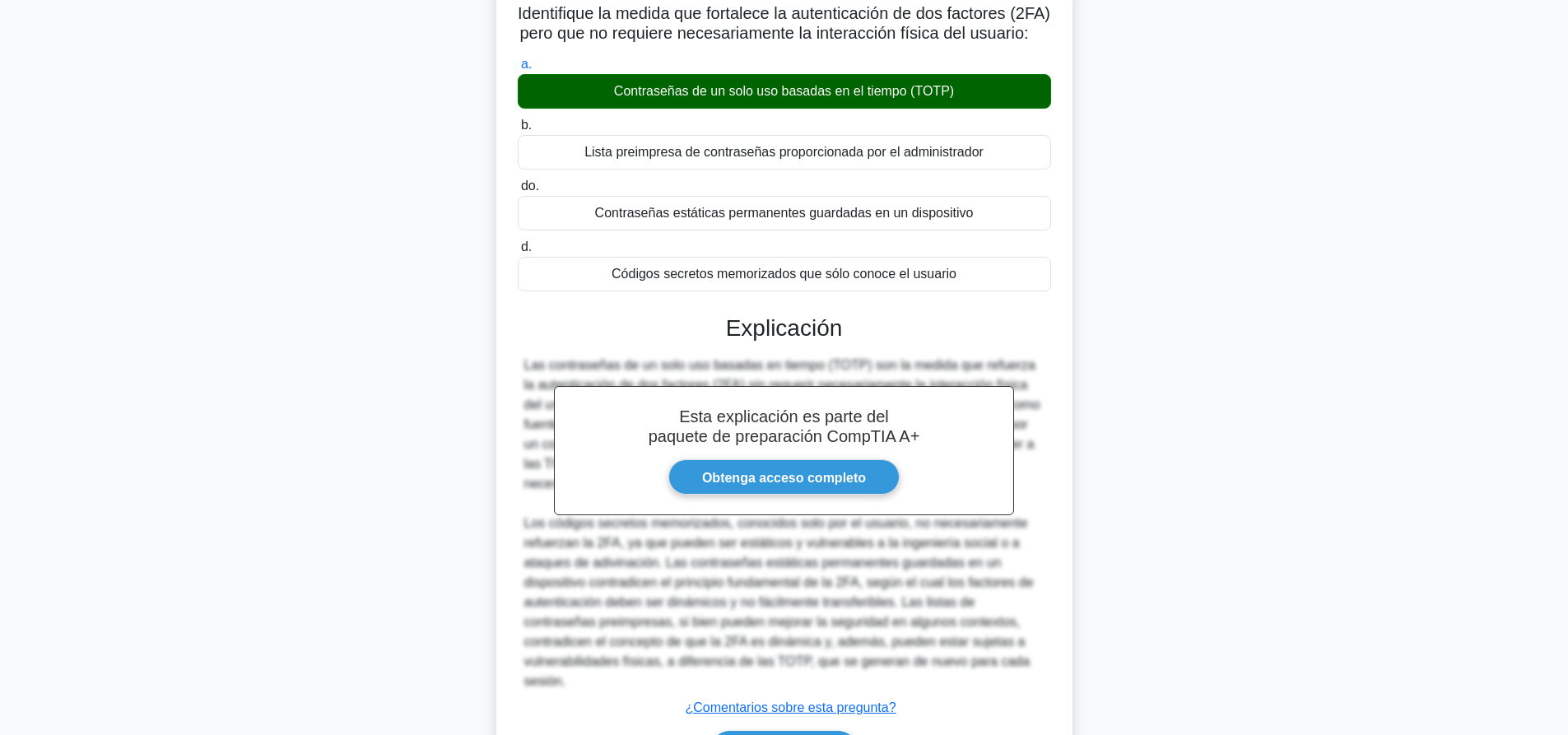
scroll to position [224, 0]
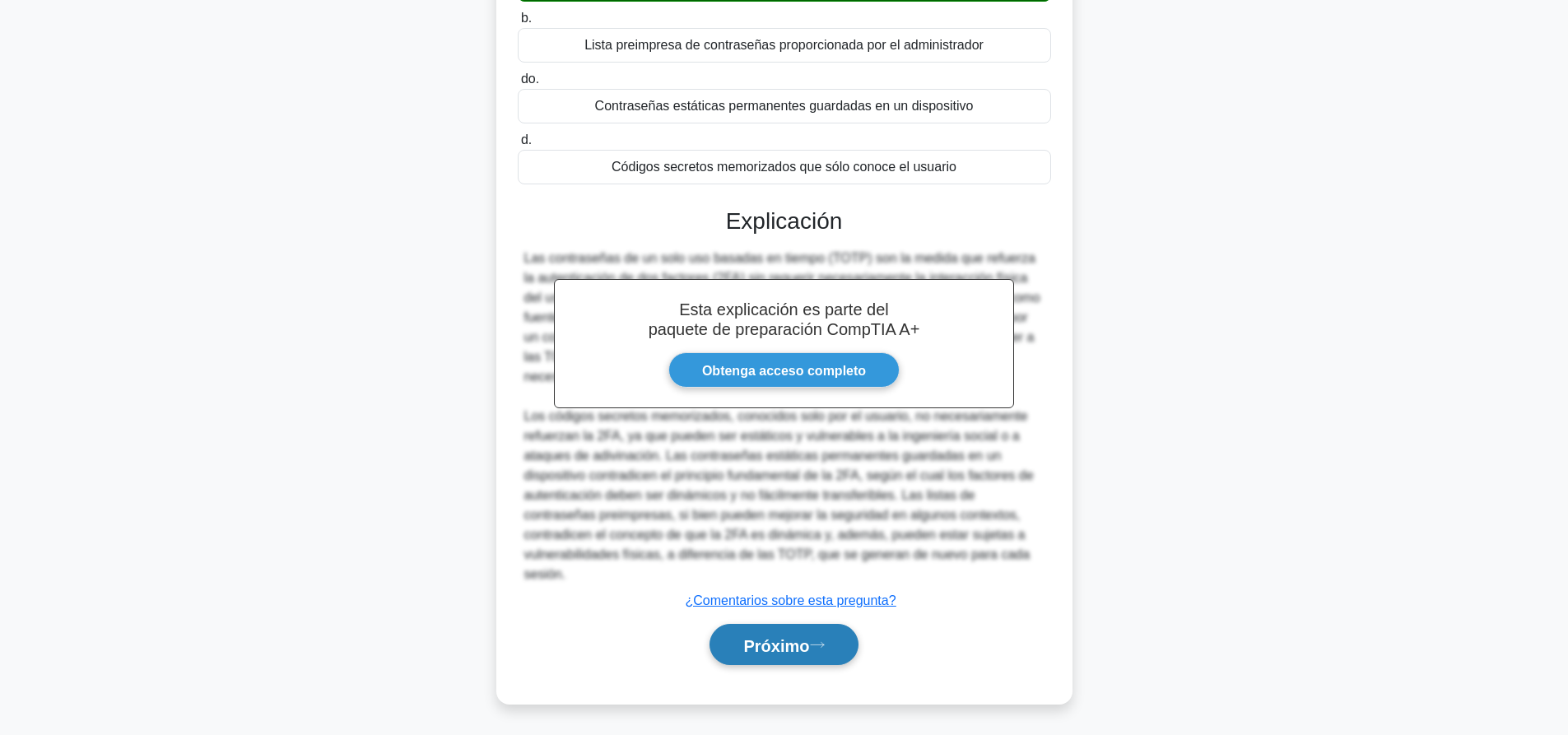
click at [790, 641] on font "Próximo" at bounding box center [776, 645] width 66 height 18
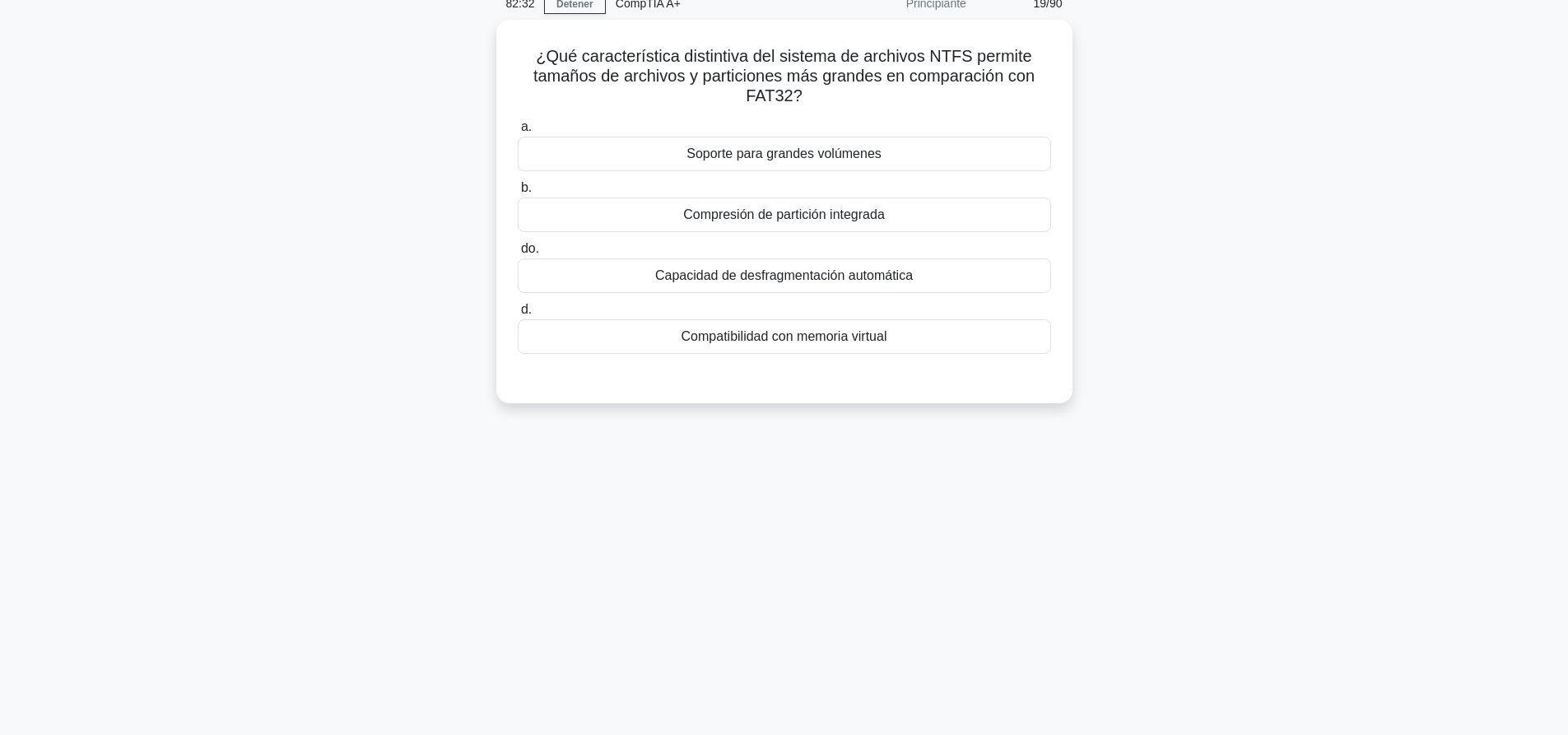
scroll to position [0, 0]
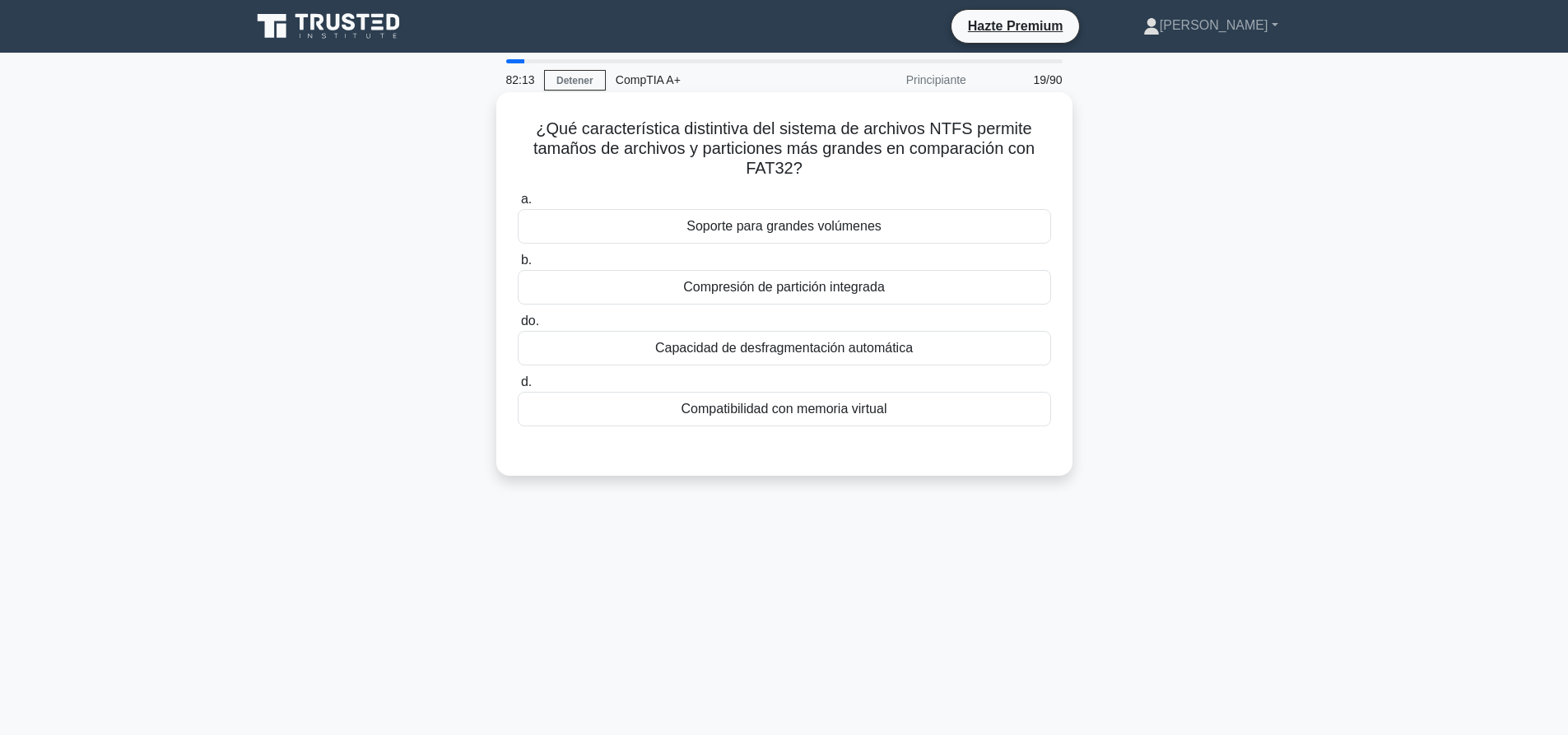
click at [836, 225] on font "Soporte para grandes volúmenes" at bounding box center [784, 226] width 195 height 14
click at [518, 205] on input "a. Soporte para grandes volúmenes" at bounding box center [518, 199] width 0 height 11
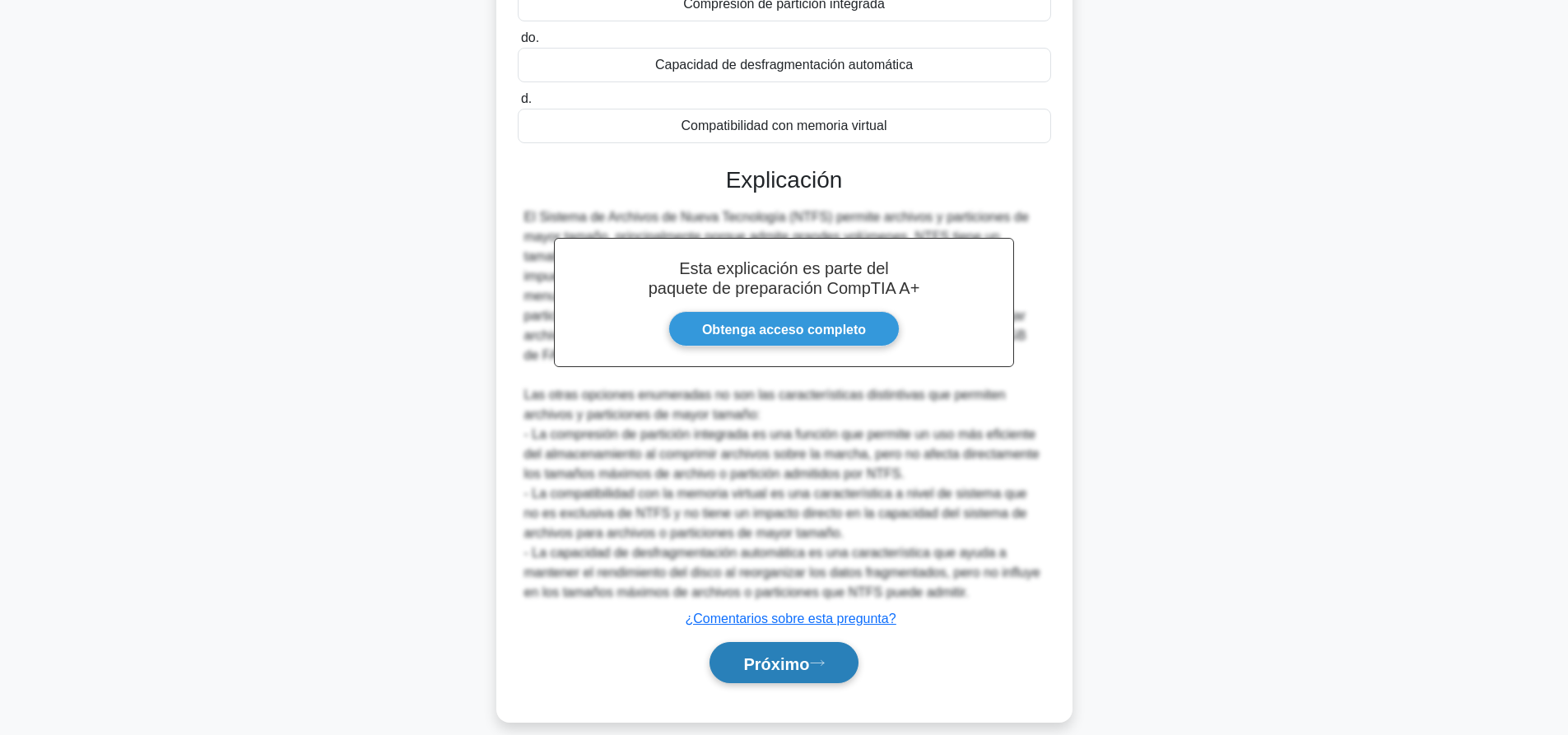
click at [807, 655] on button "Próximo" at bounding box center [784, 662] width 148 height 42
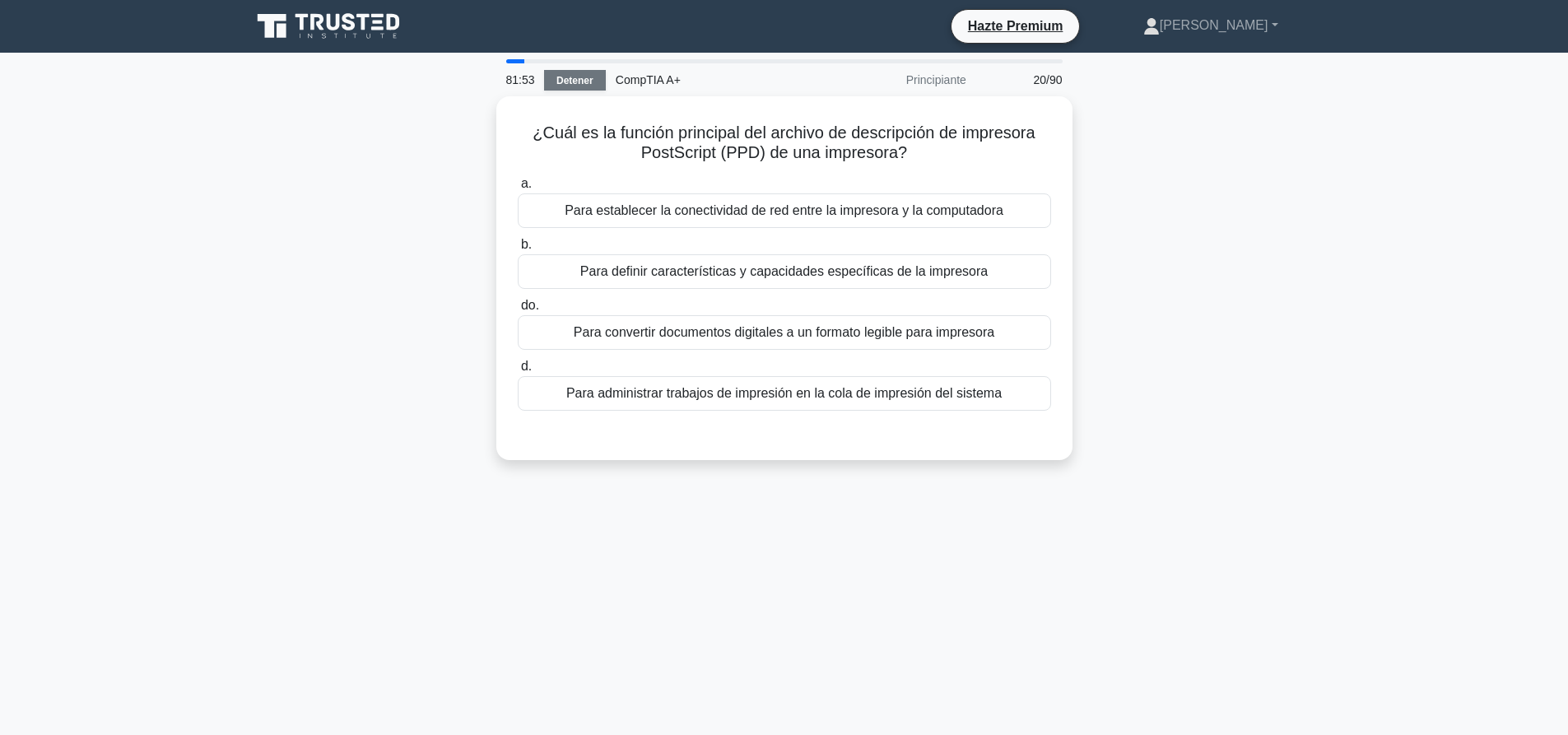
click at [565, 78] on font "Detener" at bounding box center [574, 80] width 37 height 12
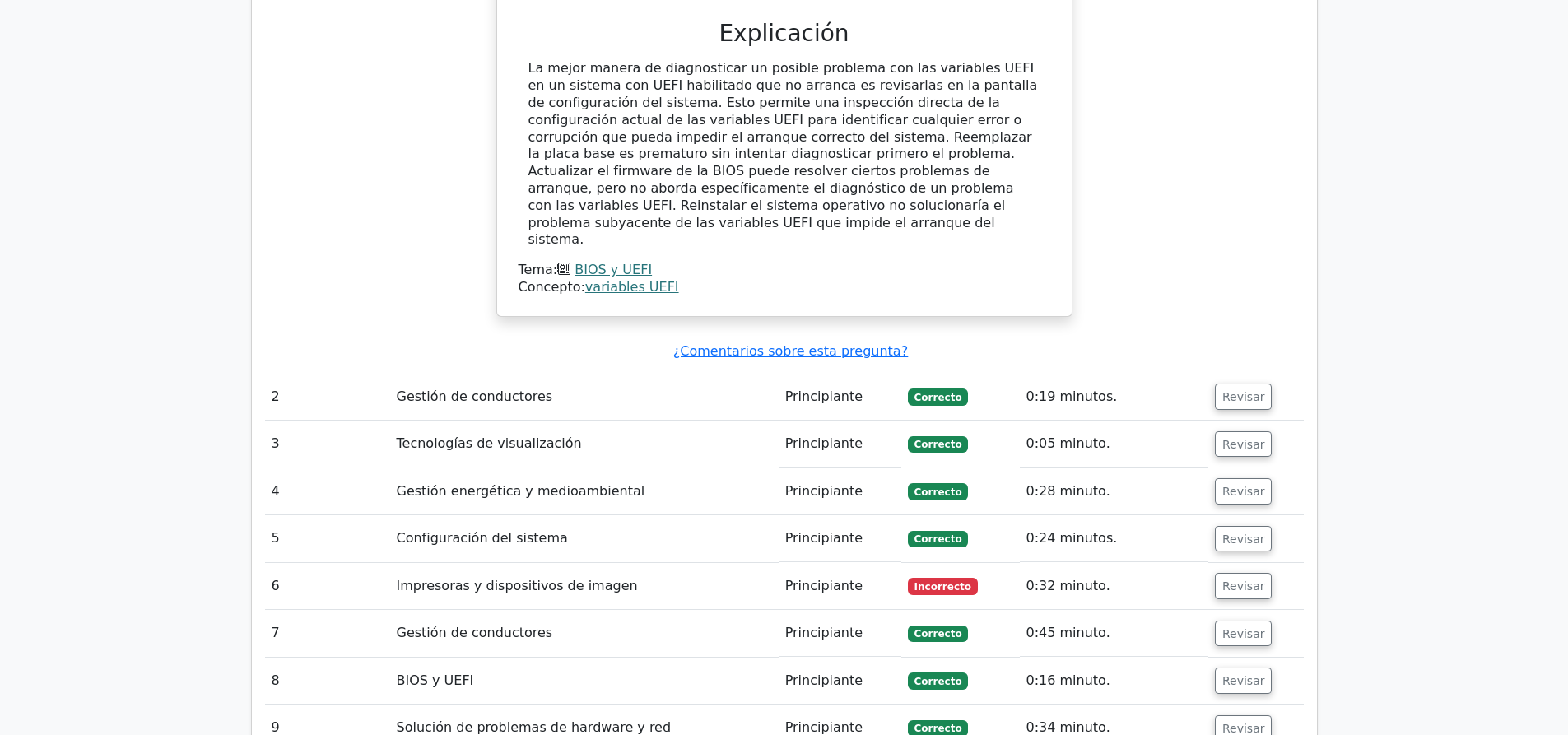
scroll to position [2551, 0]
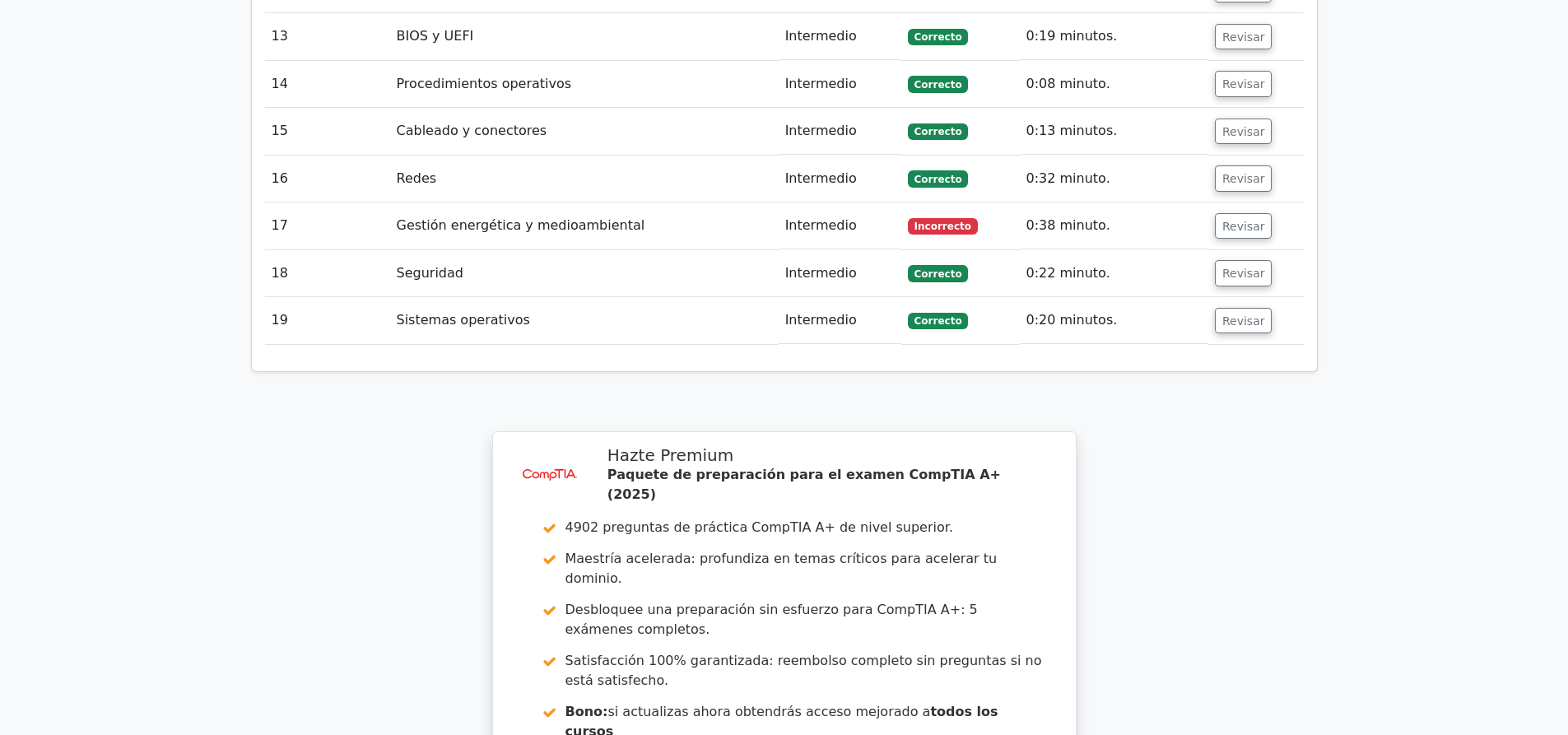
scroll to position [3247, 0]
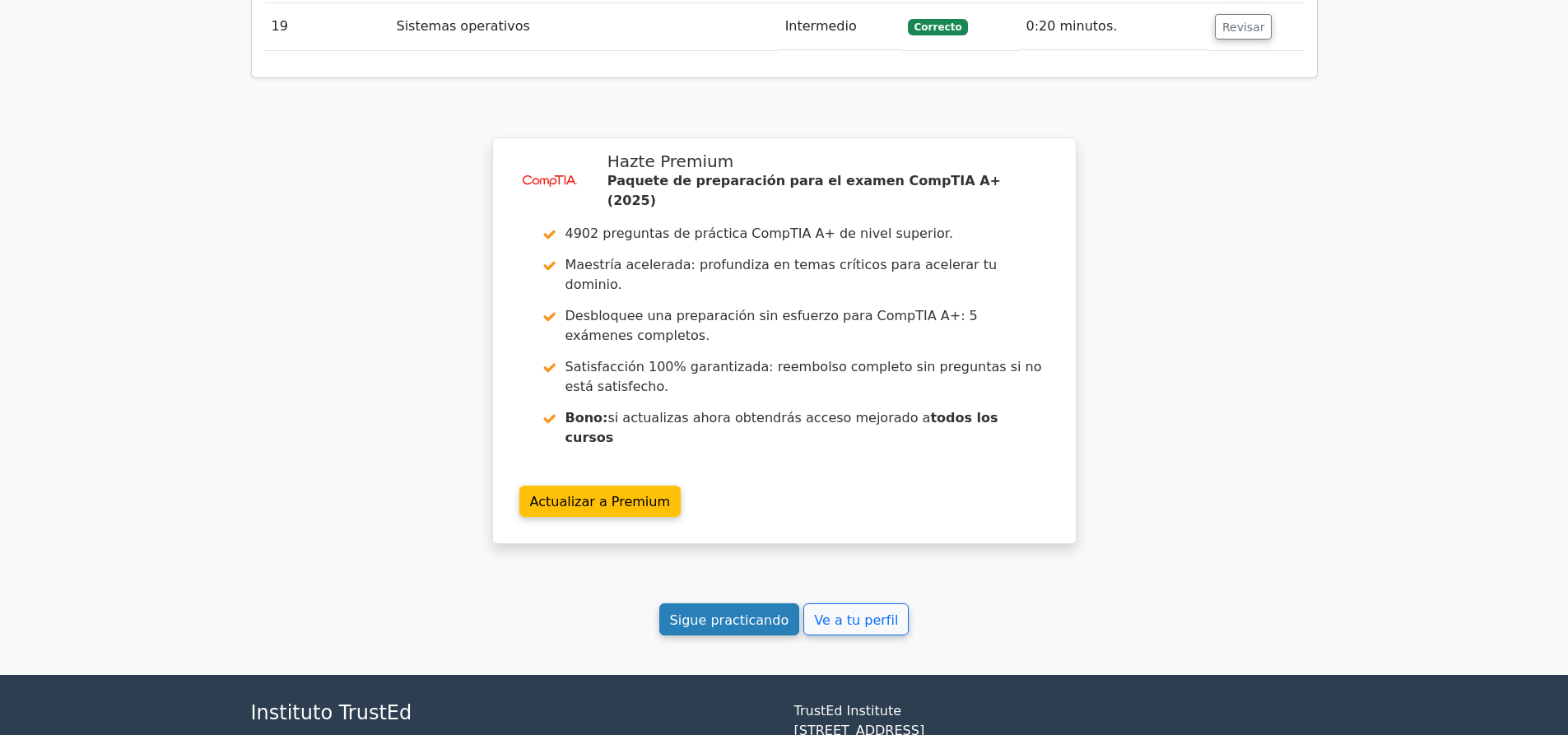
click at [739, 611] on font "Sigue practicando" at bounding box center [729, 619] width 119 height 15
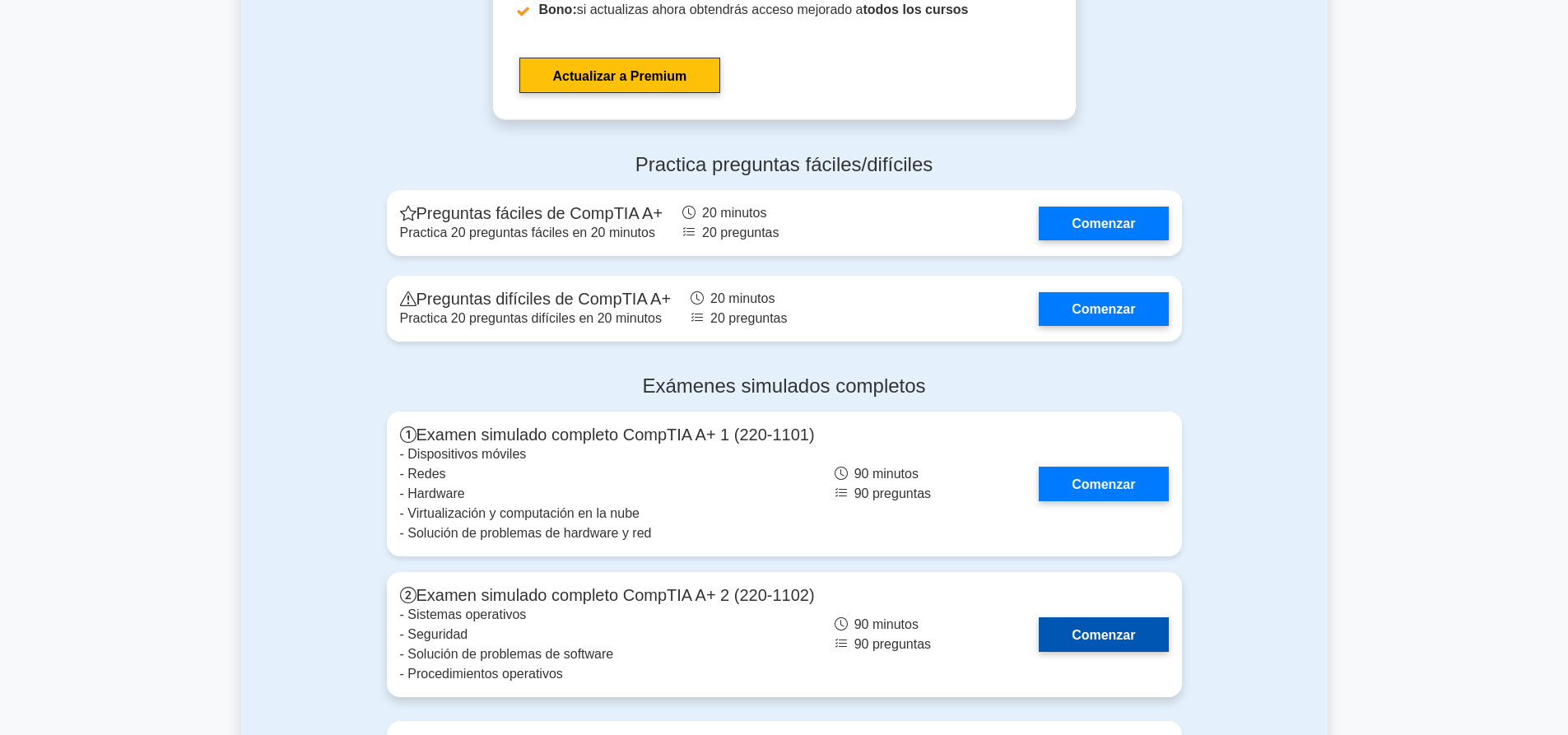
scroll to position [4279, 0]
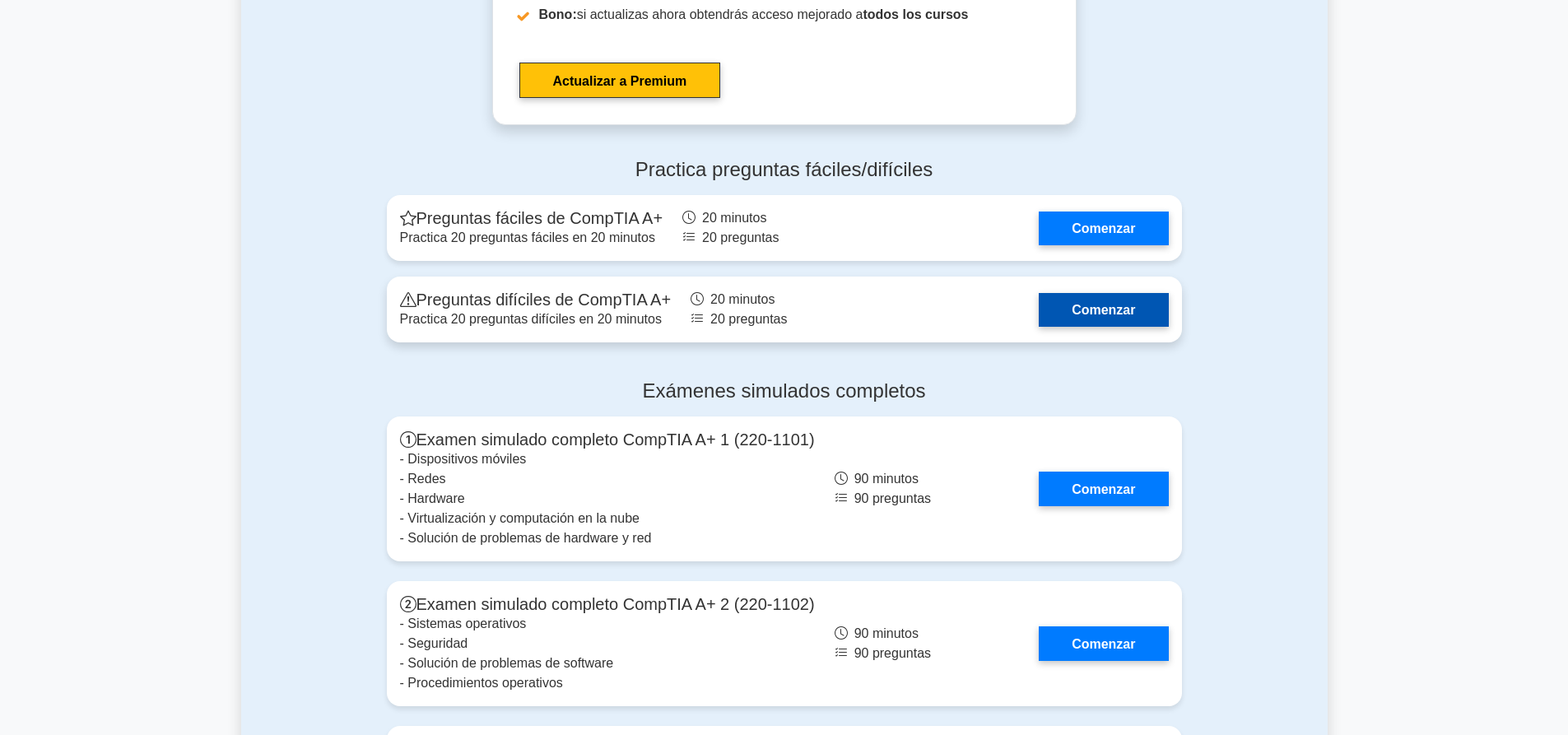
click at [1109, 293] on link "Comenzar" at bounding box center [1102, 310] width 129 height 34
click at [1091, 293] on link "Comenzar" at bounding box center [1102, 310] width 129 height 34
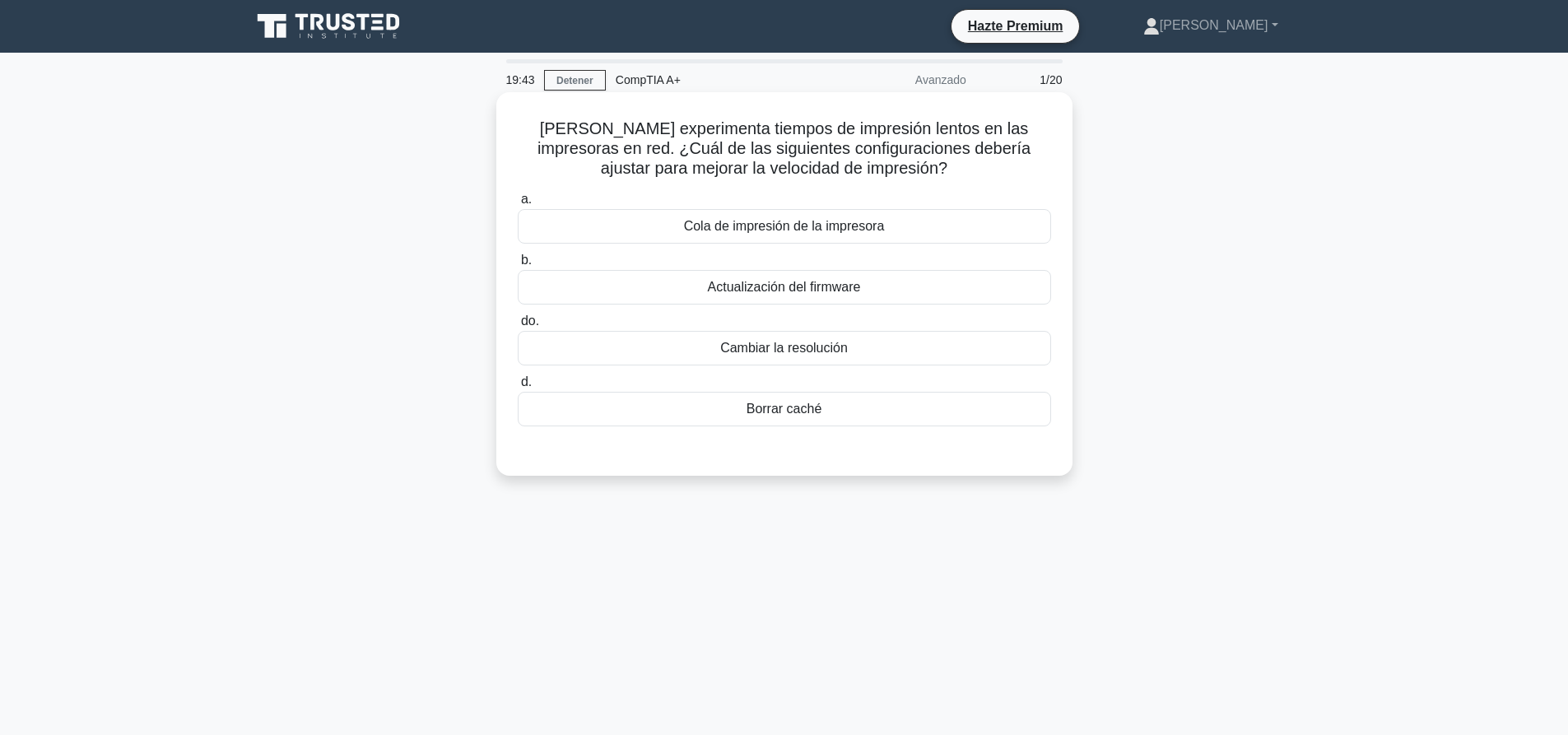
click at [764, 400] on font "Borrar caché" at bounding box center [784, 409] width 76 height 19
click at [518, 387] on input "d. Borrar caché" at bounding box center [518, 382] width 0 height 11
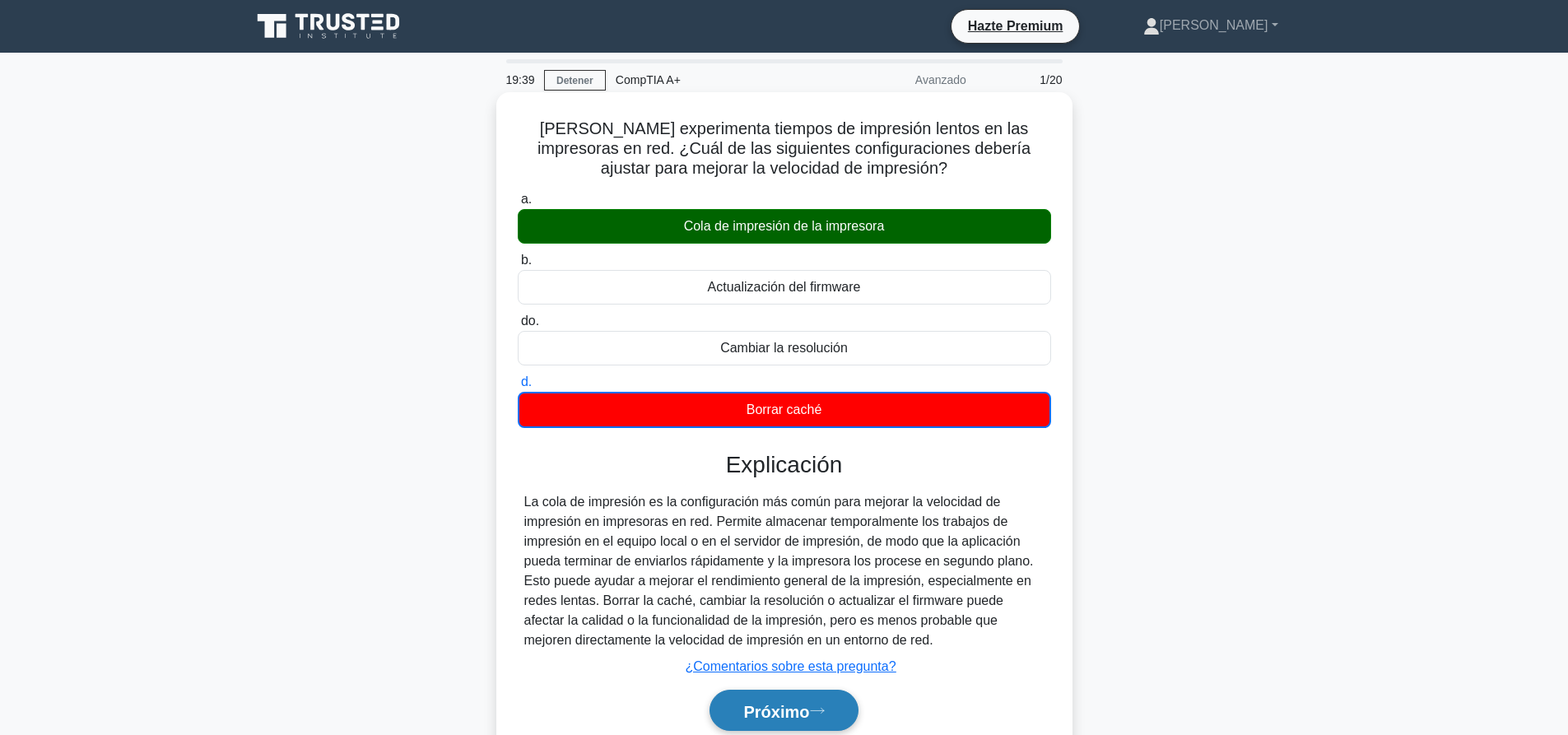
scroll to position [154, 0]
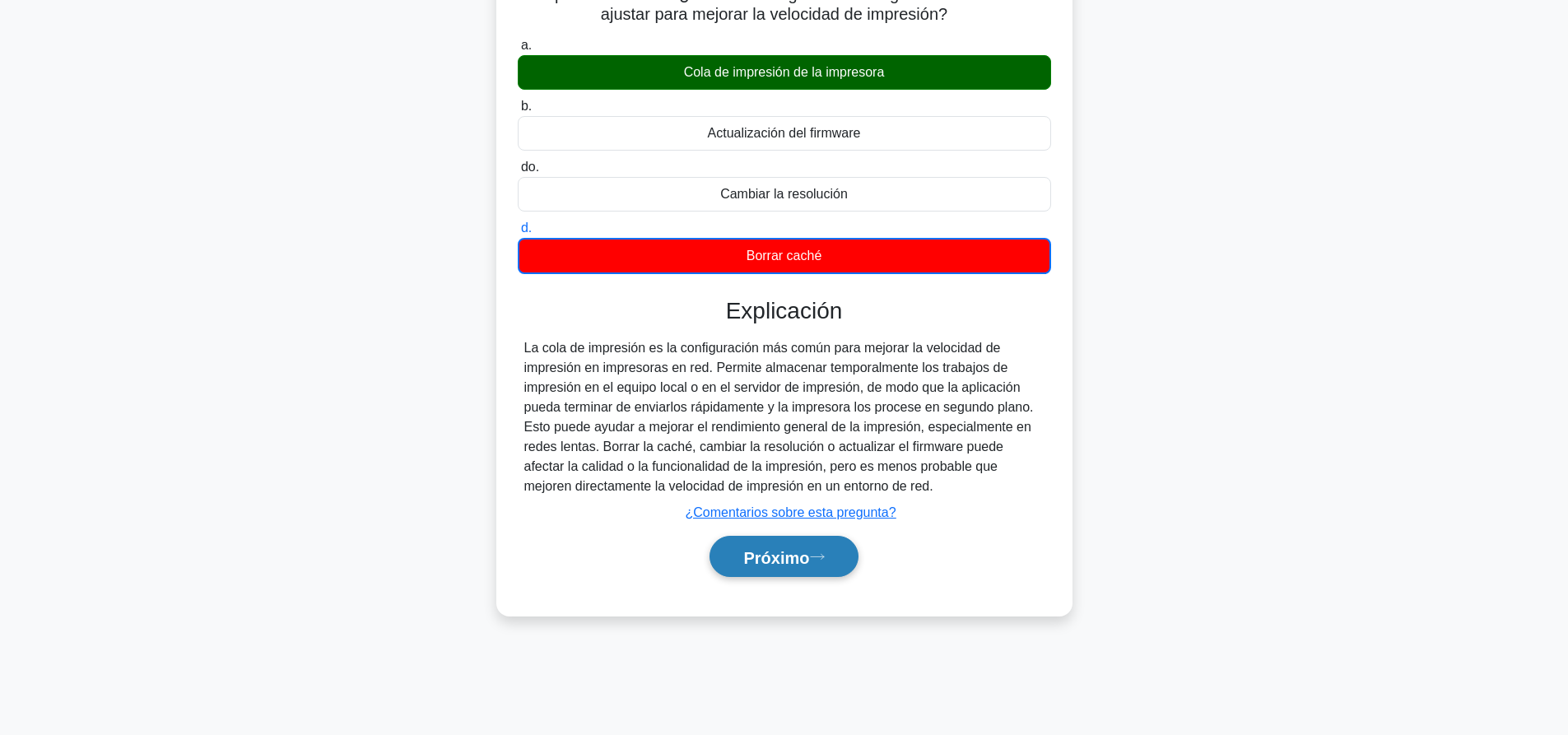
click at [802, 569] on button "Próximo" at bounding box center [784, 556] width 148 height 42
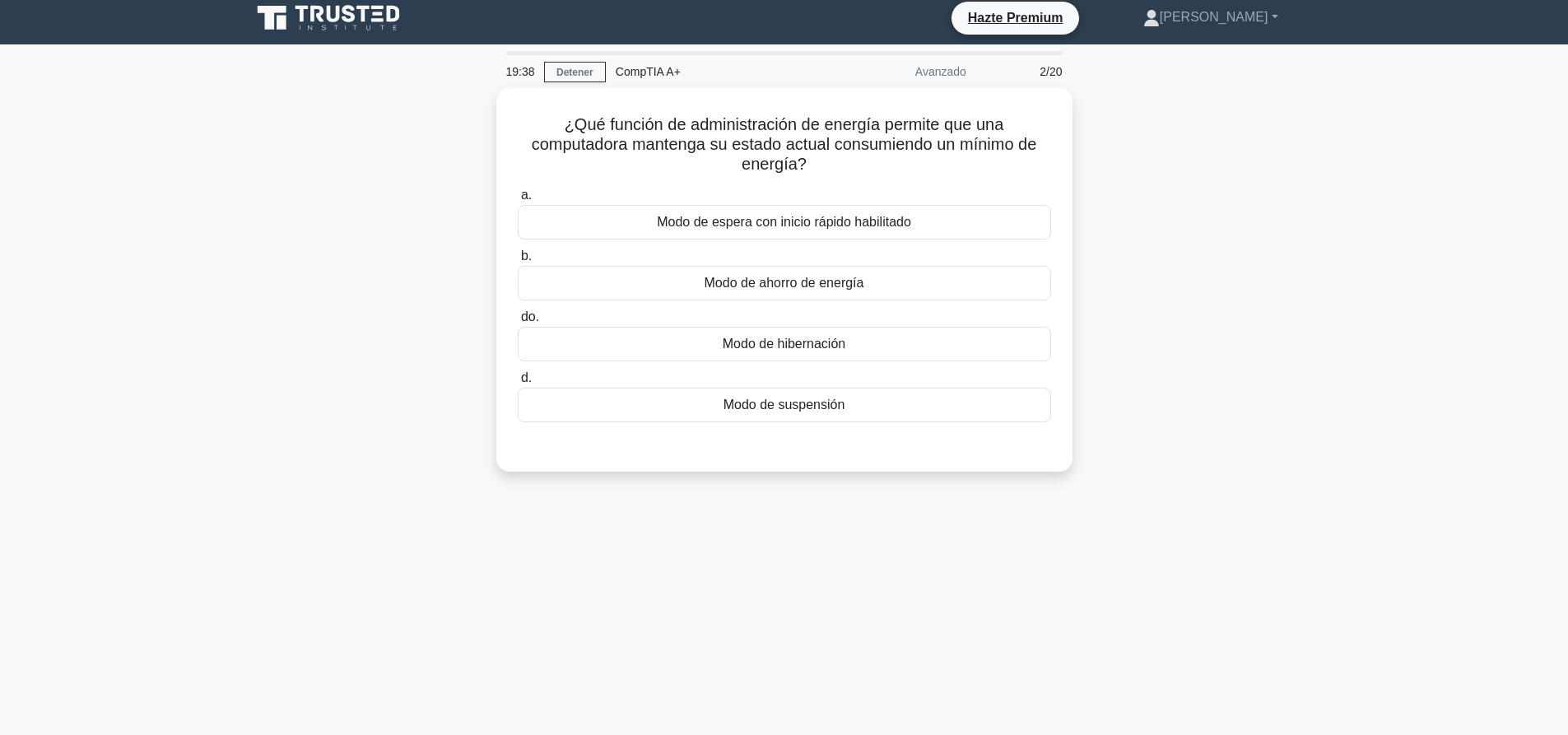
scroll to position [0, 0]
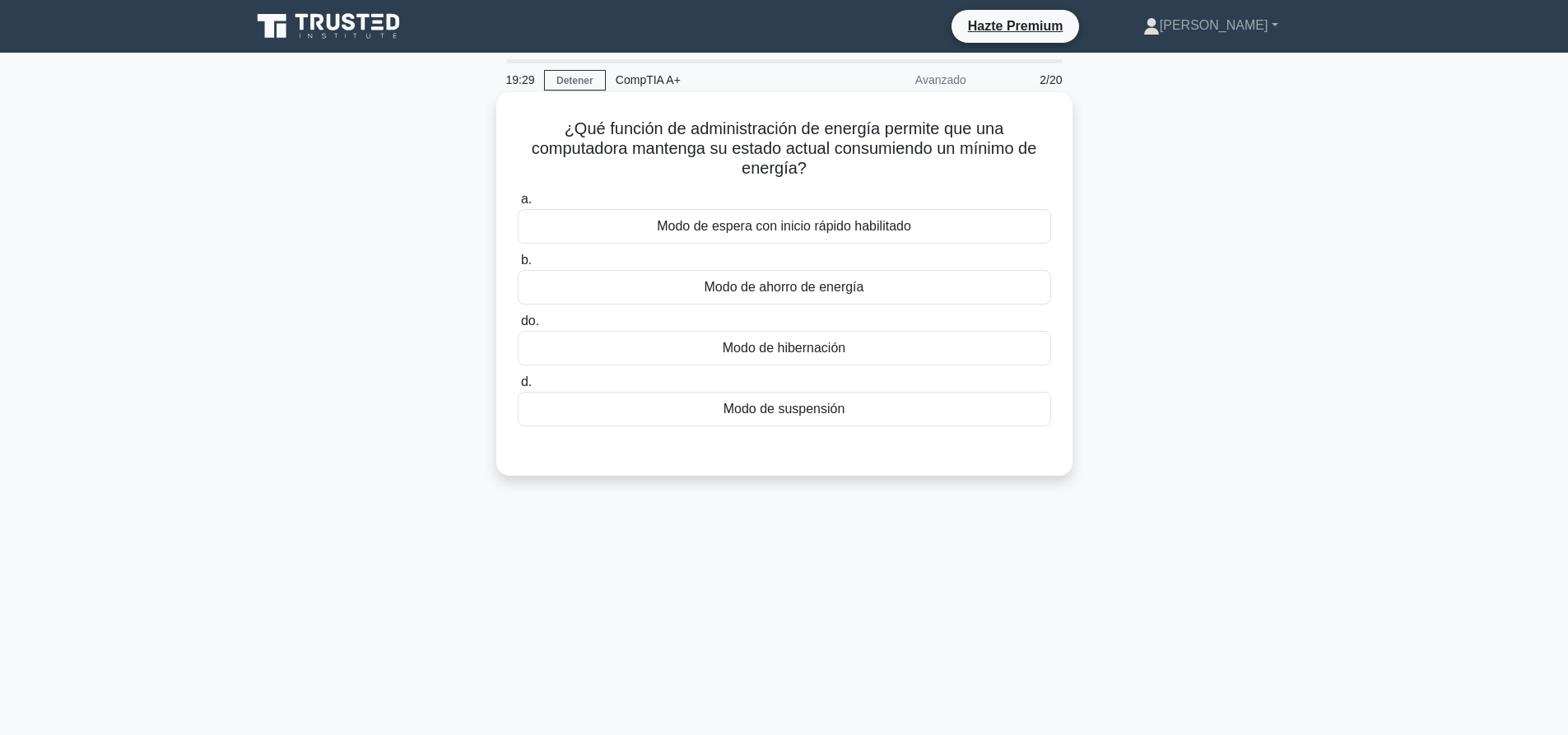
click at [791, 289] on font "Modo de ahorro de energía" at bounding box center [784, 287] width 160 height 14
click at [518, 265] on input "b. Modo de ahorro de energía" at bounding box center [518, 260] width 0 height 11
click at [580, 81] on font "Detener" at bounding box center [574, 80] width 37 height 12
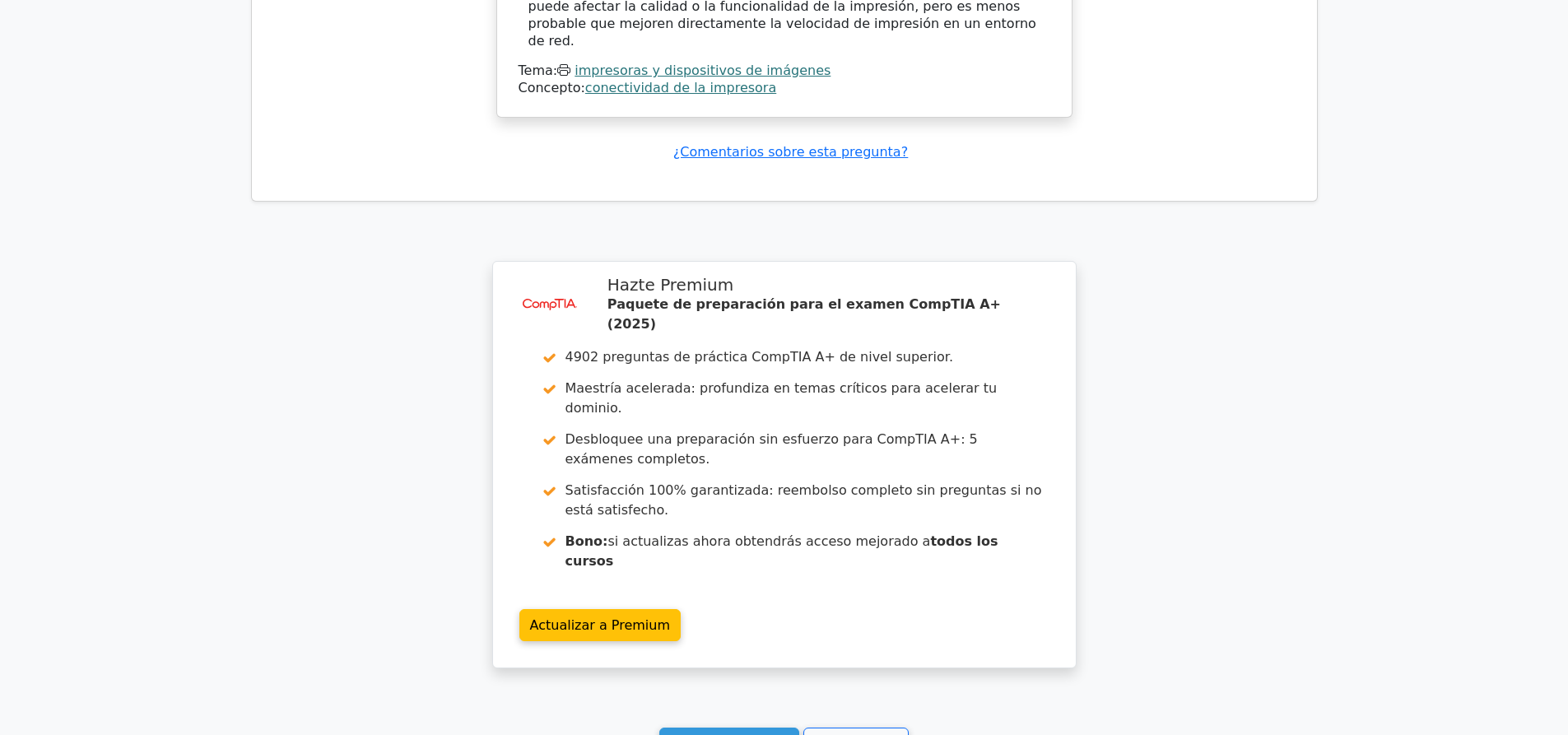
scroll to position [1941, 0]
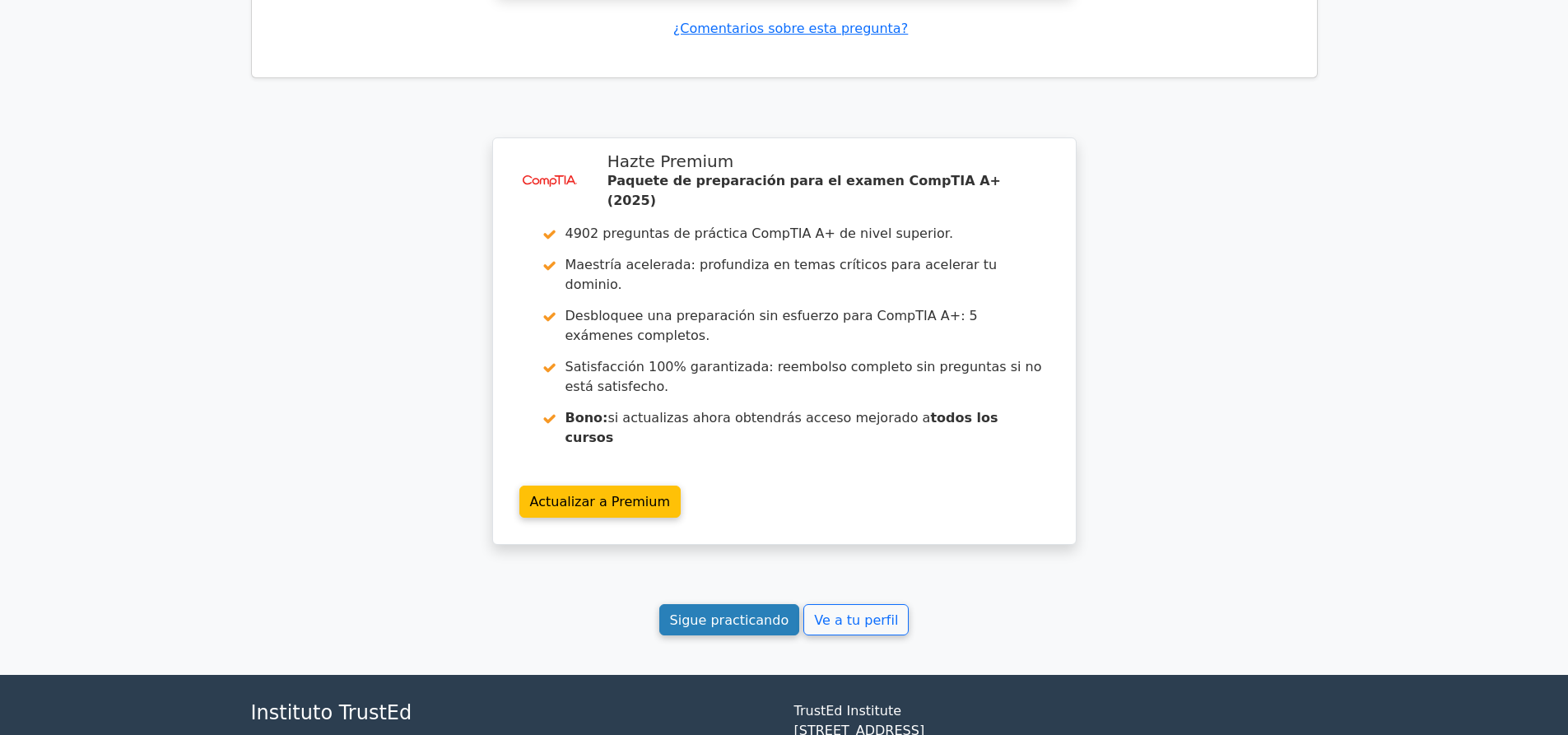
click at [749, 611] on font "Sigue practicando" at bounding box center [729, 619] width 119 height 15
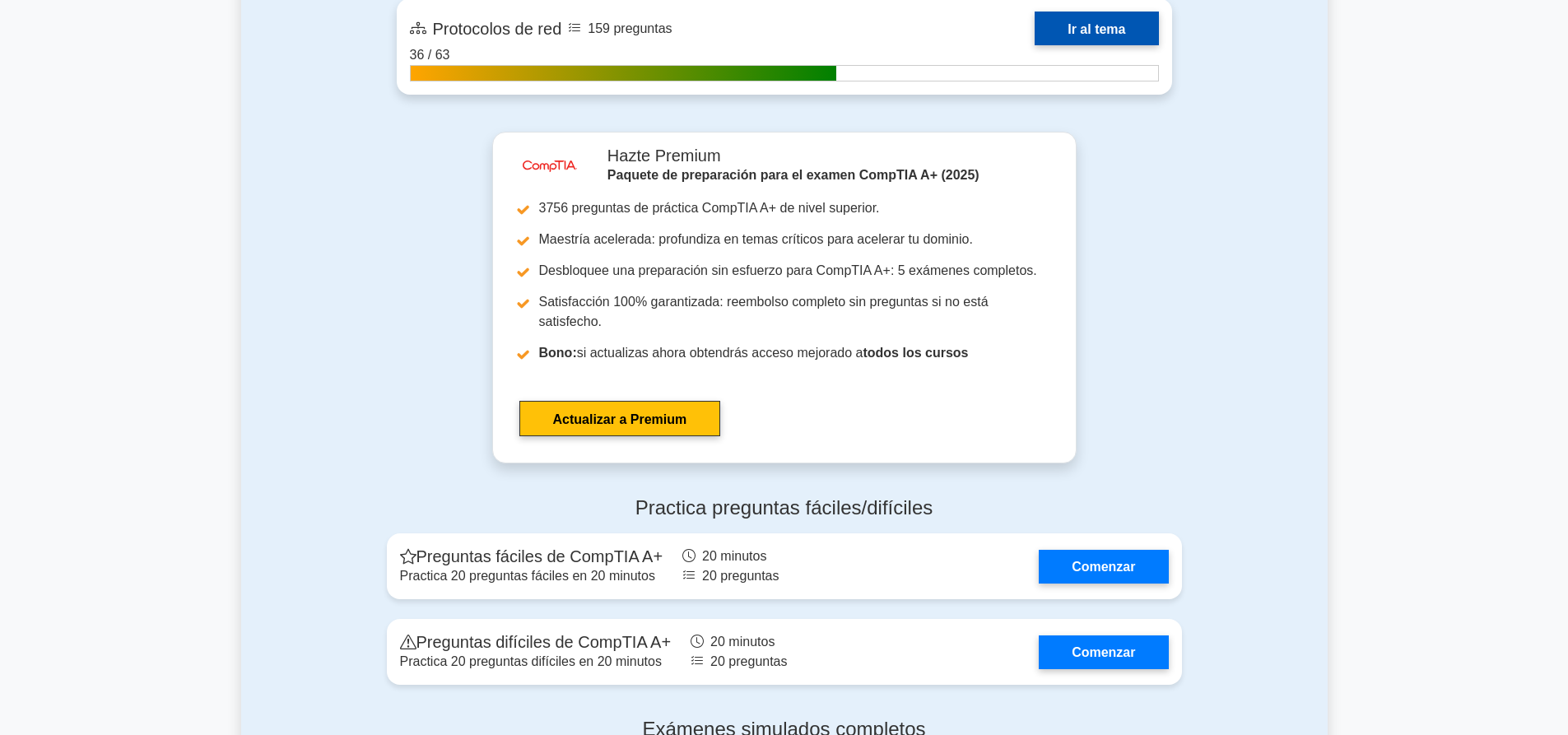
scroll to position [4197, 0]
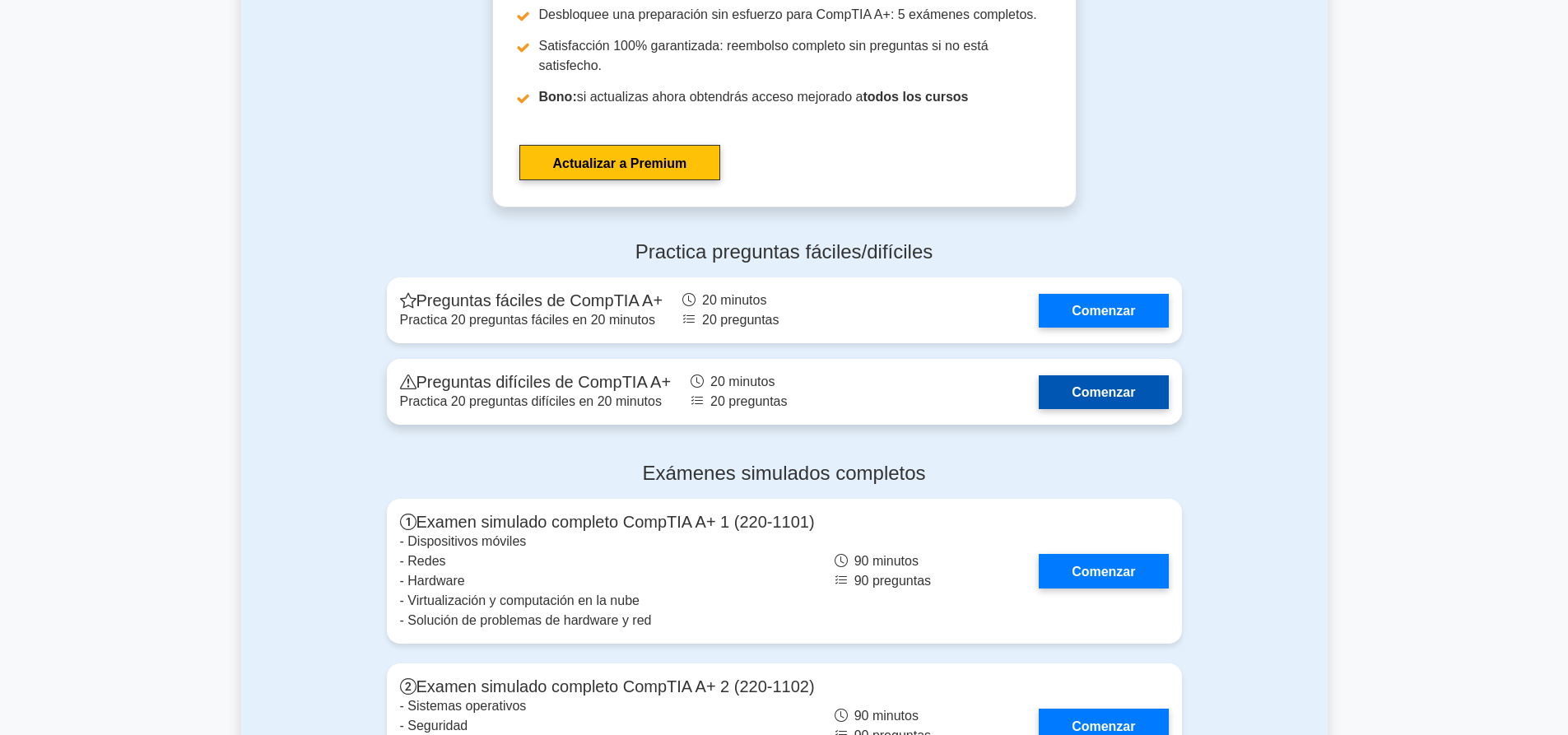
click at [1076, 375] on link "Comenzar" at bounding box center [1102, 391] width 129 height 34
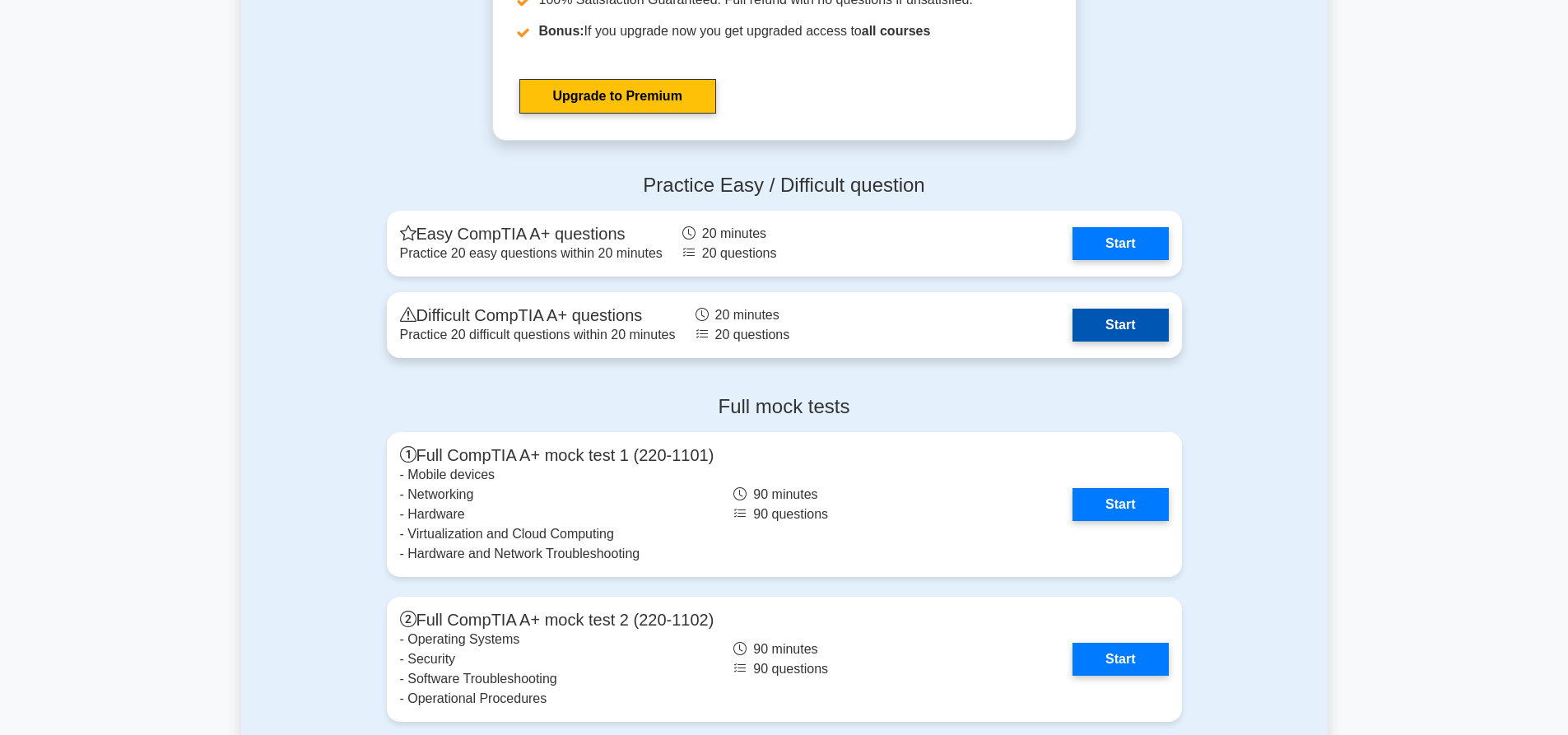
scroll to position [4168, 0]
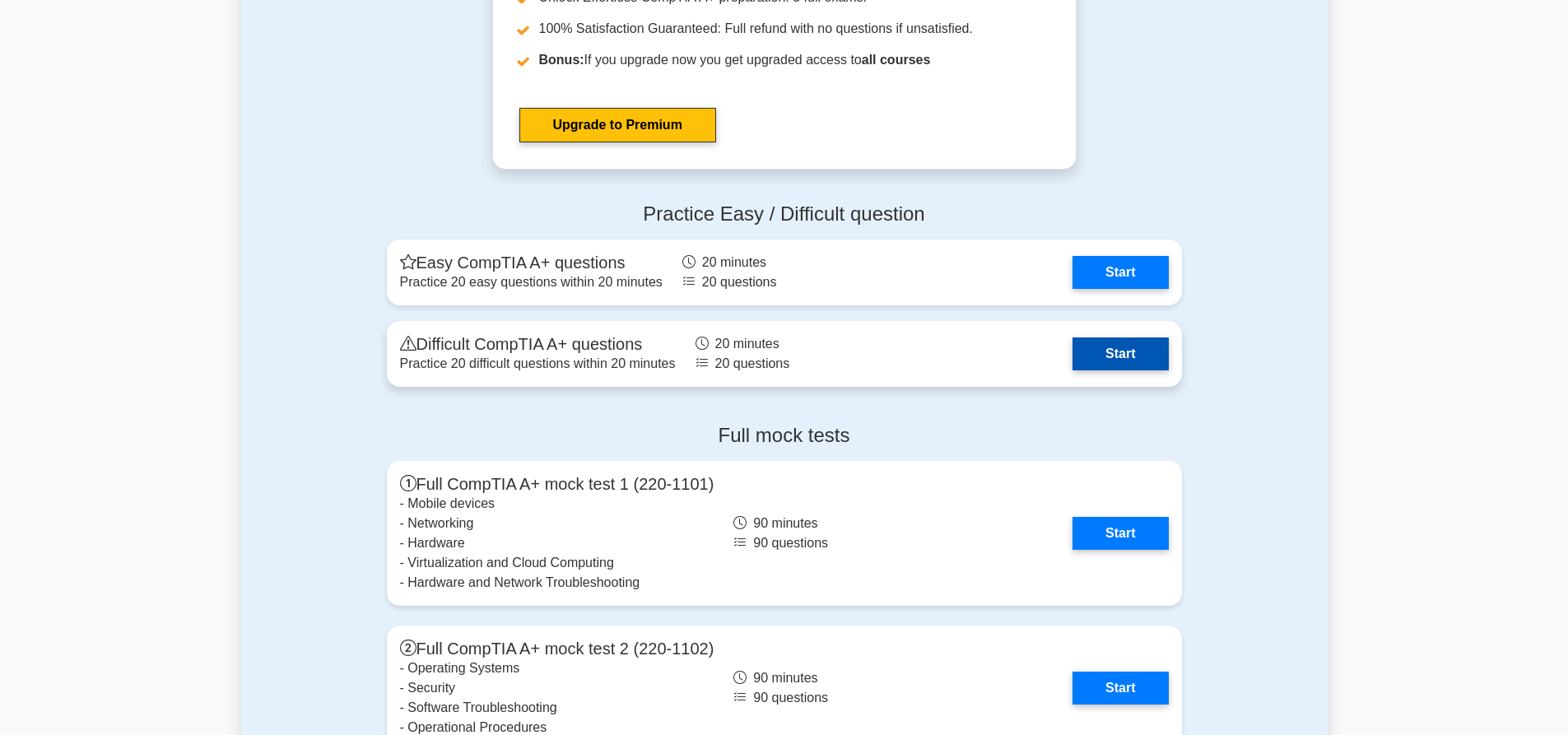
click at [1106, 352] on link "Start" at bounding box center [1120, 353] width 96 height 33
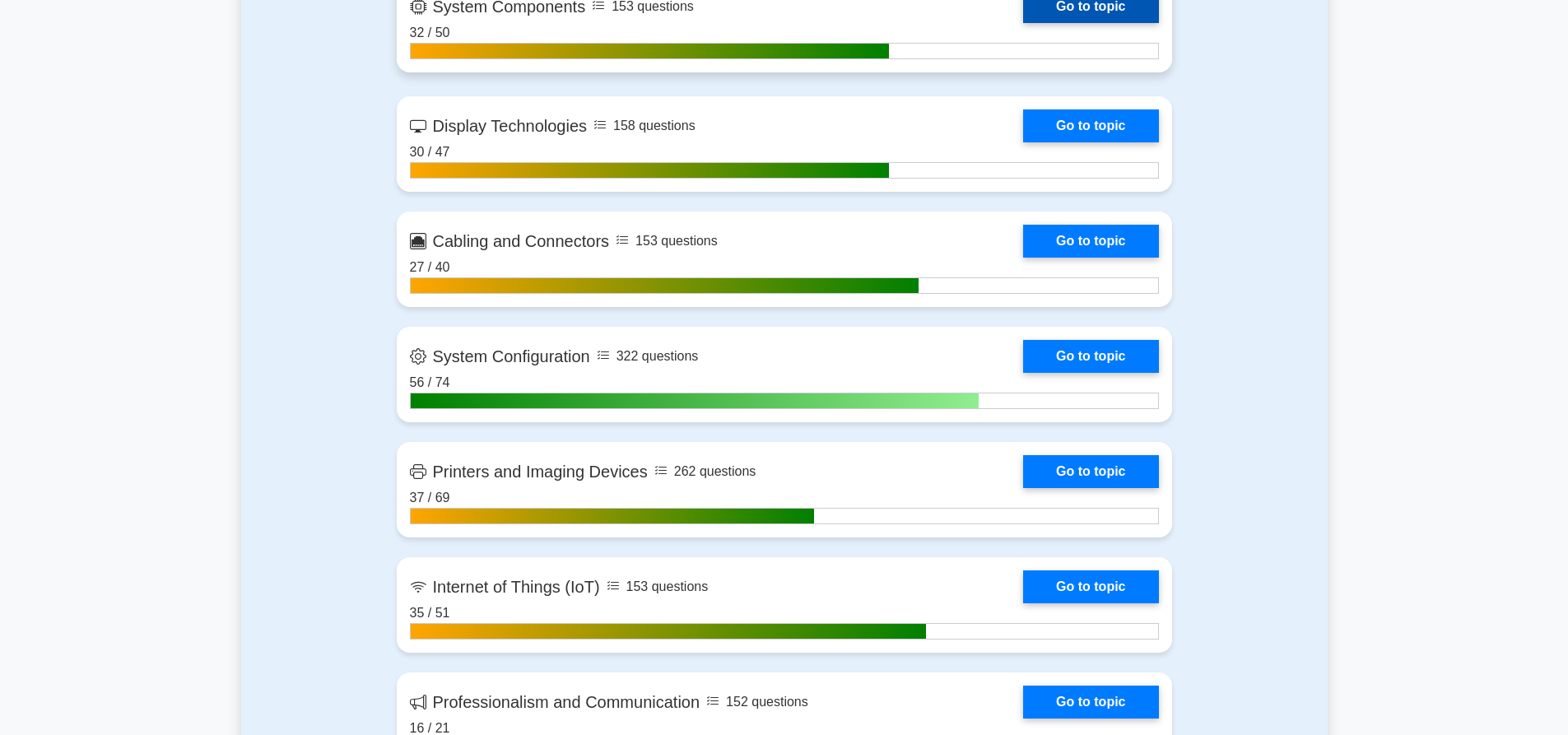
scroll to position [2523, 0]
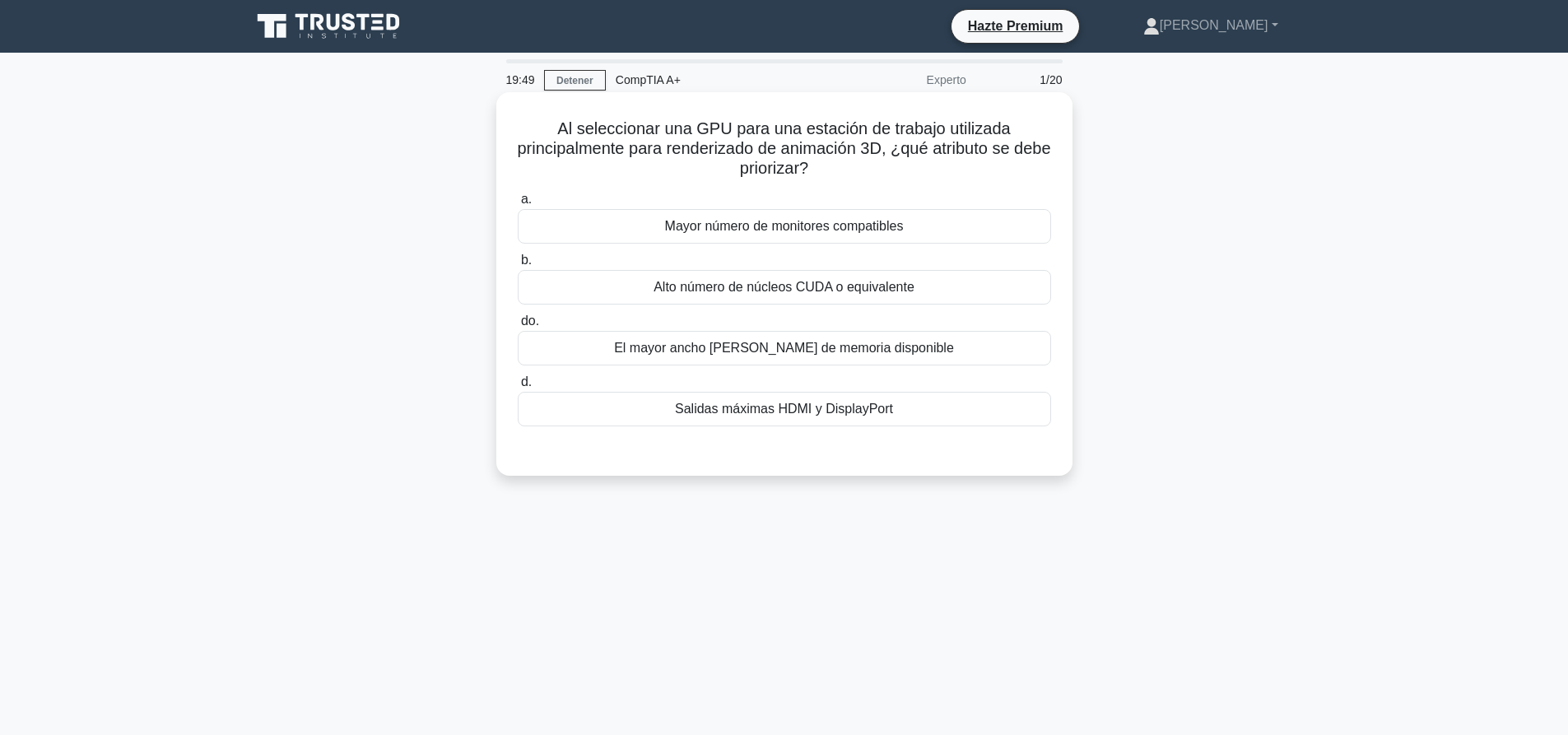
click at [857, 290] on font "Alto número de núcleos CUDA o equivalente" at bounding box center [784, 287] width 261 height 14
click at [518, 265] on input "b. Alto número de núcleos CUDA o equivalente" at bounding box center [518, 260] width 0 height 11
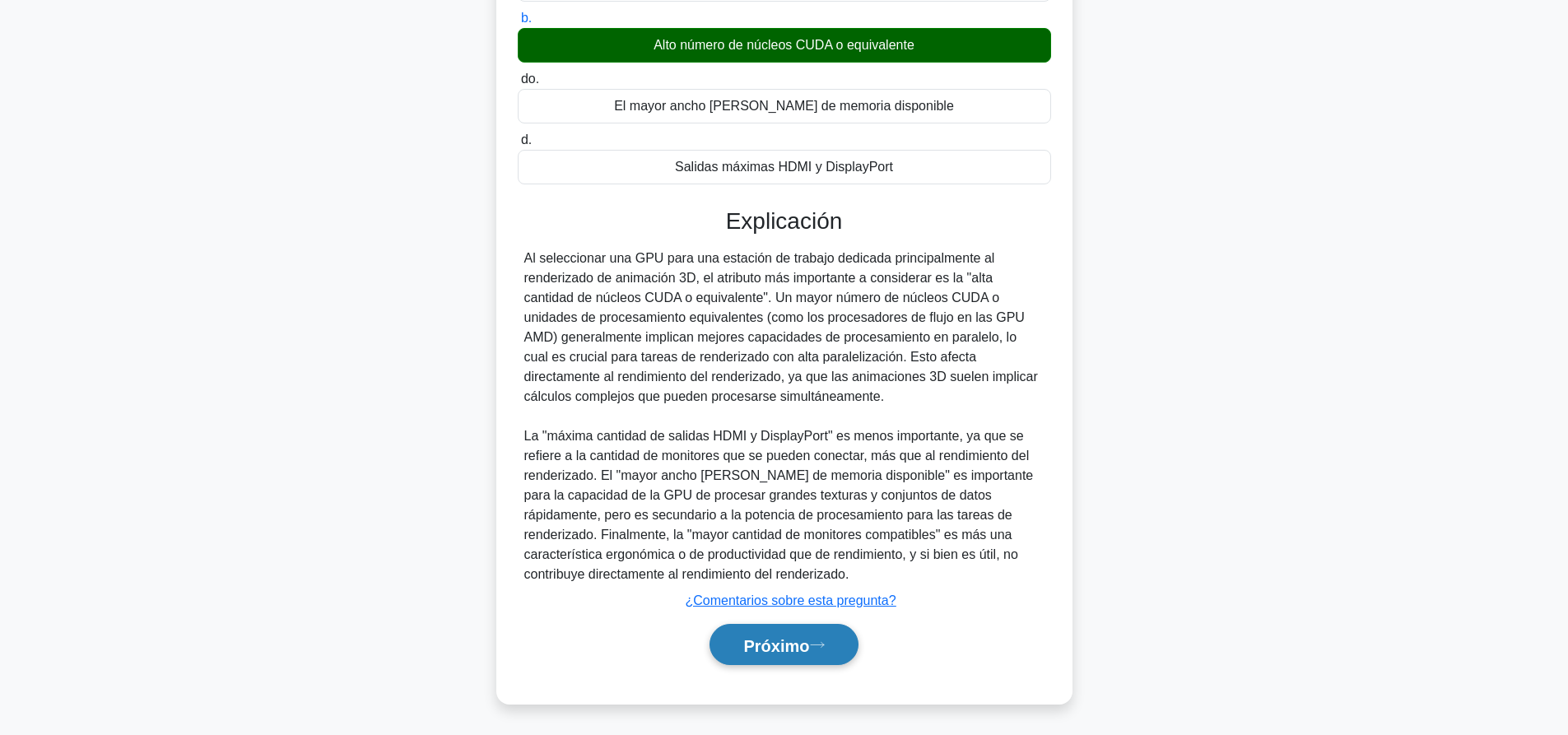
click at [806, 658] on button "Próximo" at bounding box center [784, 644] width 148 height 42
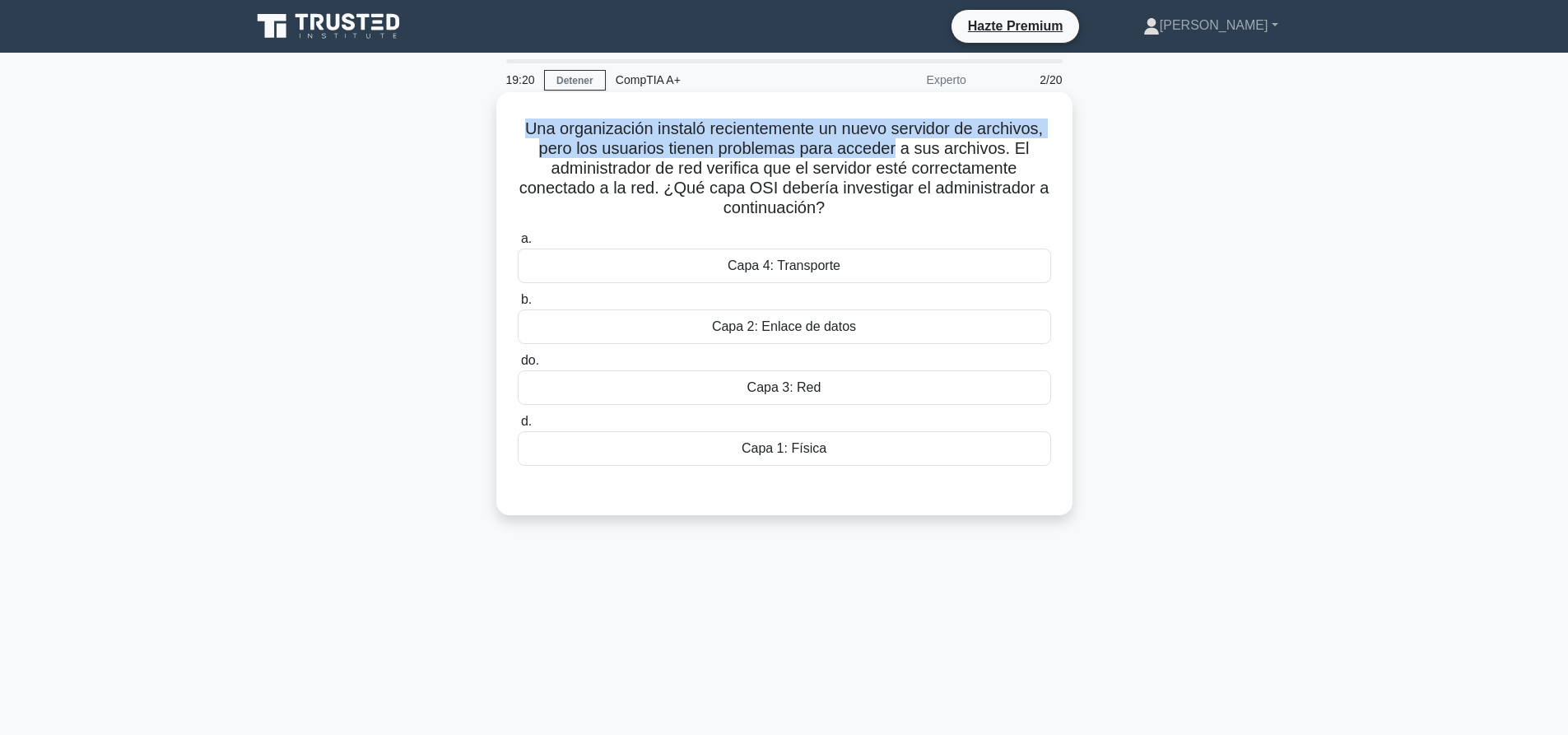
drag, startPoint x: 522, startPoint y: 132, endPoint x: 900, endPoint y: 143, distance: 378.2
click at [900, 143] on font "Una organización instaló recientemente un nuevo servidor de archivos, pero los …" at bounding box center [784, 168] width 530 height 97
drag, startPoint x: 522, startPoint y: 123, endPoint x: 817, endPoint y: 143, distance: 295.7
click at [817, 143] on font "Una organización instaló recientemente un nuevo servidor de archivos, pero los …" at bounding box center [784, 168] width 530 height 97
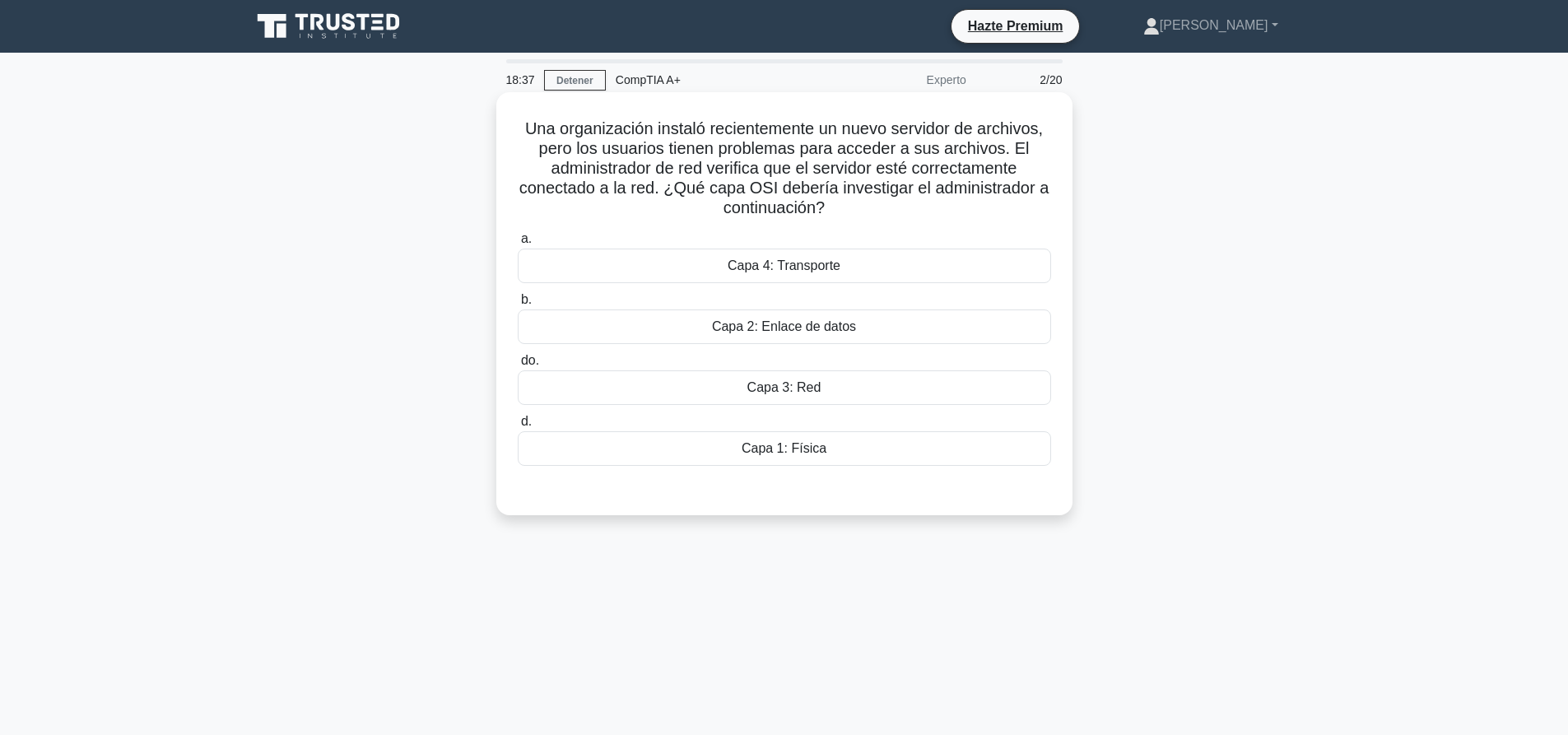
click at [869, 154] on font "Una organización instaló recientemente un nuevo servidor de archivos, pero los …" at bounding box center [784, 168] width 530 height 97
click at [846, 451] on div "Capa 1: Física" at bounding box center [784, 448] width 534 height 35
click at [518, 427] on input "d. Capa 1: Física" at bounding box center [518, 421] width 0 height 11
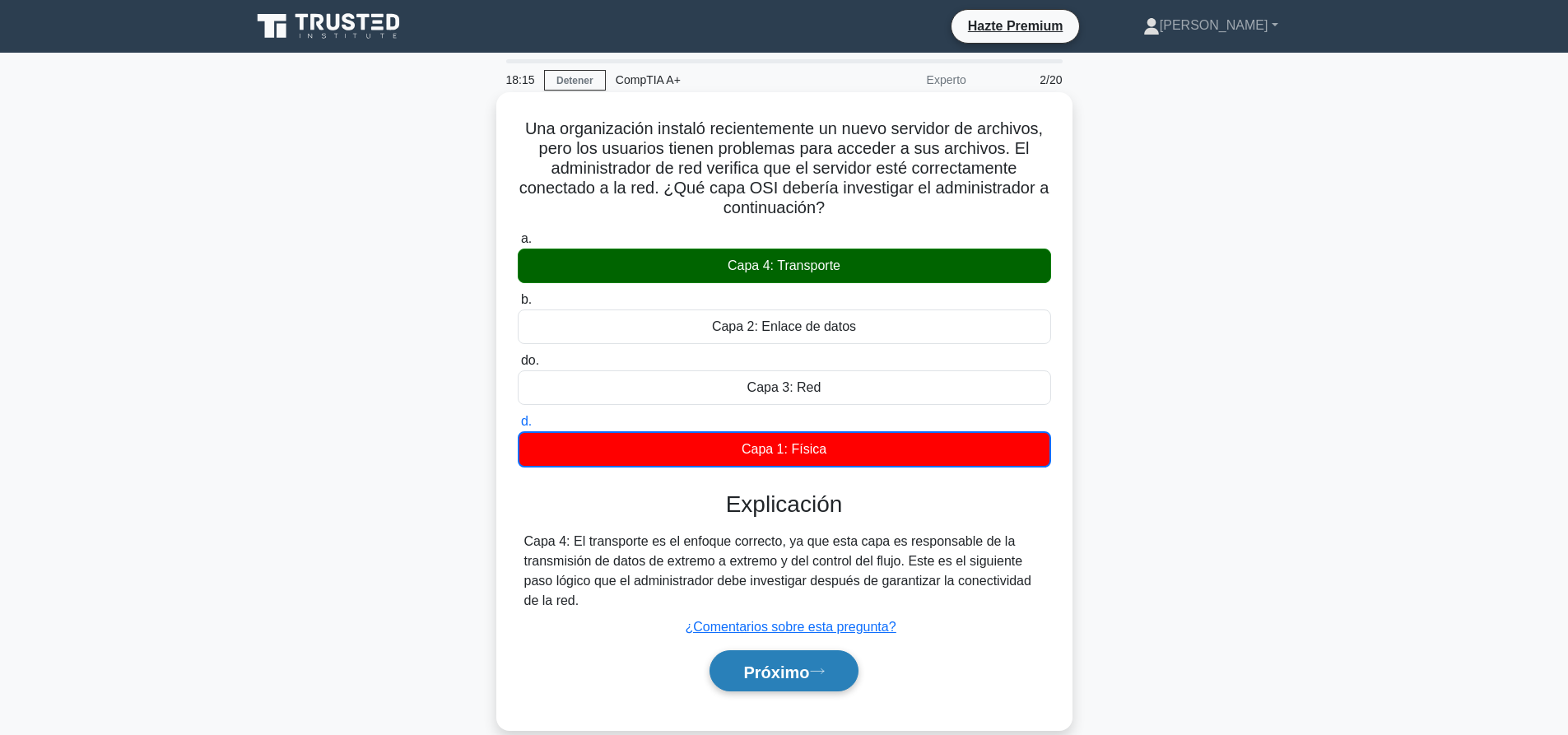
click at [797, 681] on font "Próximo" at bounding box center [776, 671] width 66 height 18
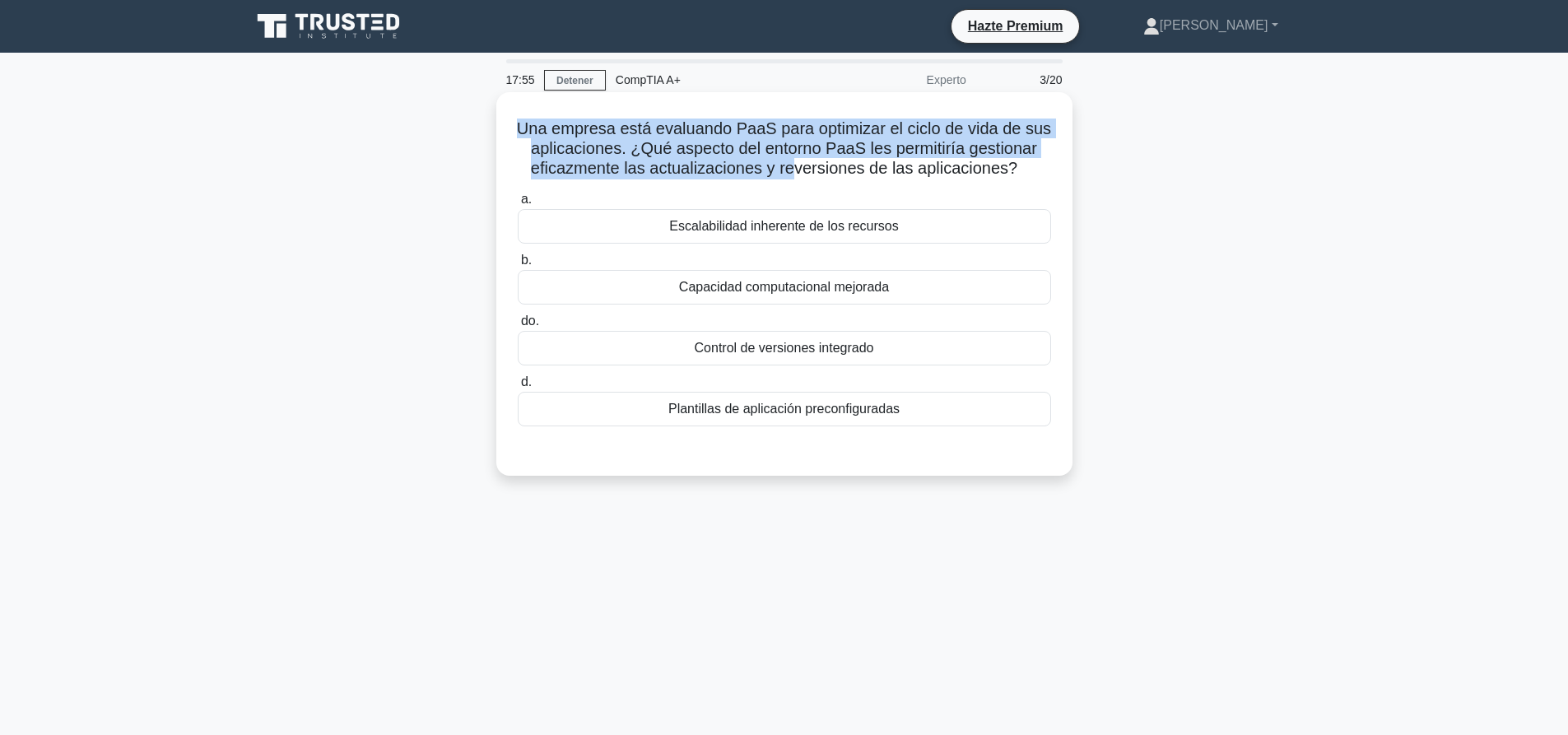
drag, startPoint x: 520, startPoint y: 132, endPoint x: 803, endPoint y: 168, distance: 285.3
click at [798, 172] on font "Una empresa está evaluando PaaS para optimizar el ciclo de vida de sus aplicaci…" at bounding box center [784, 147] width 535 height 57
click at [824, 143] on font "Una empresa está evaluando PaaS para optimizar el ciclo de vida de sus aplicaci…" at bounding box center [784, 147] width 535 height 57
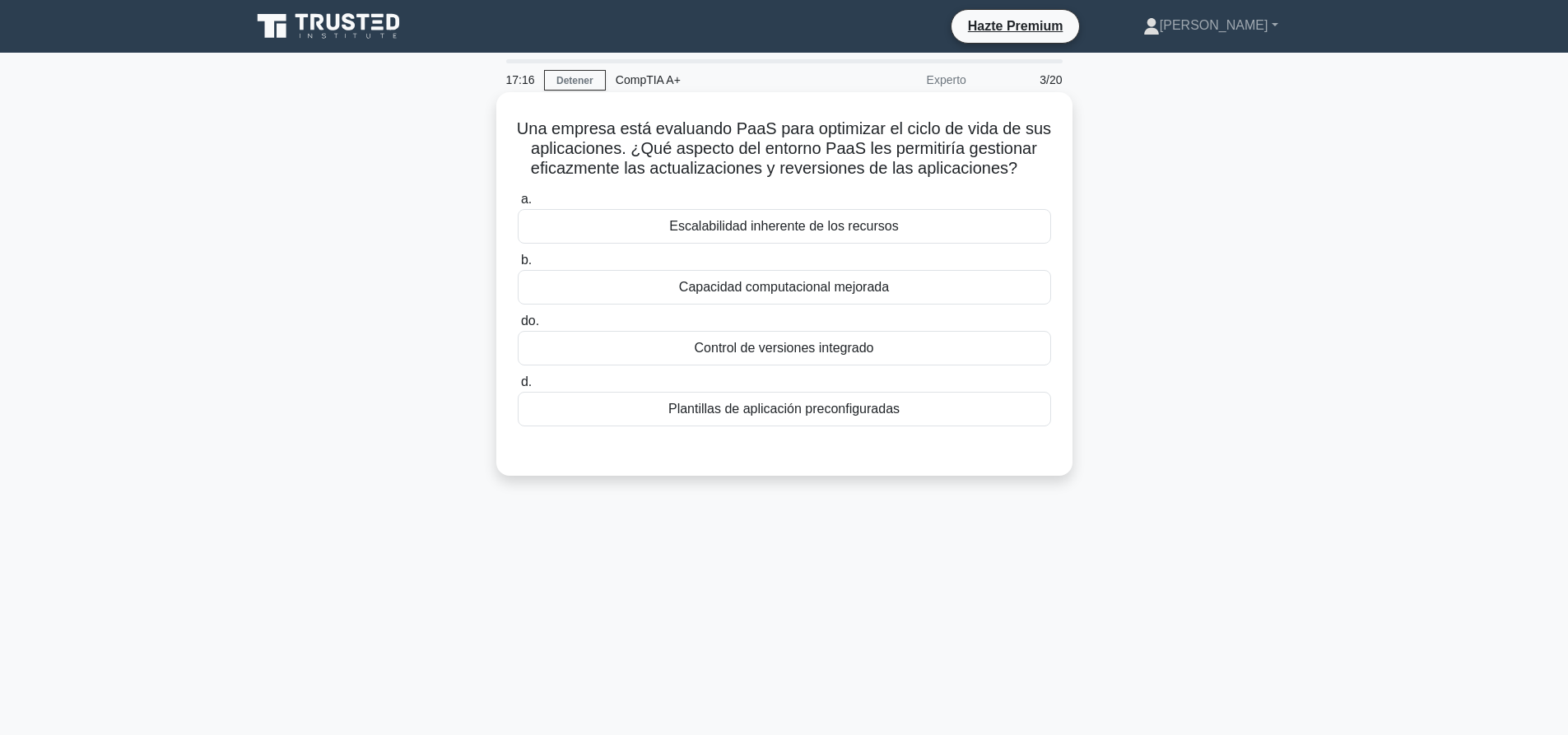
click at [730, 341] on font "Control de versiones integrado" at bounding box center [784, 348] width 179 height 14
click at [518, 326] on input "do. Control de versiones integrado" at bounding box center [518, 321] width 0 height 11
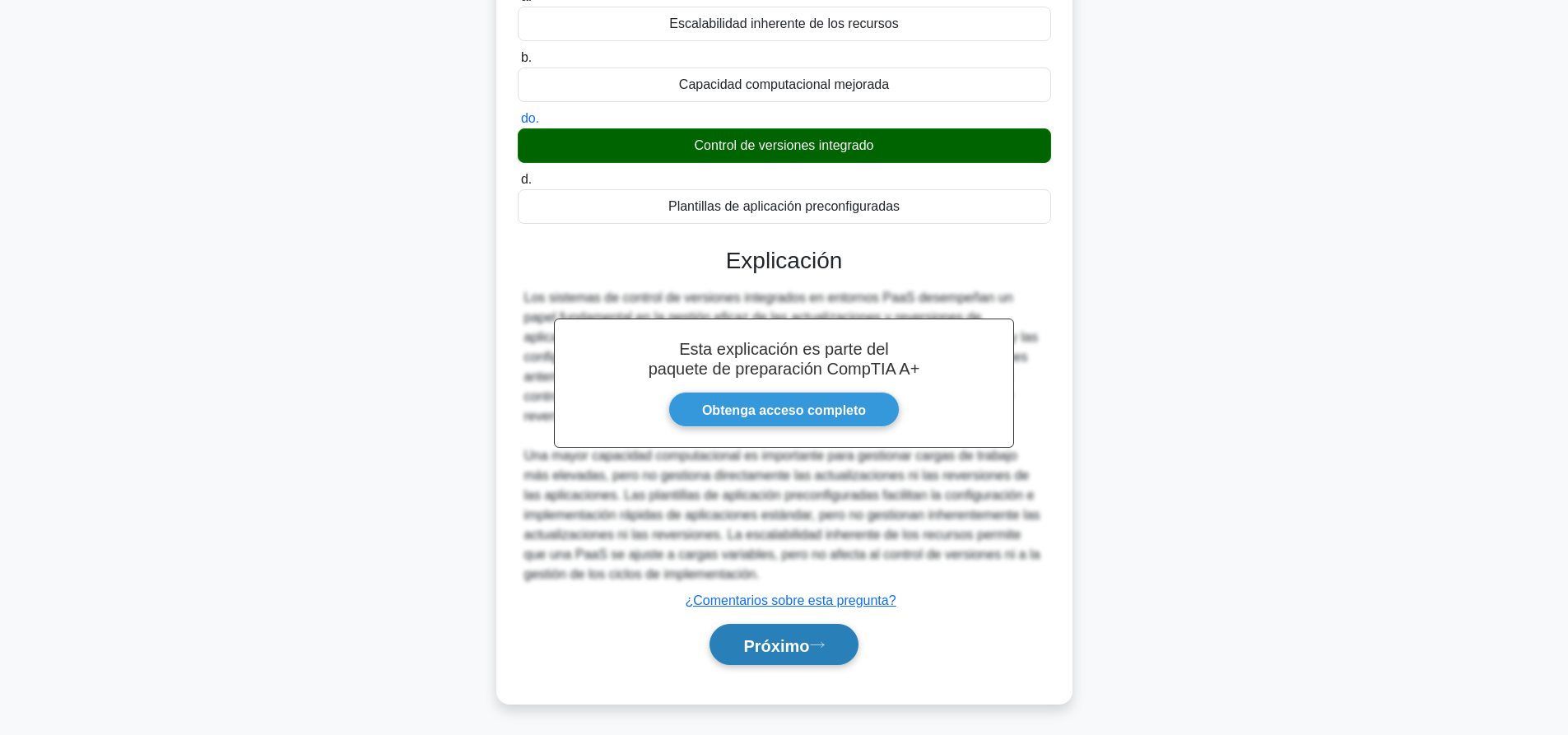
click at [794, 645] on font "Próximo" at bounding box center [776, 645] width 66 height 18
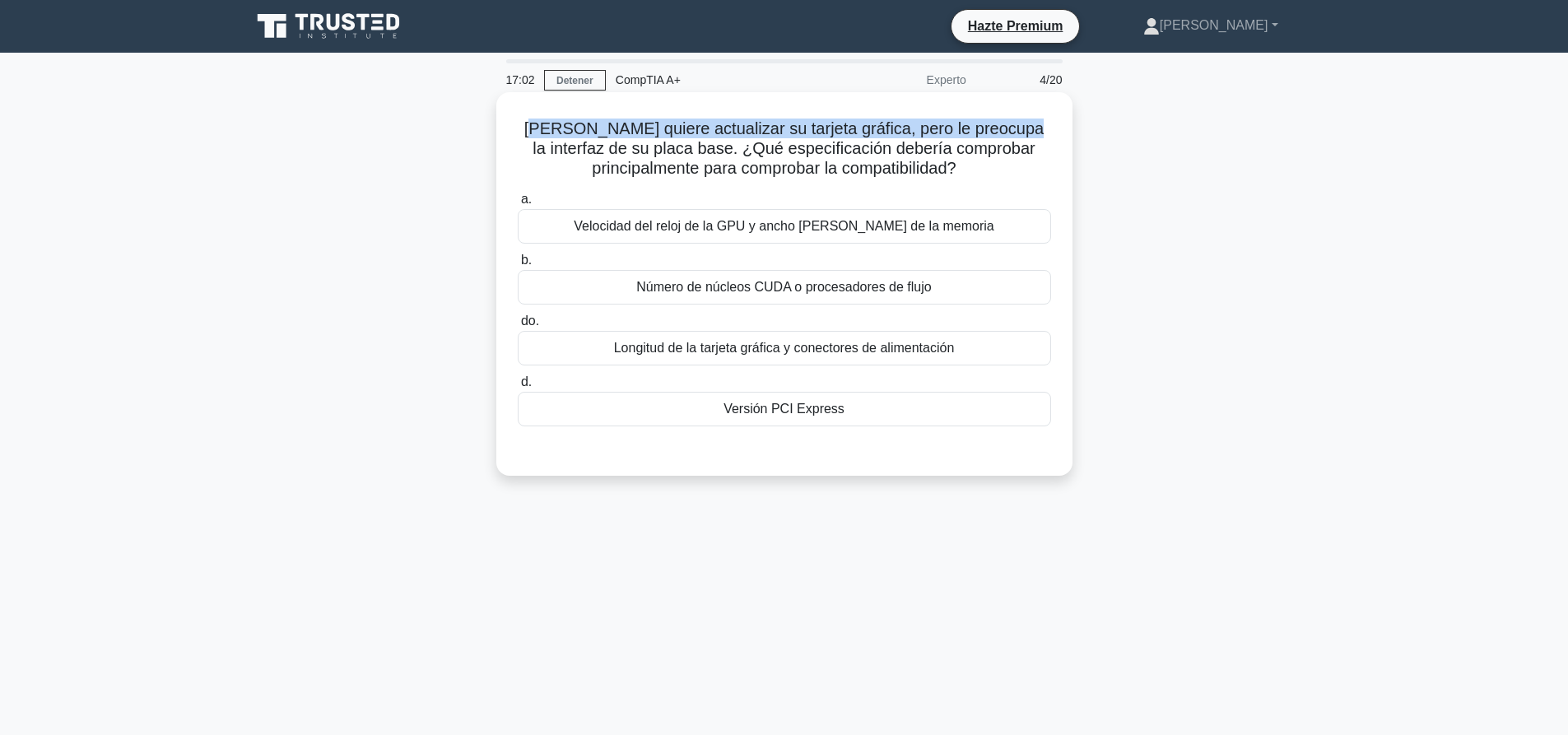
drag, startPoint x: 534, startPoint y: 124, endPoint x: 1002, endPoint y: 130, distance: 468.0
click at [1002, 130] on font "Alex quiere actualizar su tarjeta gráfica, pero le preocupa la interfaz de su p…" at bounding box center [784, 147] width 519 height 57
click at [1013, 135] on font "Alex quiere actualizar su tarjeta gráfica, pero le preocupa la interfaz de su p…" at bounding box center [784, 147] width 519 height 57
click at [787, 350] on font "Longitud de la tarjeta gráfica y conectores de alimentación" at bounding box center [784, 348] width 341 height 14
click at [518, 326] on input "do. Longitud de la tarjeta gráfica y conectores de alimentación" at bounding box center [518, 321] width 0 height 11
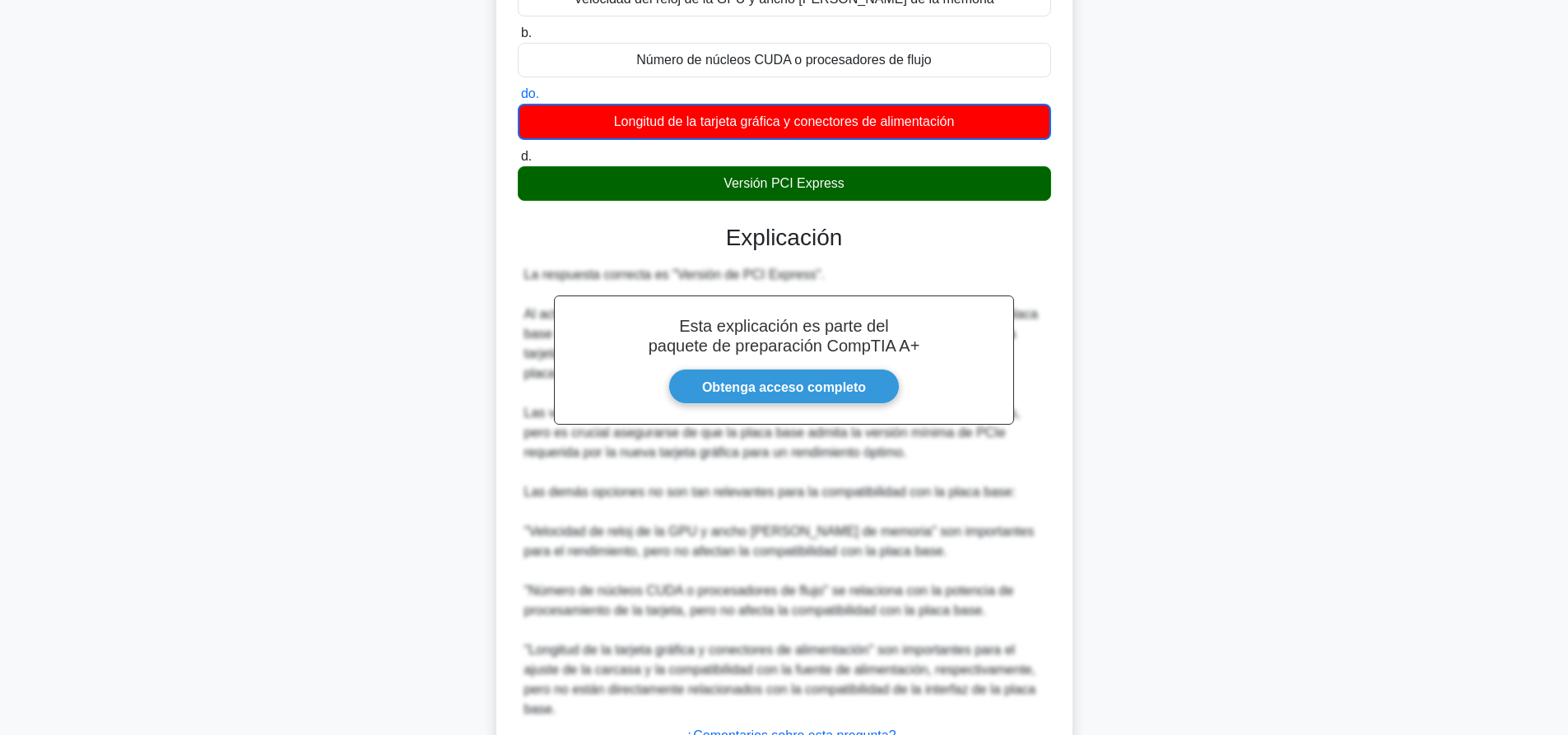
scroll to position [344, 0]
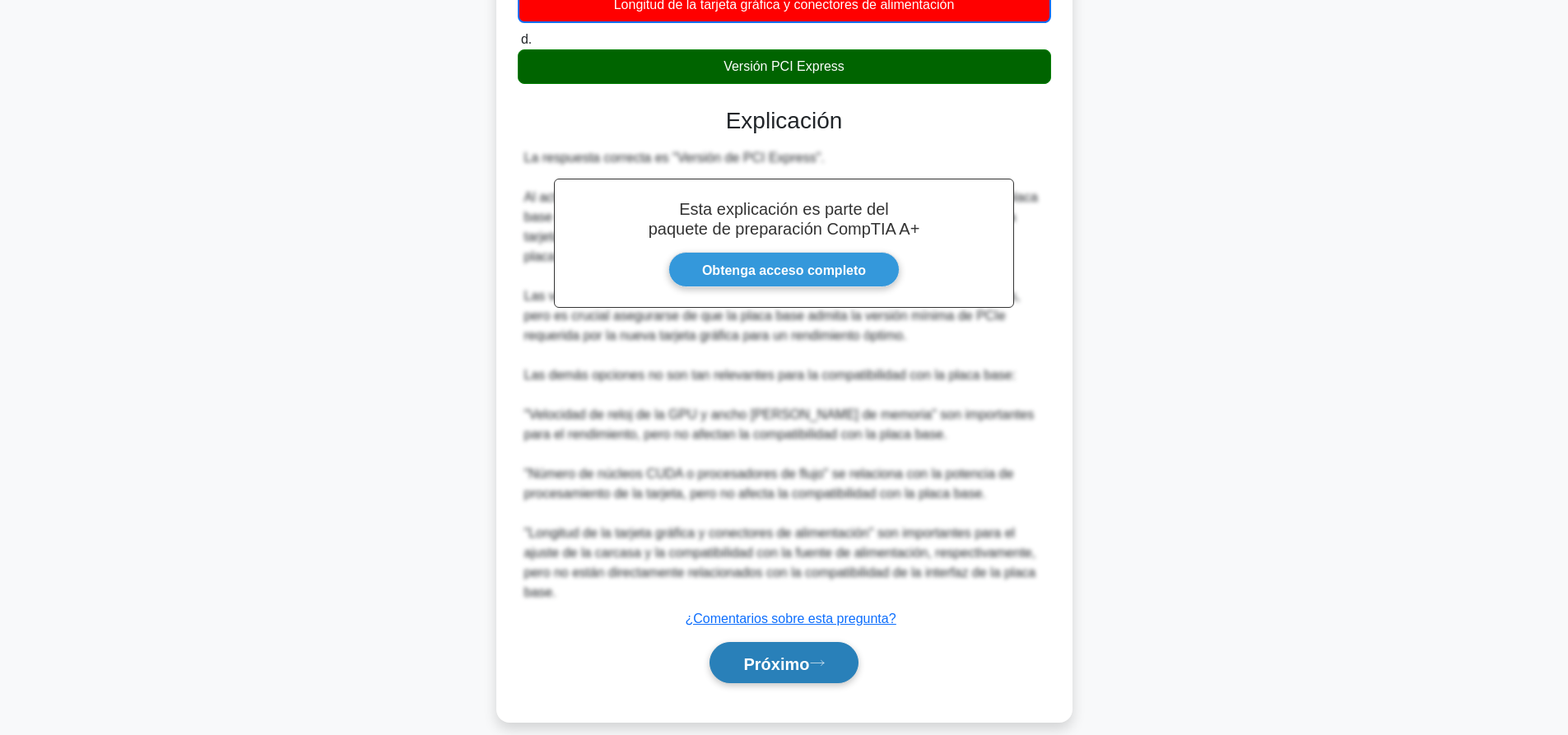
click at [784, 642] on button "Próximo" at bounding box center [784, 662] width 148 height 42
click at [791, 655] on font "Próximo" at bounding box center [776, 663] width 66 height 18
click at [819, 655] on button "Próximo" at bounding box center [784, 662] width 148 height 42
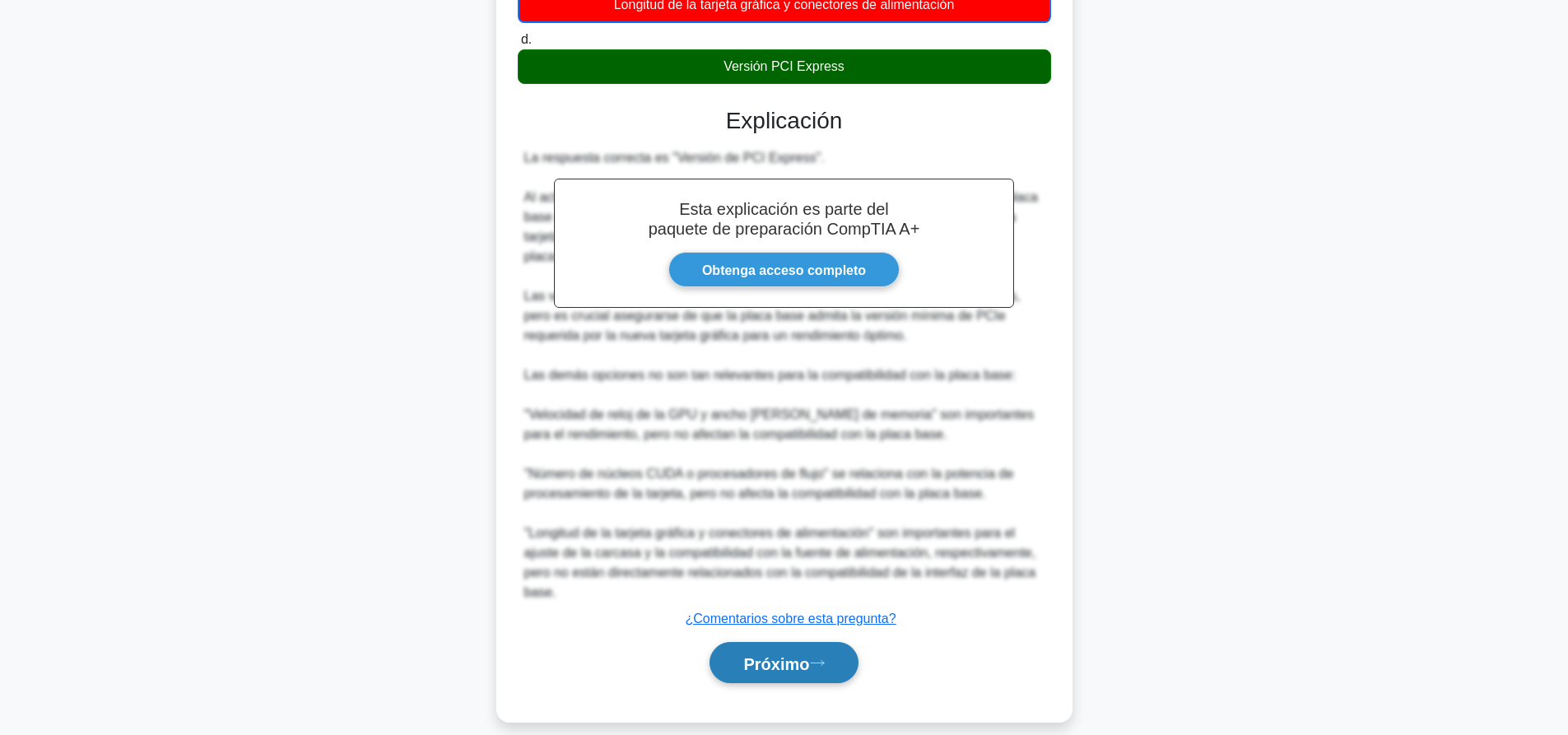
click at [819, 655] on button "Próximo" at bounding box center [784, 662] width 148 height 42
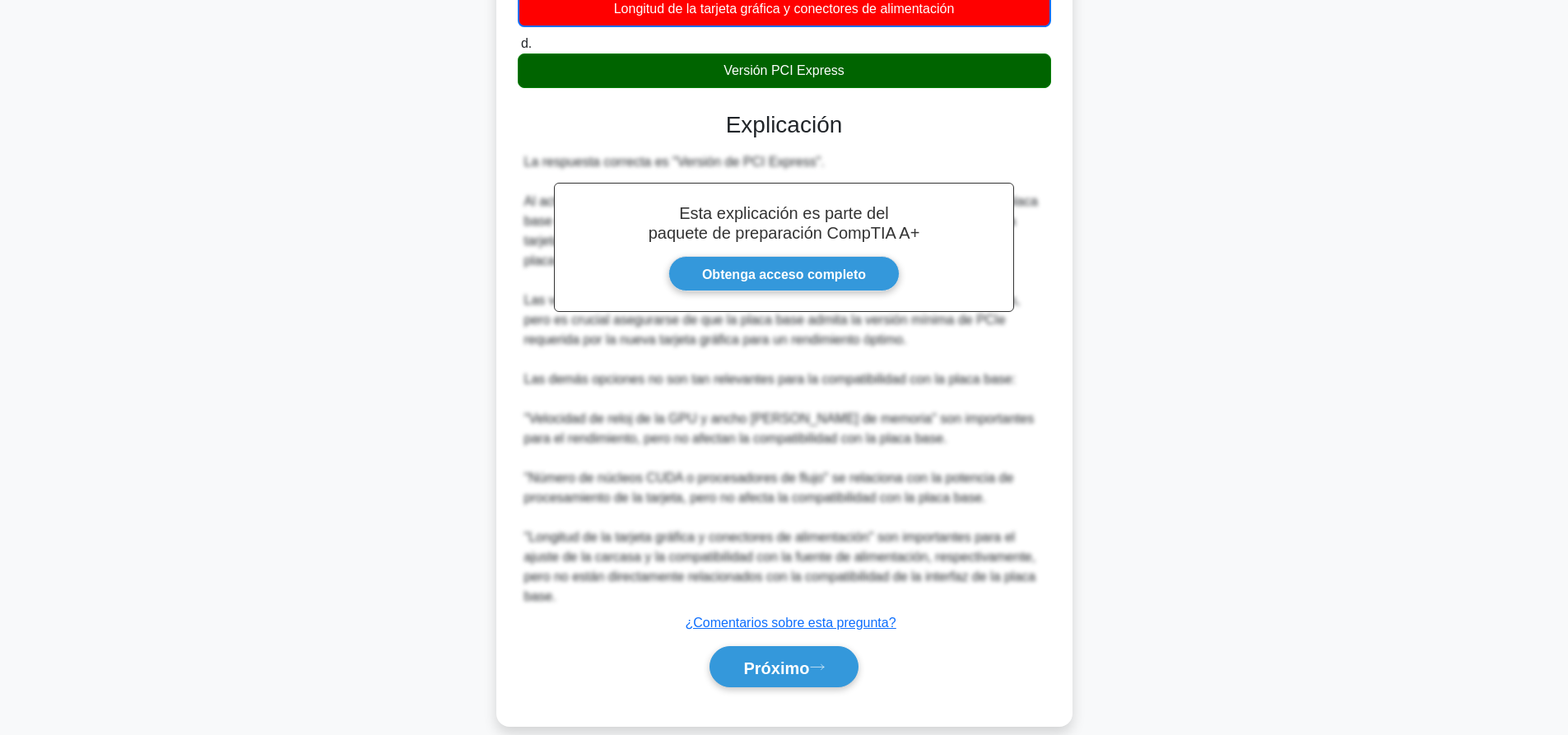
click at [1151, 331] on div "Alex quiere actualizar su tarjeta gráfica, pero le preocupa la interfaz de su p…" at bounding box center [784, 249] width 1087 height 995
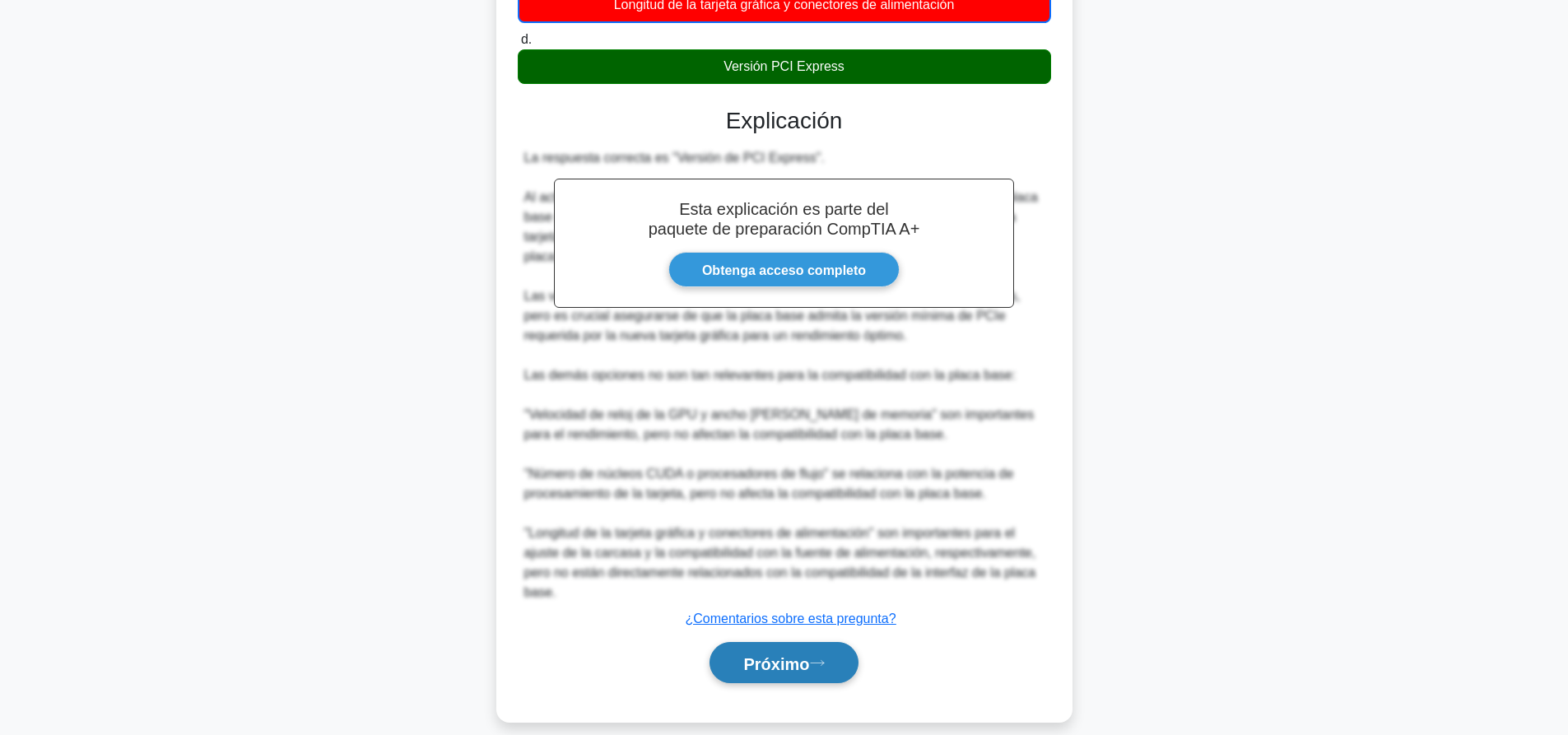
click at [773, 655] on font "Próximo" at bounding box center [776, 663] width 66 height 18
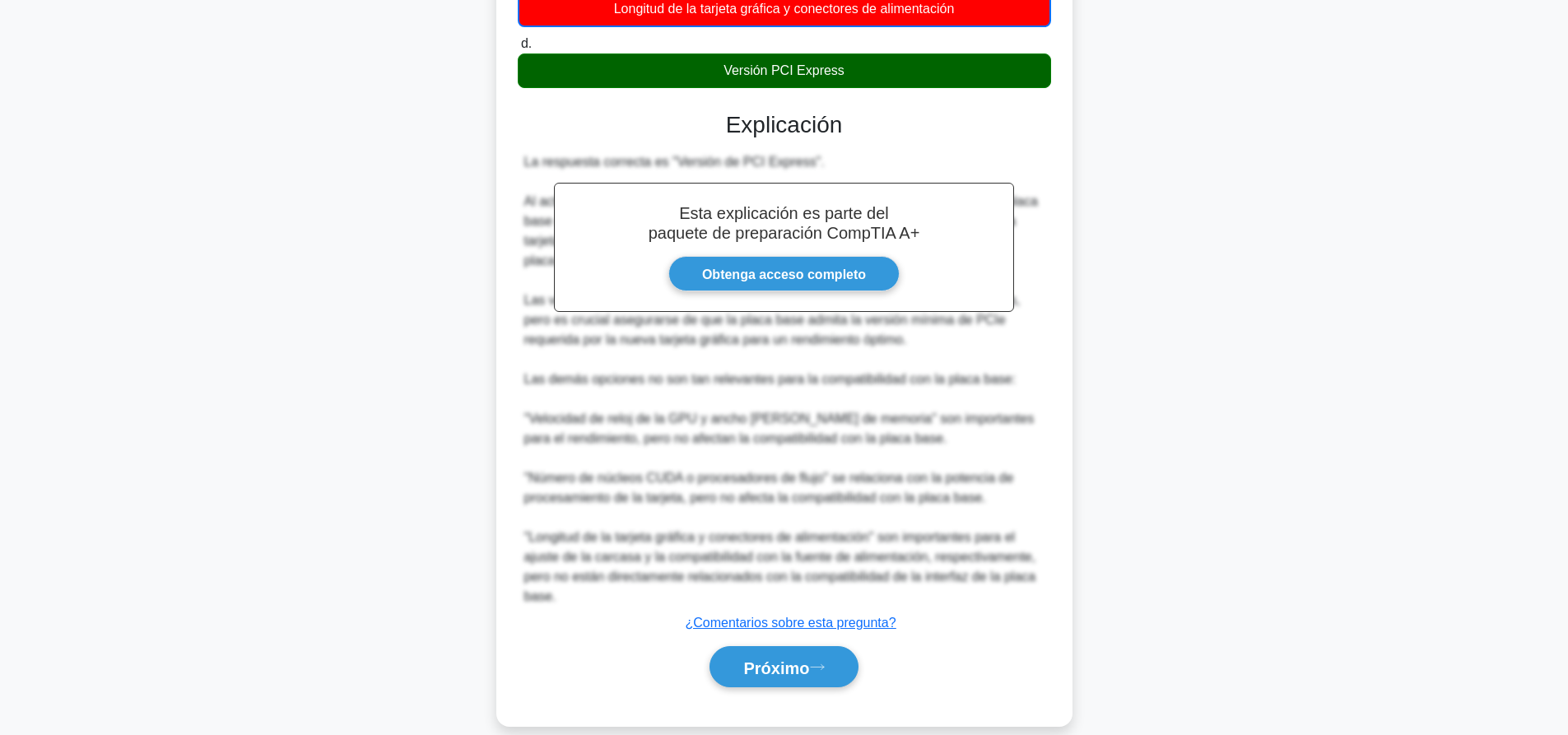
click at [375, 206] on div "Alex quiere actualizar su tarjeta gráfica, pero le preocupa la interfaz de su p…" at bounding box center [784, 249] width 1087 height 995
click at [424, 185] on div "Alex quiere actualizar su tarjeta gráfica, pero le preocupa la interfaz de su p…" at bounding box center [784, 249] width 1087 height 995
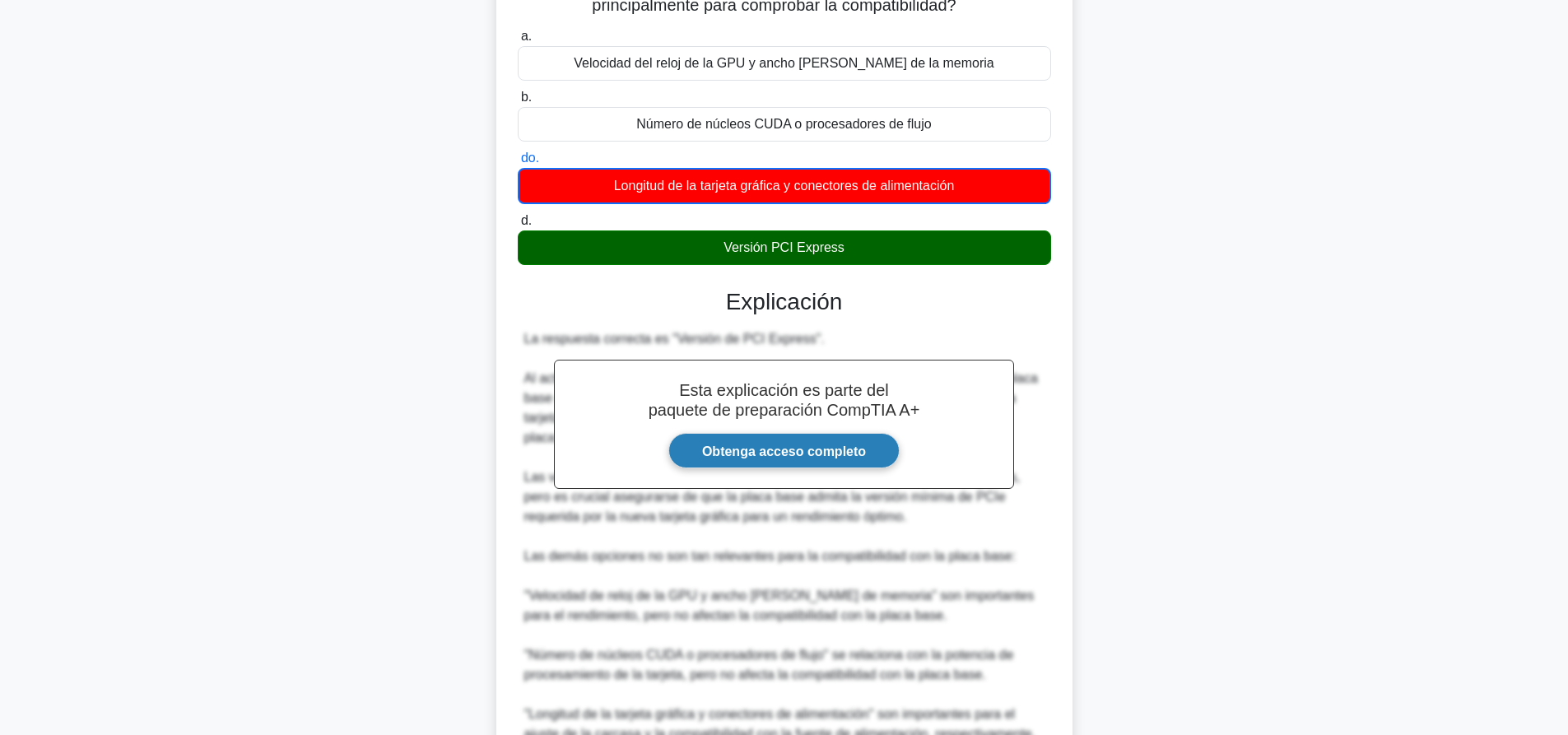
scroll to position [0, 0]
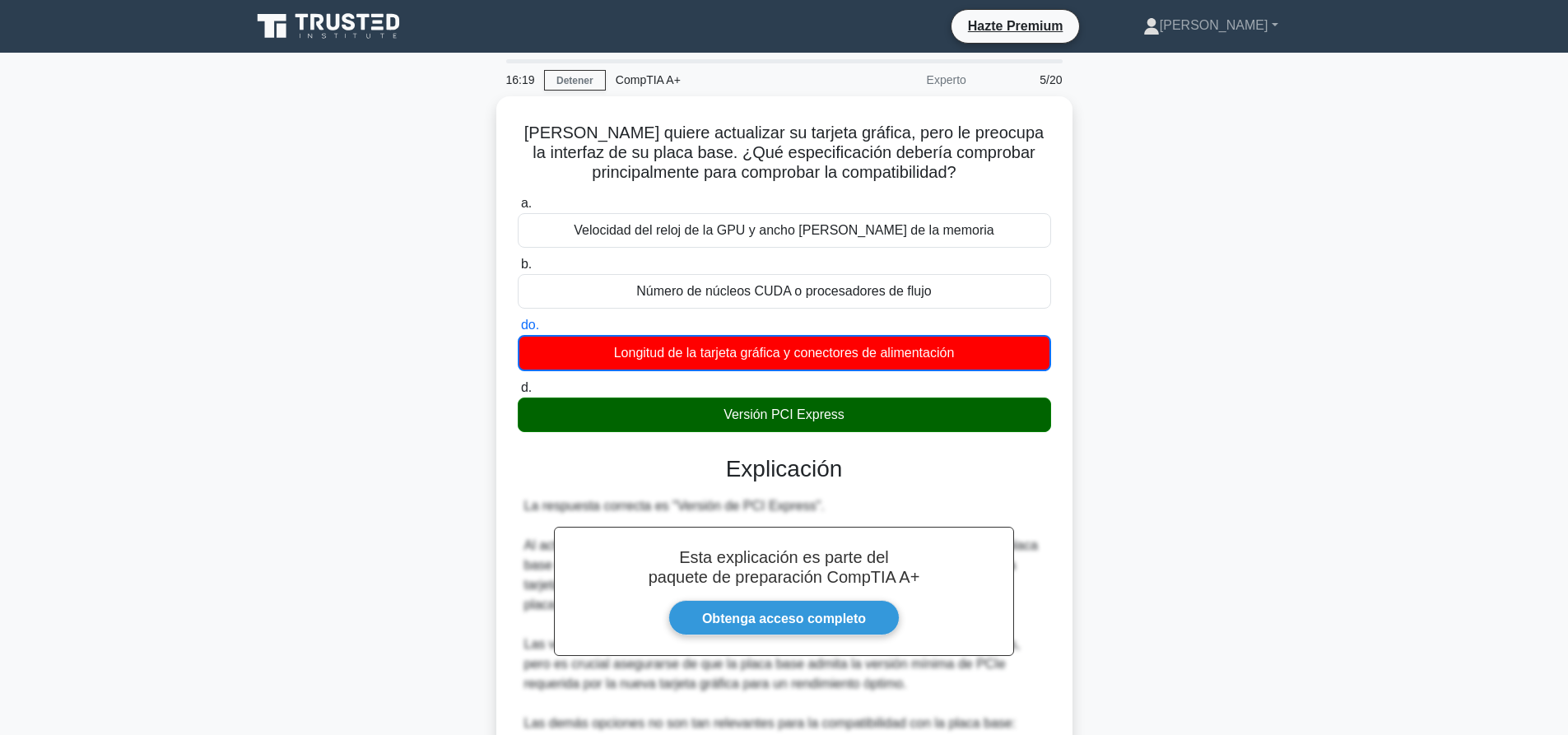
drag, startPoint x: 929, startPoint y: 79, endPoint x: 1181, endPoint y: 193, distance: 276.6
click at [998, 80] on div "16:19 Detener CompTIA A+ Experto 5/20" at bounding box center [784, 79] width 576 height 33
click at [1181, 193] on div "Alex quiere actualizar su tarjeta gráfica, pero le preocupa la interfaz de su p…" at bounding box center [784, 593] width 1087 height 995
